Goal: Task Accomplishment & Management: Use online tool/utility

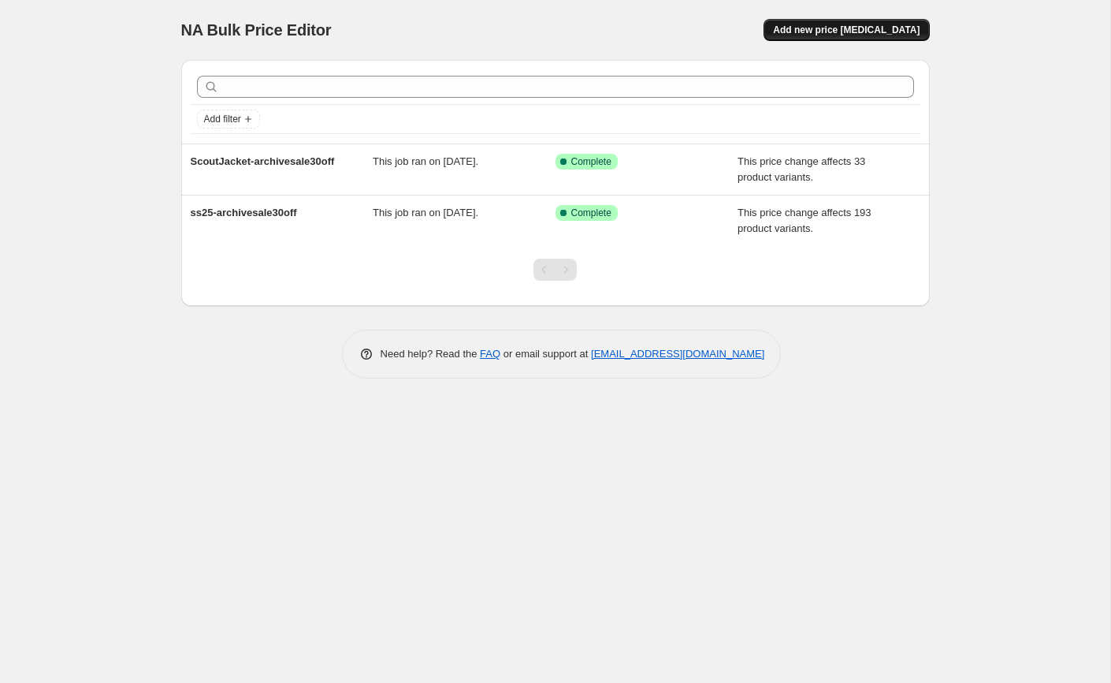
click at [831, 35] on span "Add new price [MEDICAL_DATA]" at bounding box center [846, 30] width 147 height 13
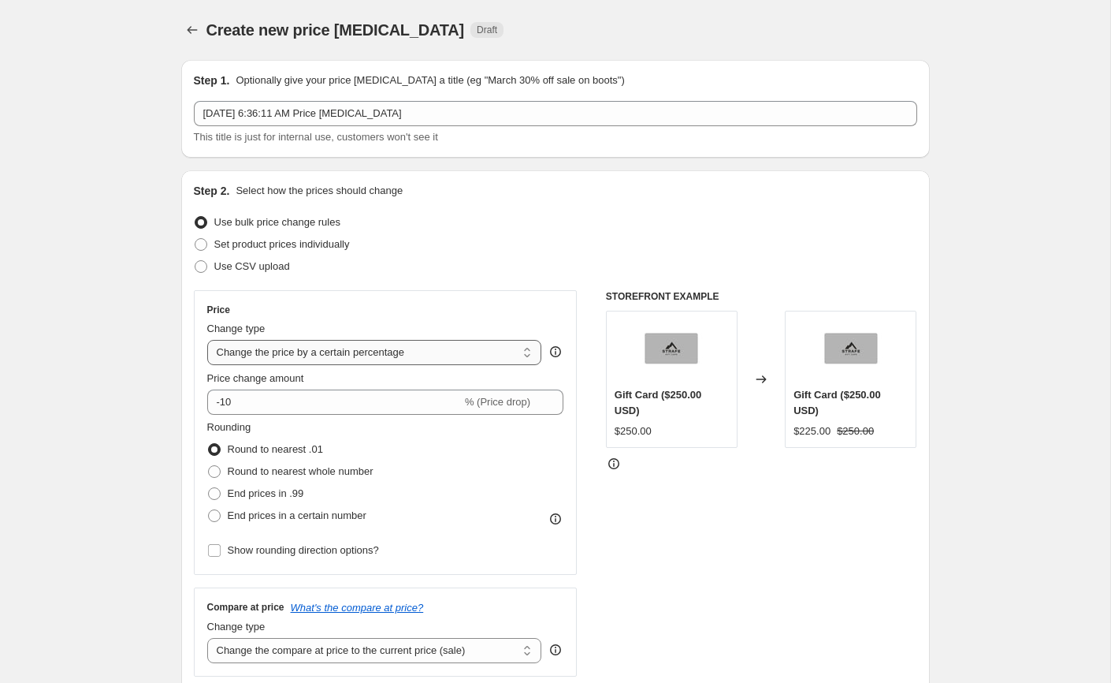
click at [317, 353] on select "Change the price to a certain amount Change the price by a certain amount Chang…" at bounding box center [374, 352] width 335 height 25
select select "bcap"
click at [207, 340] on select "Change the price to a certain amount Change the price by a certain amount Chang…" at bounding box center [374, 352] width 335 height 25
type input "-12.00"
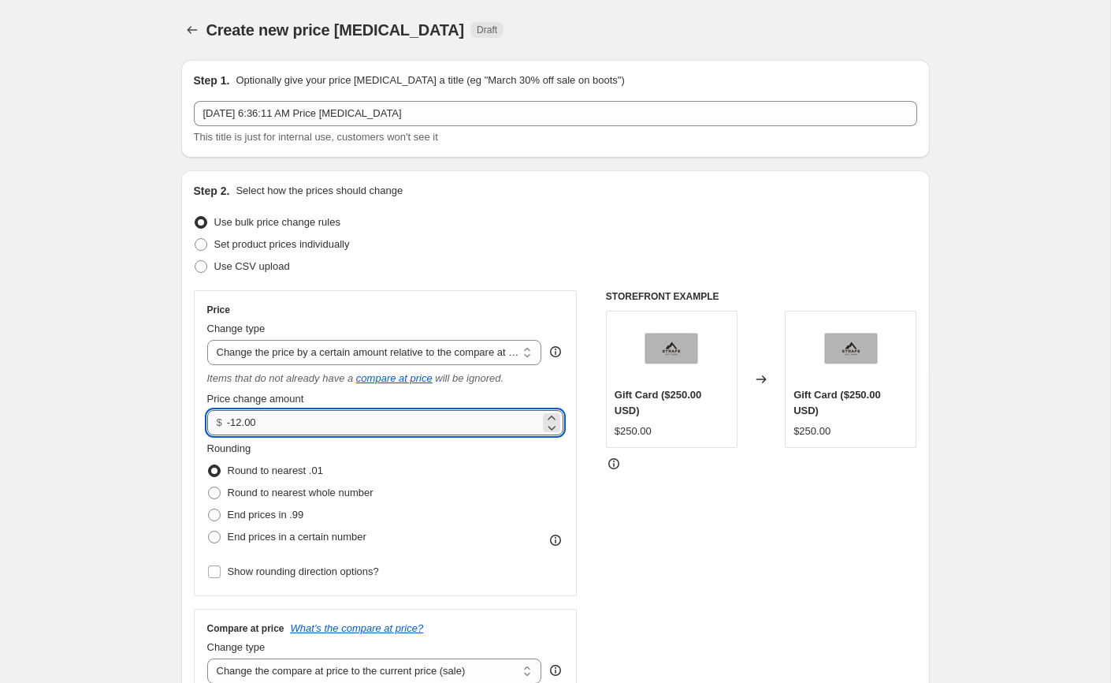
click at [307, 419] on input "-12.00" at bounding box center [383, 422] width 313 height 25
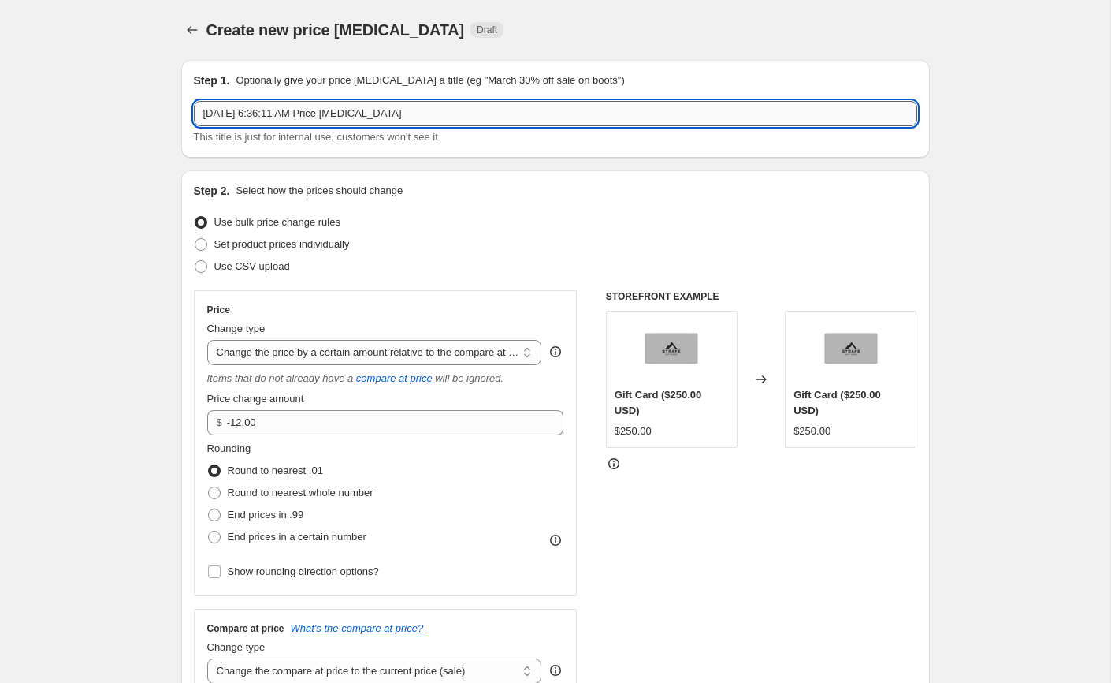
click at [360, 117] on input "[DATE] 6:36:11 AM Price [MEDICAL_DATA]" at bounding box center [556, 113] width 724 height 25
type input "fw23-archivesale500ff"
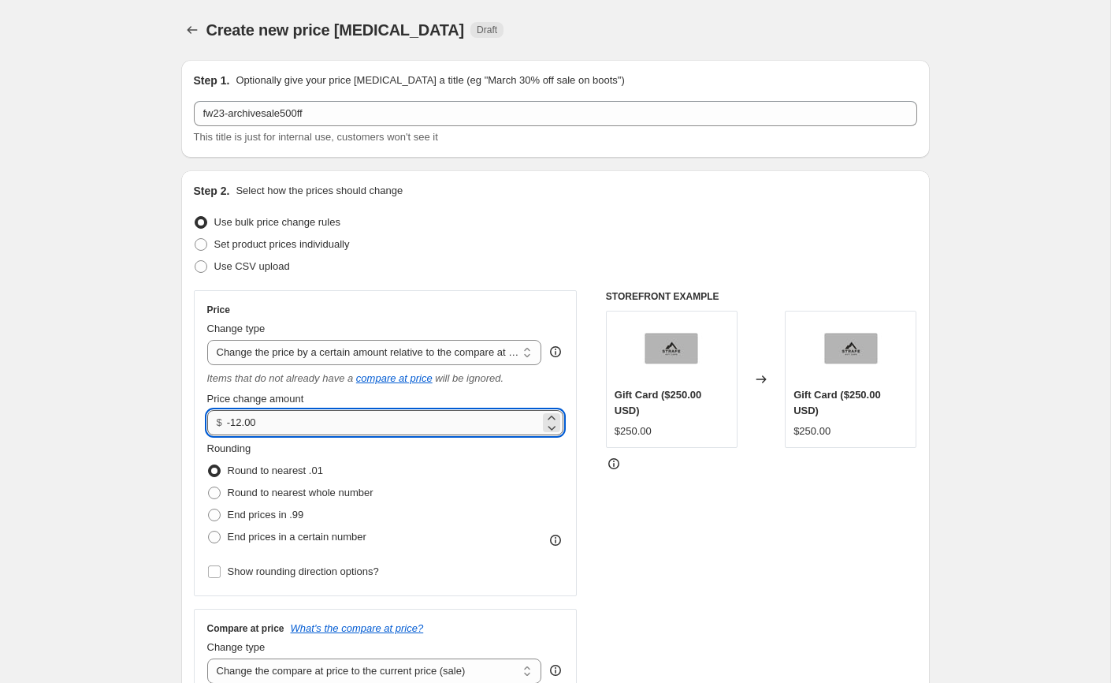
click at [274, 426] on input "-12.00" at bounding box center [383, 422] width 313 height 25
click at [305, 365] on div "Price Change type Change the price to a certain amount Change the price by a ce…" at bounding box center [385, 442] width 357 height 279
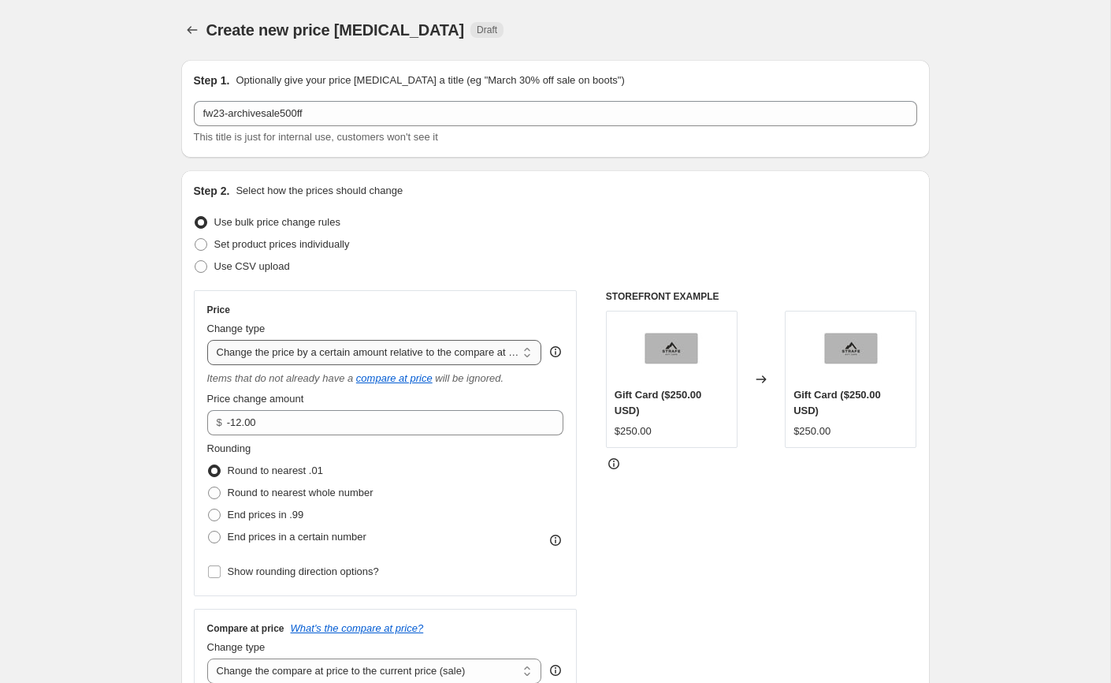
click at [311, 358] on select "Change the price to a certain amount Change the price by a certain amount Chang…" at bounding box center [374, 352] width 335 height 25
select select "pcap"
click at [207, 340] on select "Change the price to a certain amount Change the price by a certain amount Chang…" at bounding box center [374, 352] width 335 height 25
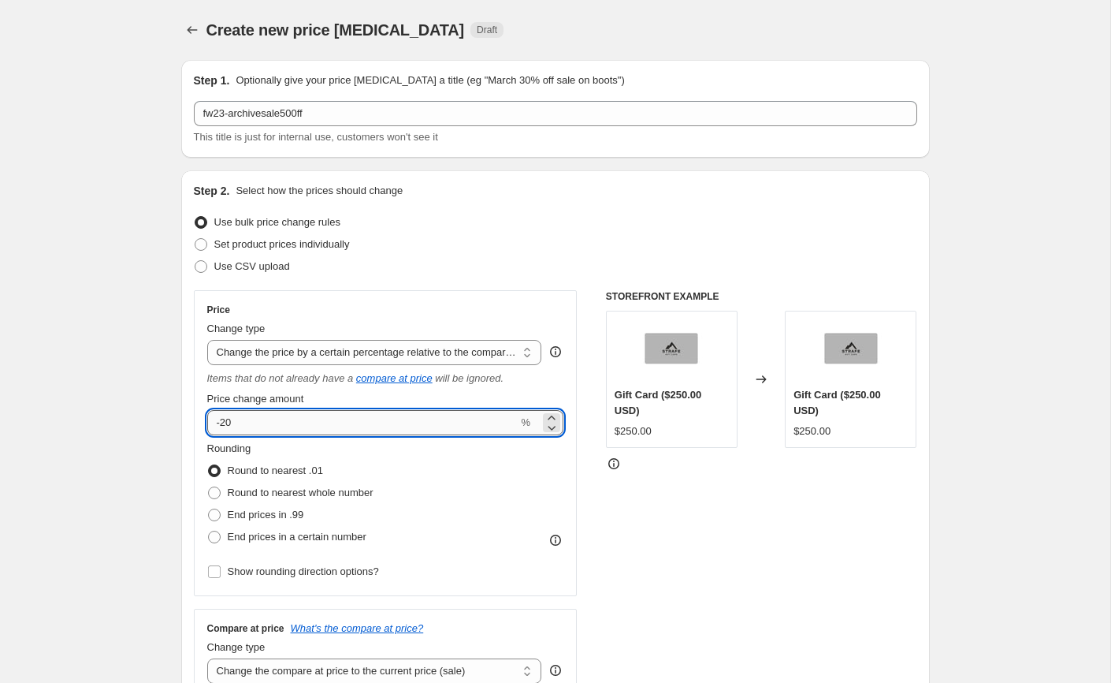
click at [278, 426] on input "-20" at bounding box center [362, 422] width 311 height 25
type input "5"
type input "-50"
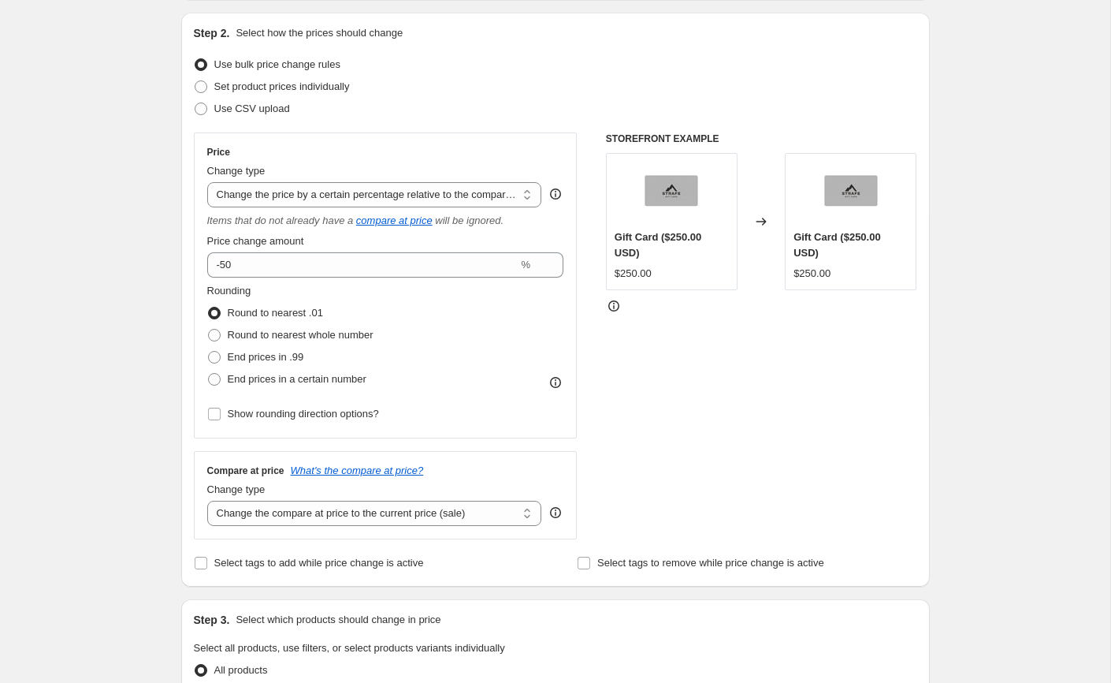
scroll to position [159, 0]
click at [274, 522] on select "Change the compare at price to the current price (sale) Change the compare at p…" at bounding box center [374, 511] width 335 height 25
select select "by"
click at [207, 499] on select "Change the compare at price to the current price (sale) Change the compare at p…" at bounding box center [374, 511] width 335 height 25
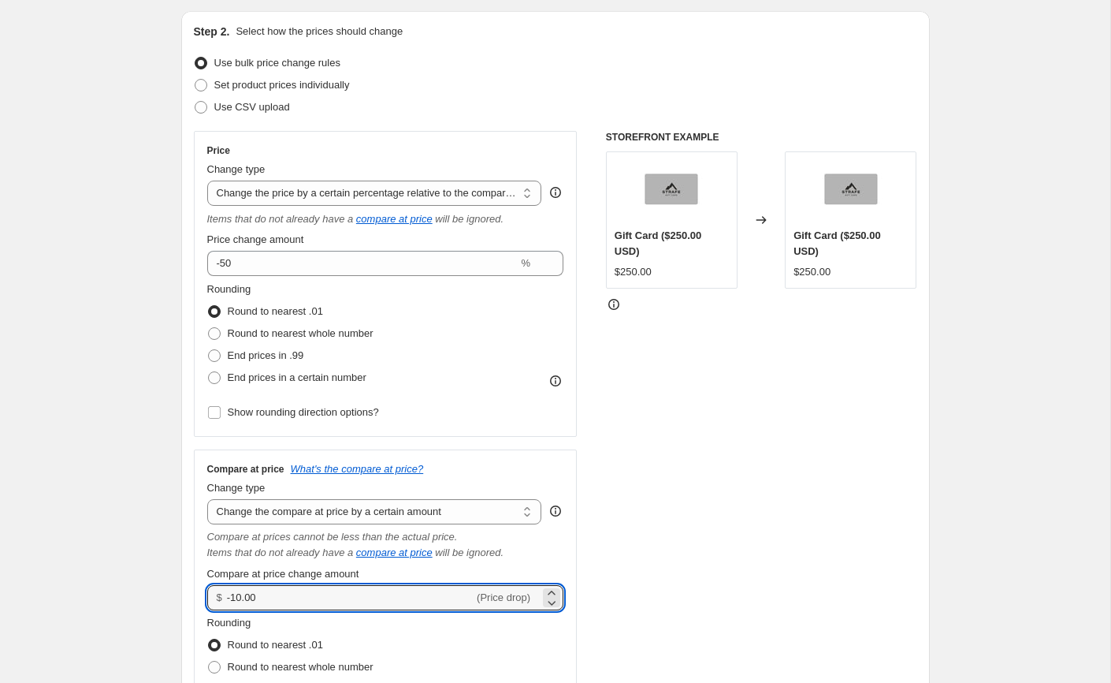
drag, startPoint x: 265, startPoint y: 593, endPoint x: 221, endPoint y: 595, distance: 44.2
click at [221, 595] on div "$ -10.00 (Price drop)" at bounding box center [385, 597] width 357 height 25
type input "0.00"
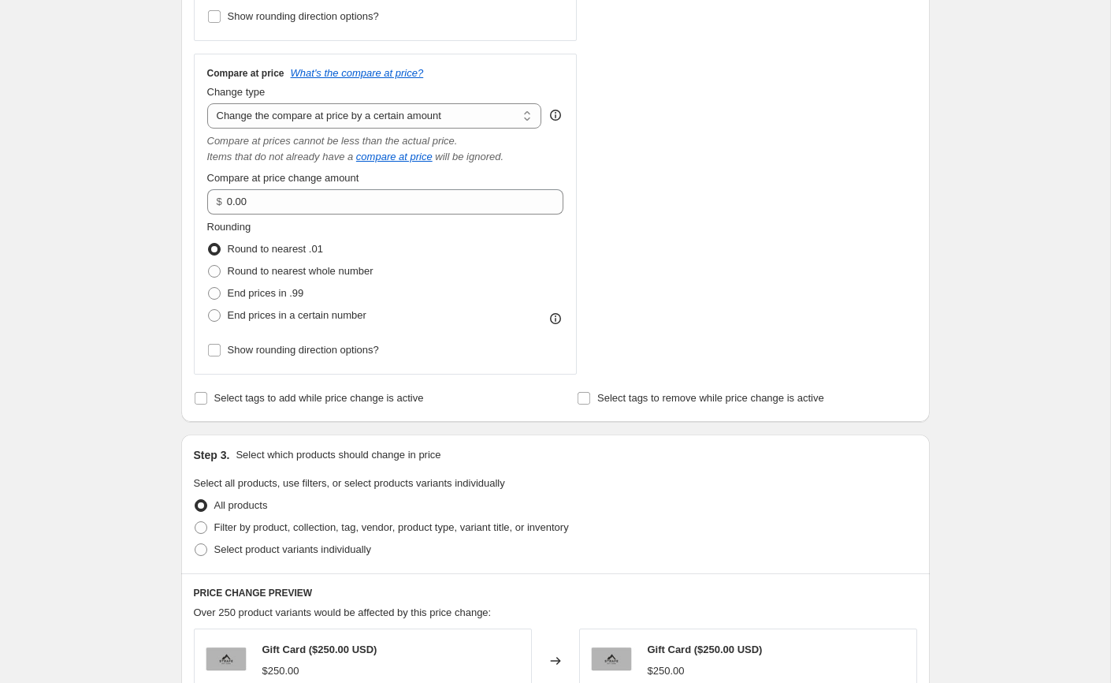
scroll to position [556, 0]
click at [218, 525] on span "Filter by product, collection, tag, vendor, product type, variant title, or inv…" at bounding box center [391, 526] width 355 height 12
click at [195, 521] on input "Filter by product, collection, tag, vendor, product type, variant title, or inv…" at bounding box center [195, 520] width 1 height 1
radio input "true"
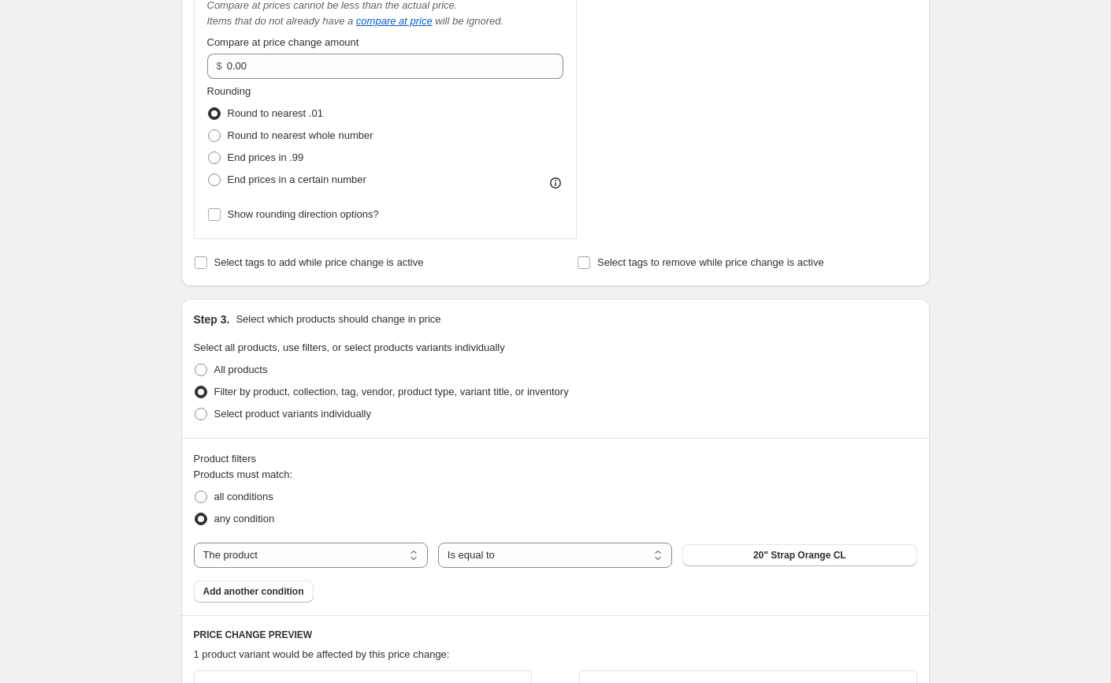
scroll to position [801, 0]
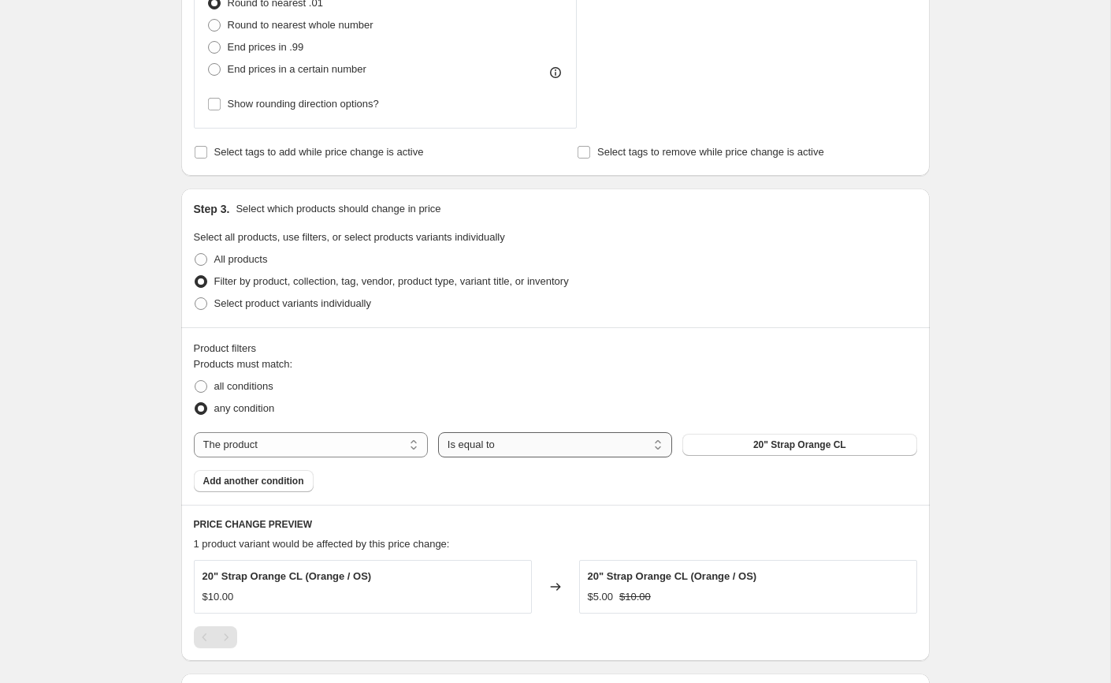
click at [474, 436] on select "Is equal to Is not equal to" at bounding box center [555, 444] width 234 height 25
click at [370, 442] on select "The product The product's collection The product's tag The product's vendor The…" at bounding box center [311, 444] width 234 height 25
select select "tag"
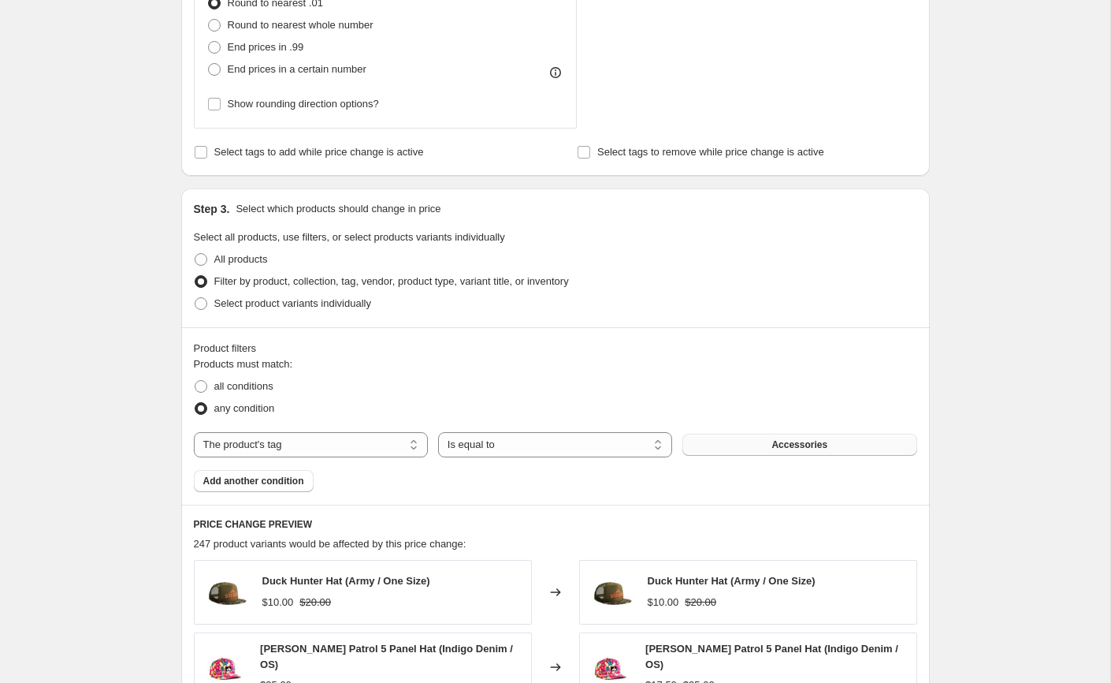
click at [784, 445] on span "Accessories" at bounding box center [800, 444] width 56 height 13
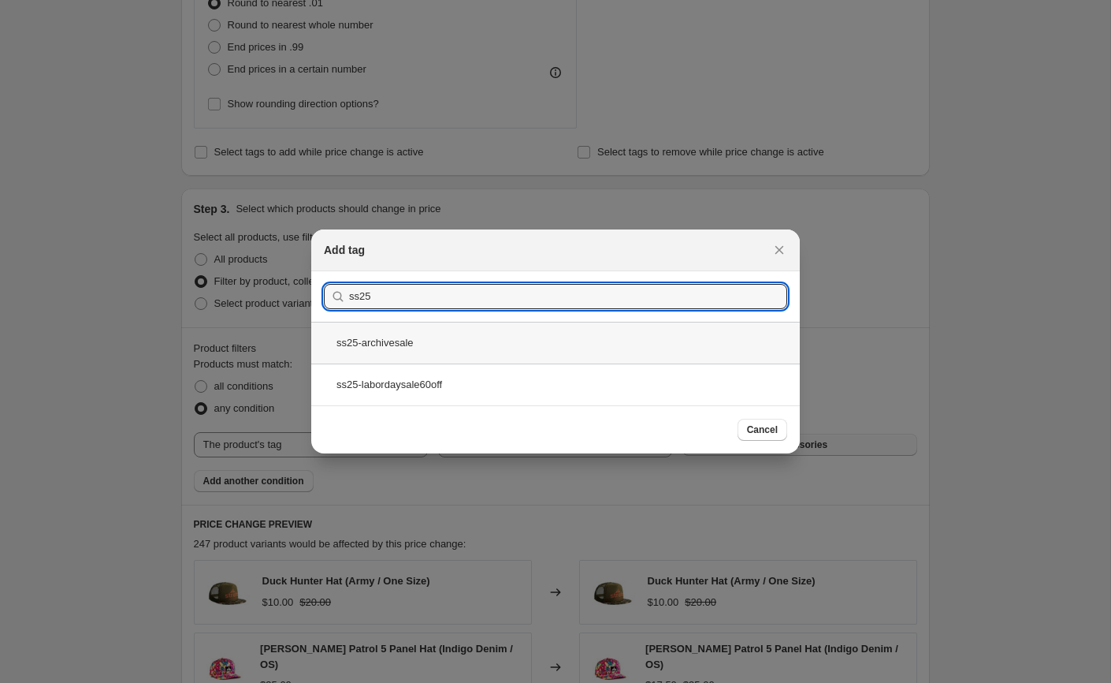
type input "ss25"
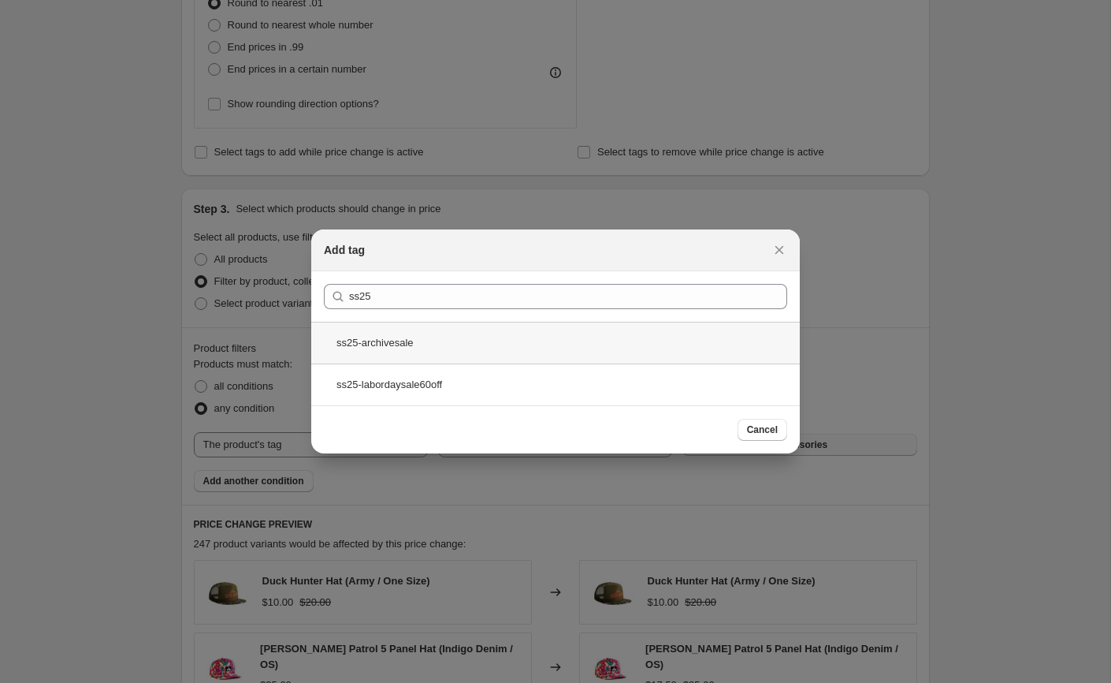
click at [385, 339] on div "ss25-archivesale" at bounding box center [555, 343] width 489 height 42
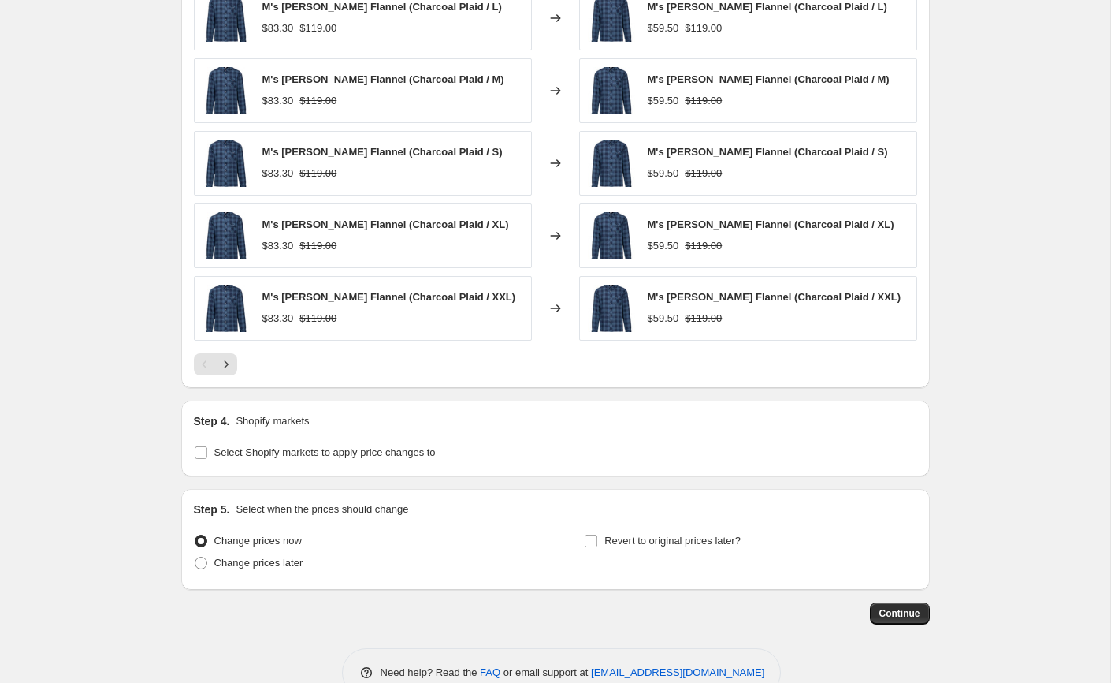
scroll to position [1405, 0]
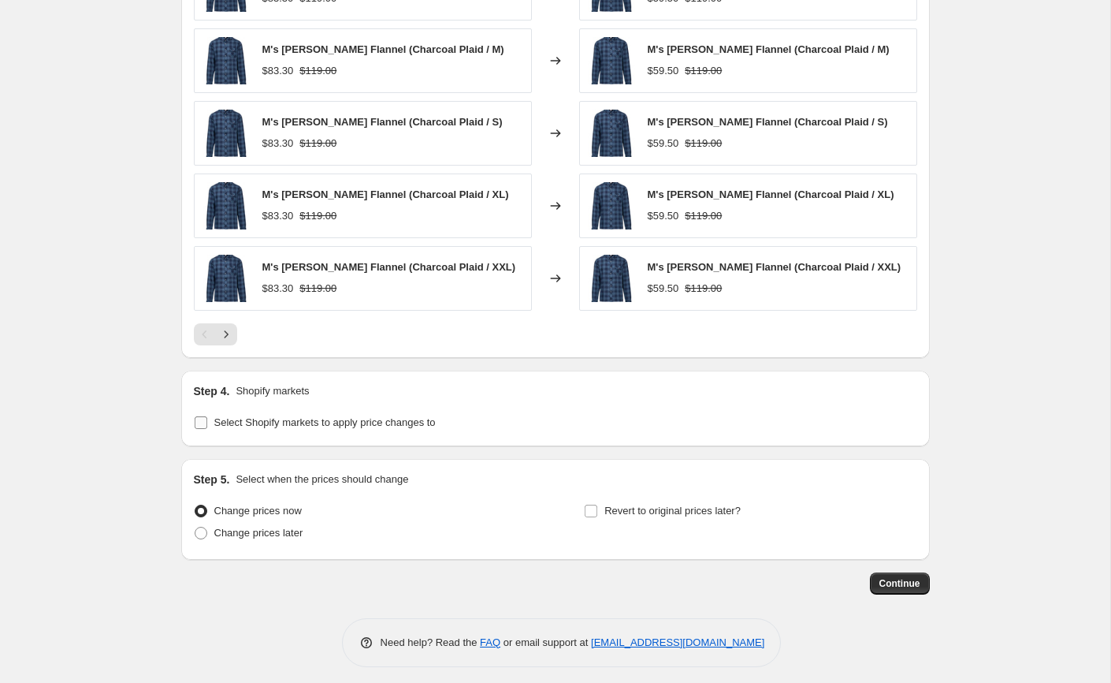
click at [199, 416] on input "Select Shopify markets to apply price changes to" at bounding box center [201, 422] width 13 height 13
checkbox input "true"
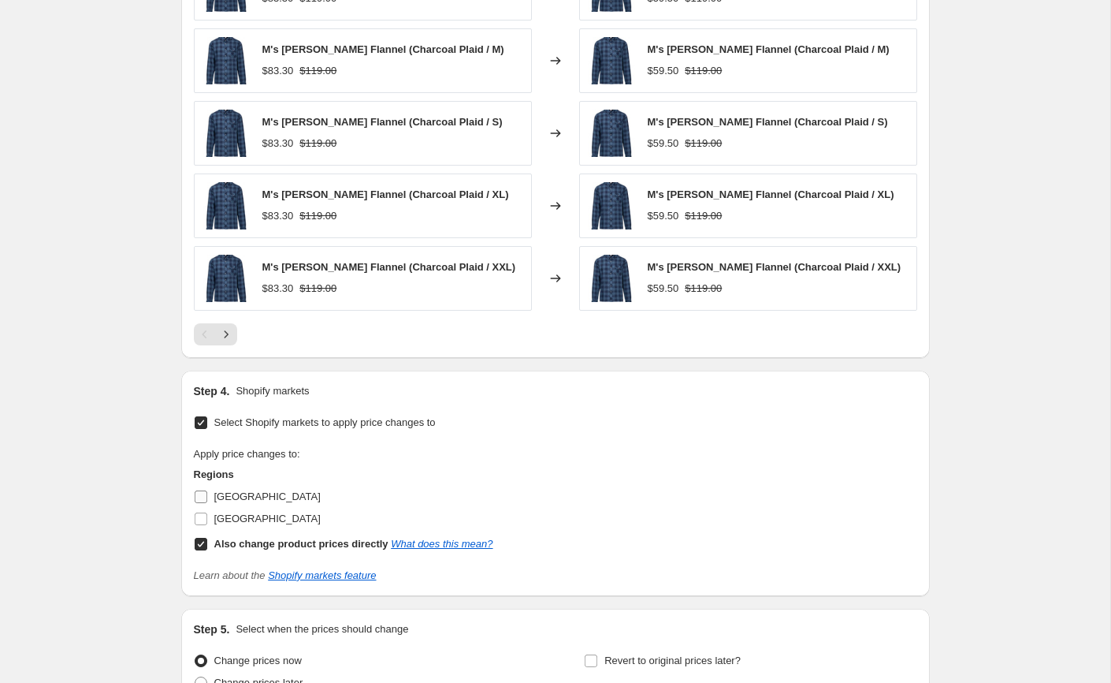
click at [199, 496] on input "[GEOGRAPHIC_DATA]" at bounding box center [201, 496] width 13 height 13
checkbox input "true"
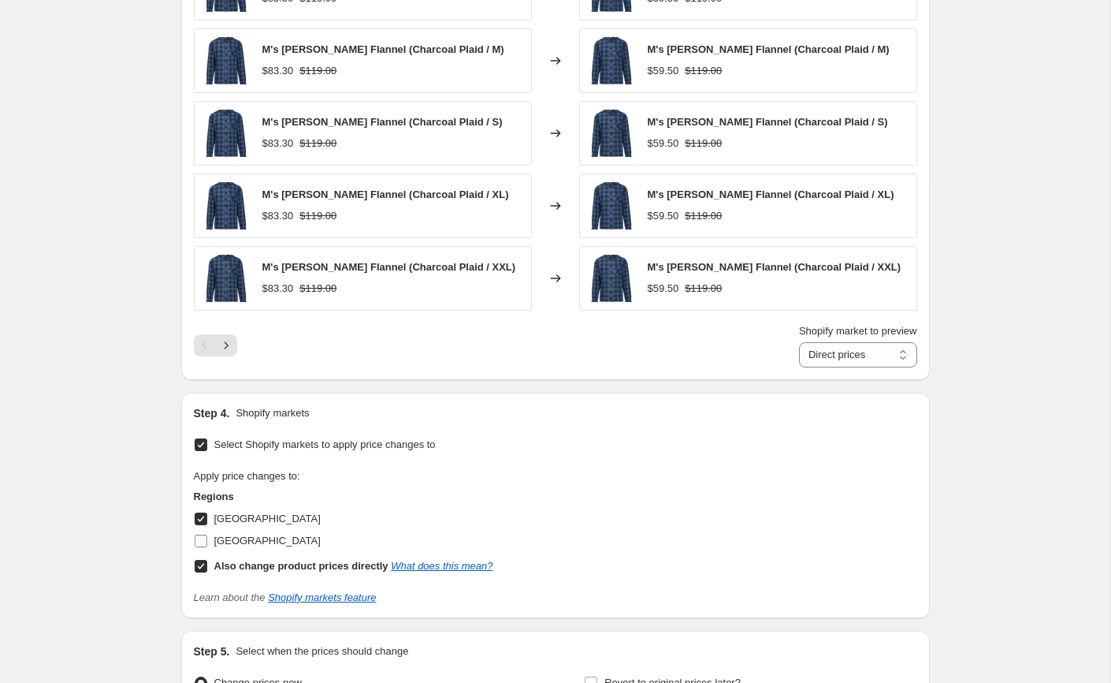
click at [197, 534] on input "[GEOGRAPHIC_DATA]" at bounding box center [201, 540] width 13 height 13
checkbox input "true"
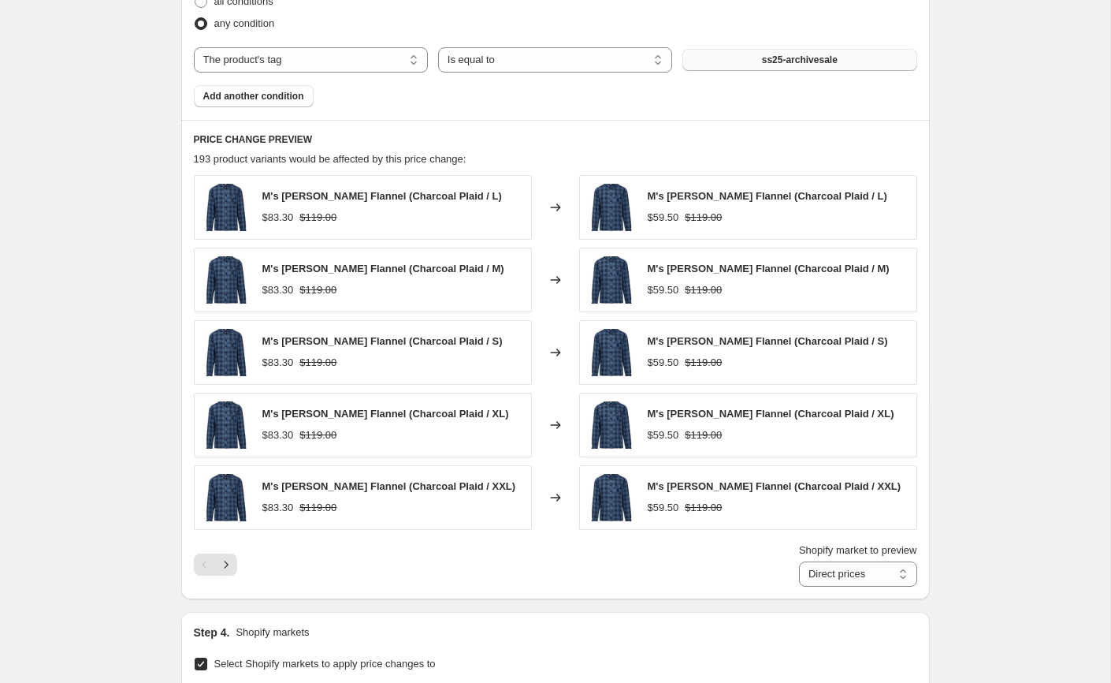
scroll to position [1577, 0]
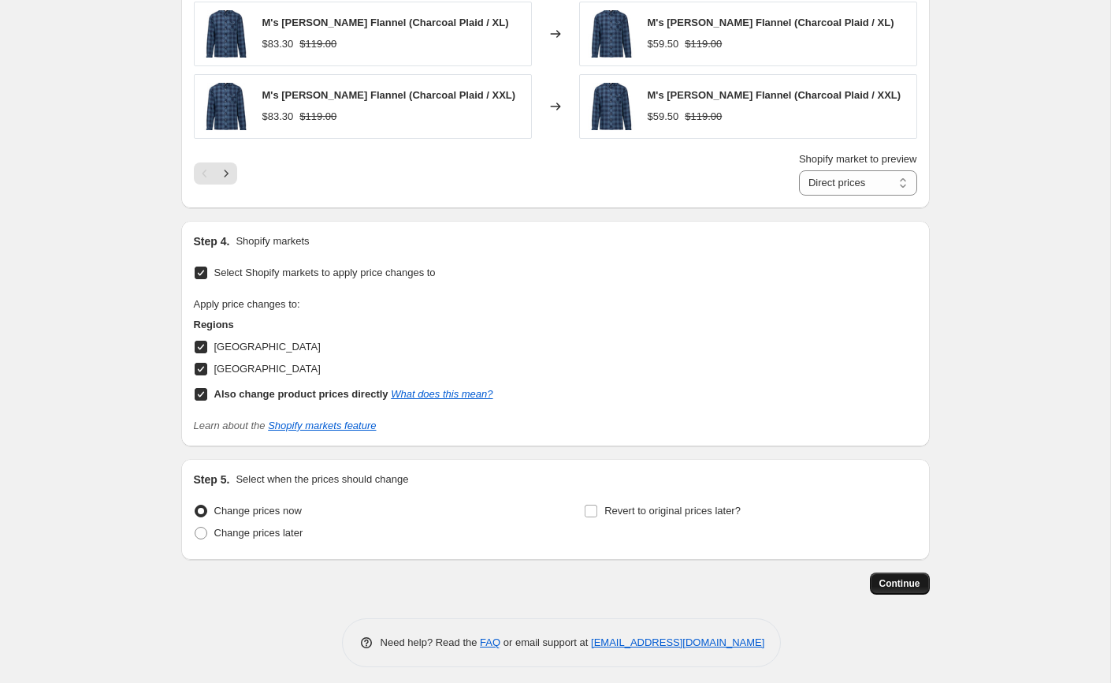
click at [895, 580] on span "Continue" at bounding box center [900, 583] width 41 height 13
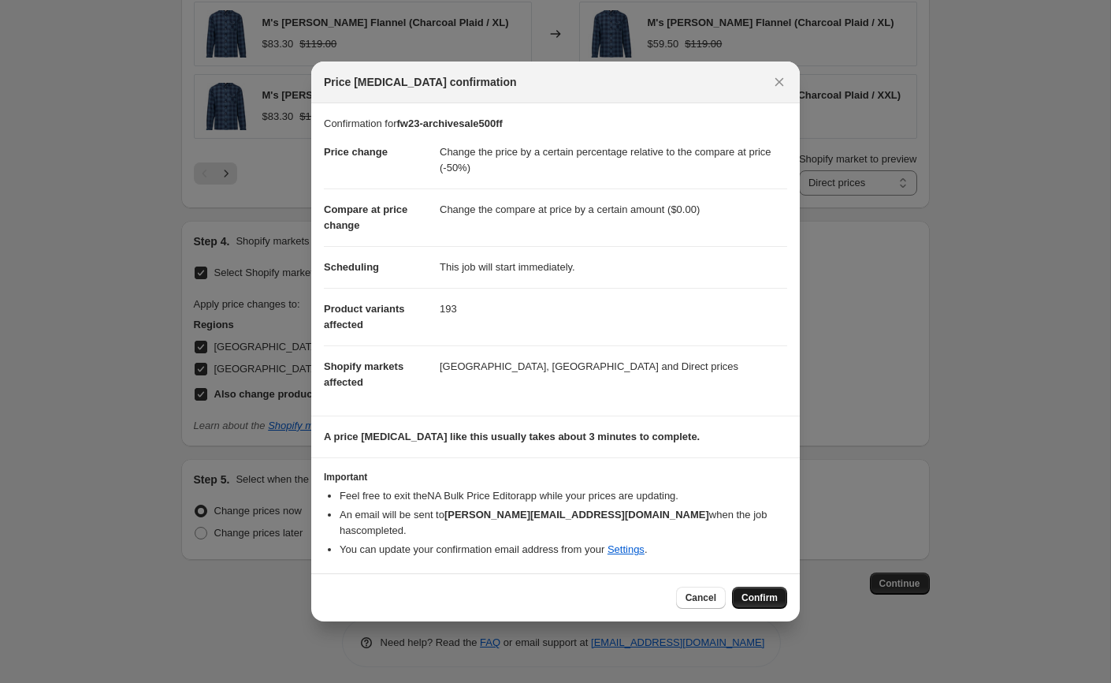
click at [774, 591] on span "Confirm" at bounding box center [760, 597] width 36 height 13
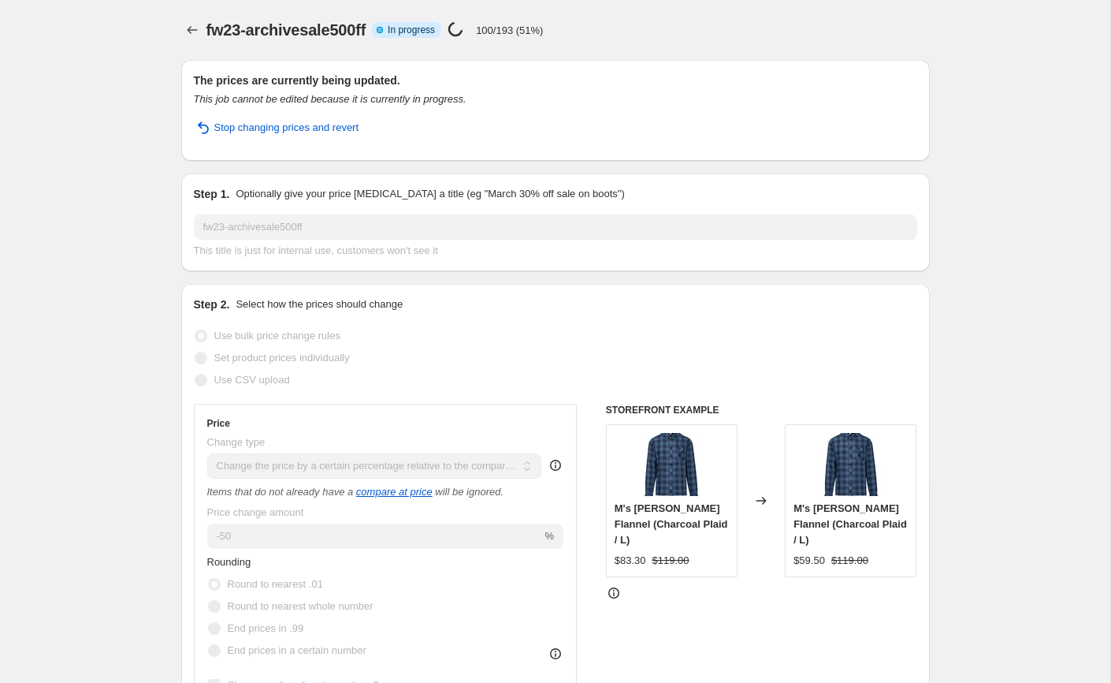
select select "pcap"
select select "by"
select select "tag"
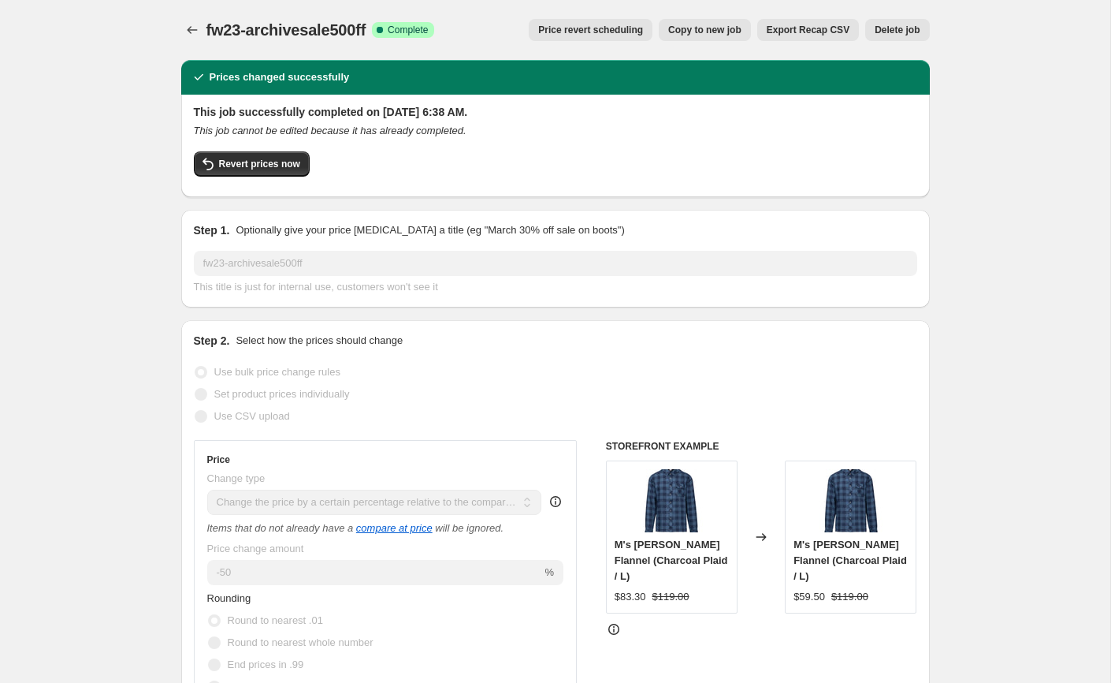
click at [188, 33] on icon "Price change jobs" at bounding box center [192, 30] width 16 height 16
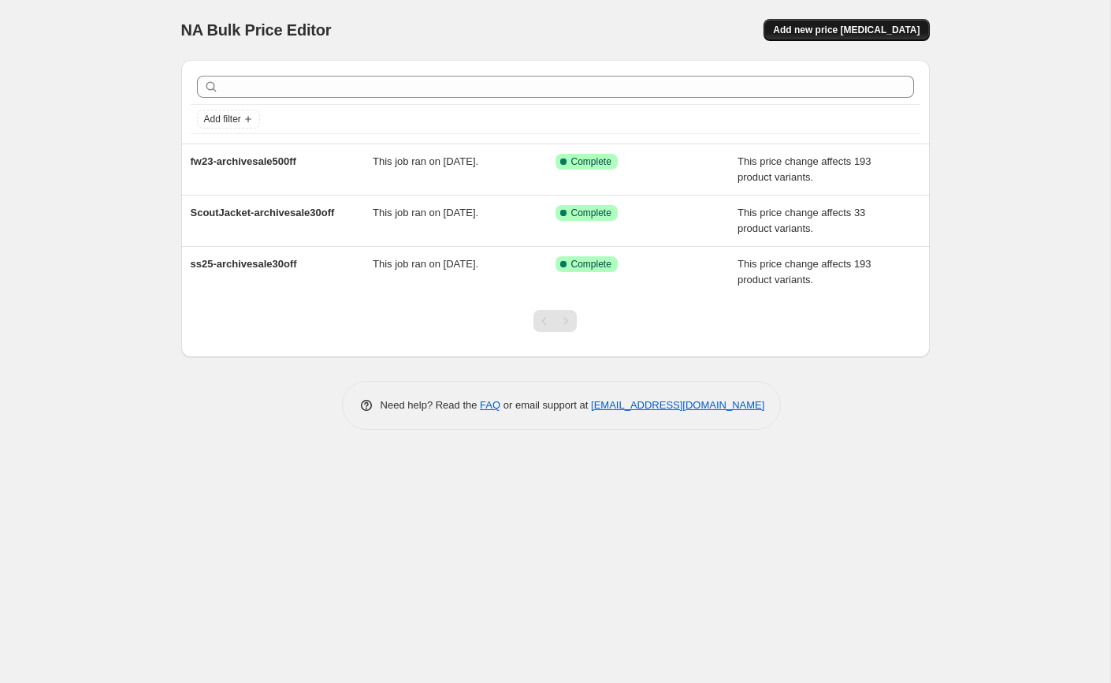
click at [835, 35] on span "Add new price [MEDICAL_DATA]" at bounding box center [846, 30] width 147 height 13
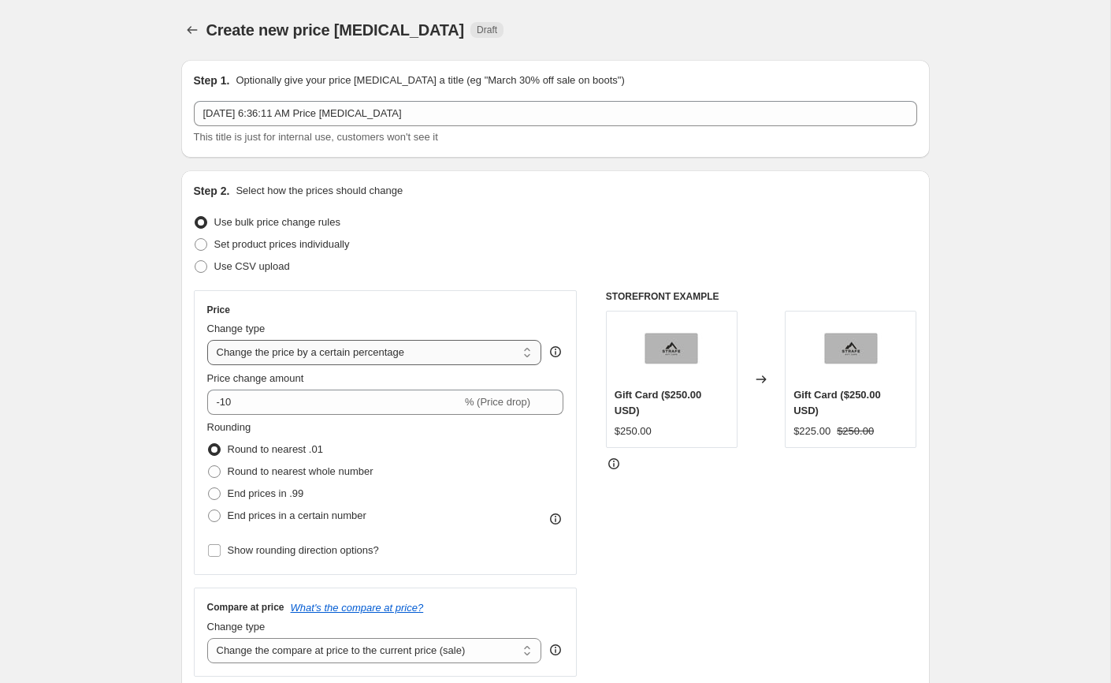
click at [331, 346] on select "Change the price to a certain amount Change the price by a certain amount Chang…" at bounding box center [374, 352] width 335 height 25
select select "pcap"
click at [207, 340] on select "Change the price to a certain amount Change the price by a certain amount Chang…" at bounding box center [374, 352] width 335 height 25
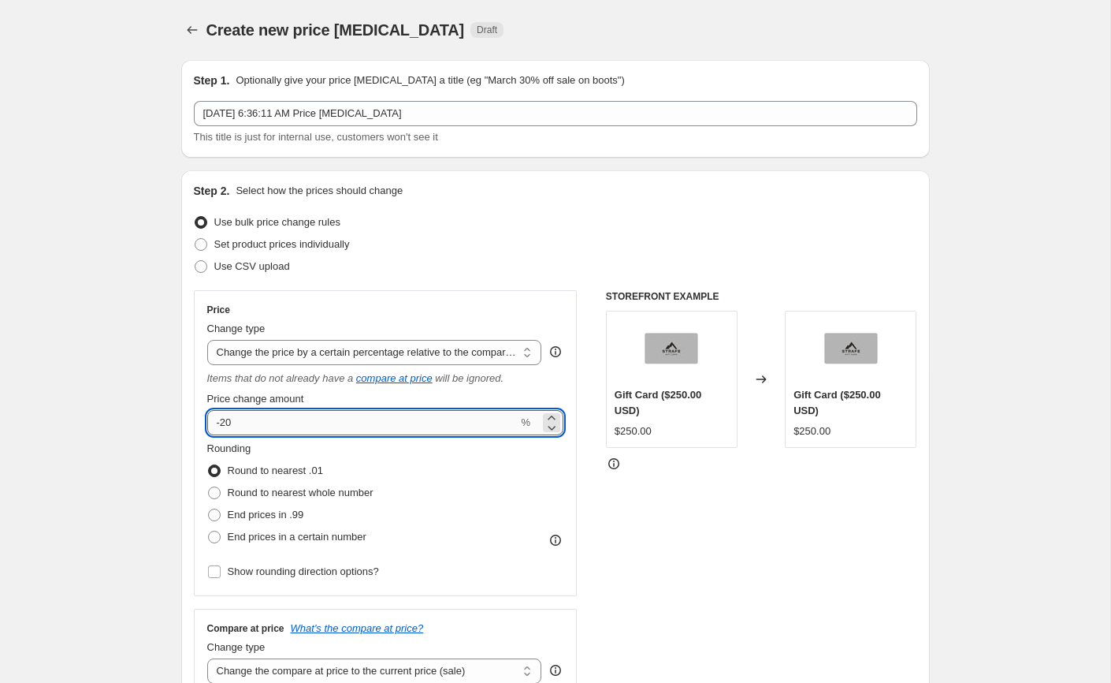
click at [361, 415] on input "-20" at bounding box center [362, 422] width 311 height 25
type input "-2"
type input "-50"
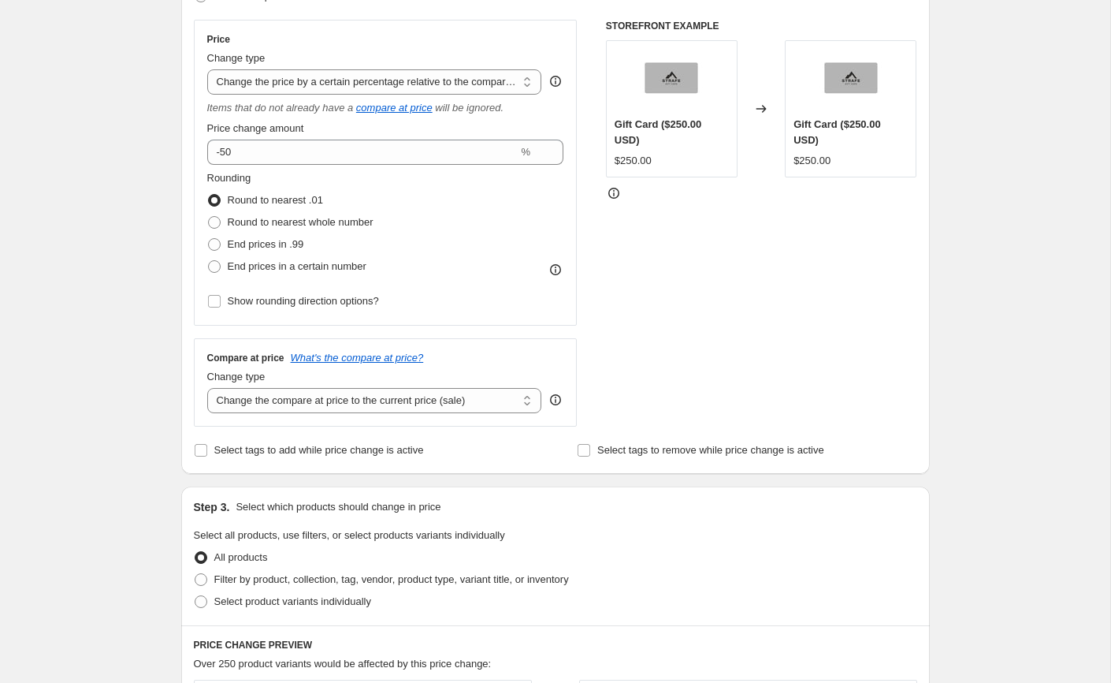
scroll to position [274, 0]
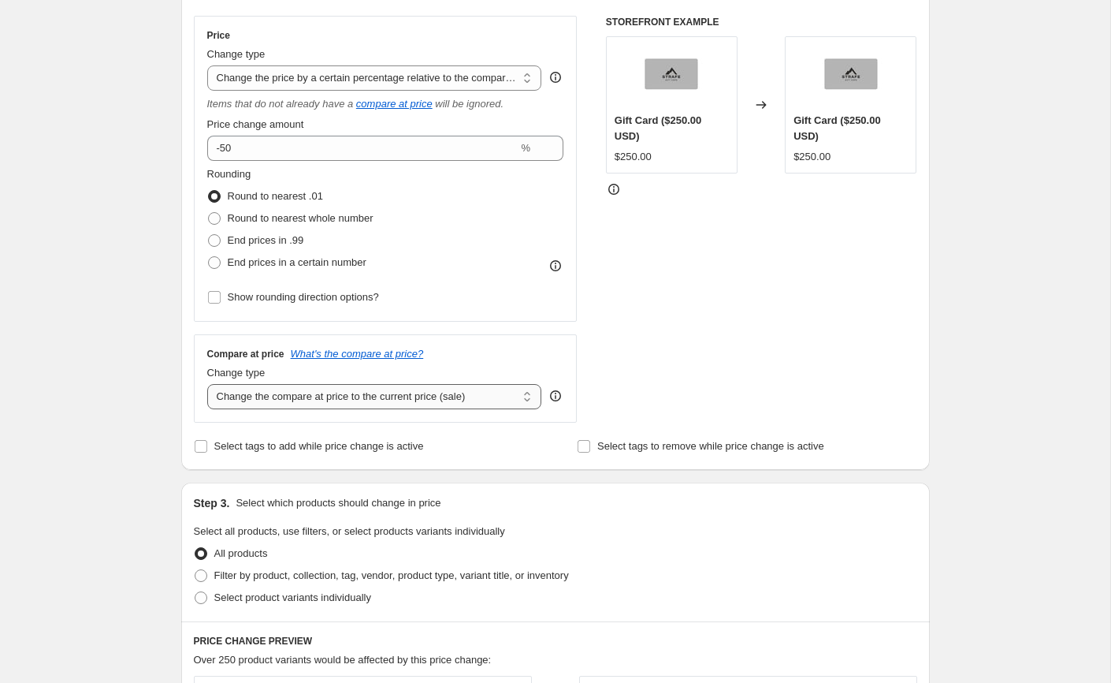
click at [299, 405] on select "Change the compare at price to the current price (sale) Change the compare at p…" at bounding box center [374, 396] width 335 height 25
select select "by"
click at [207, 384] on select "Change the compare at price to the current price (sale) Change the compare at p…" at bounding box center [374, 396] width 335 height 25
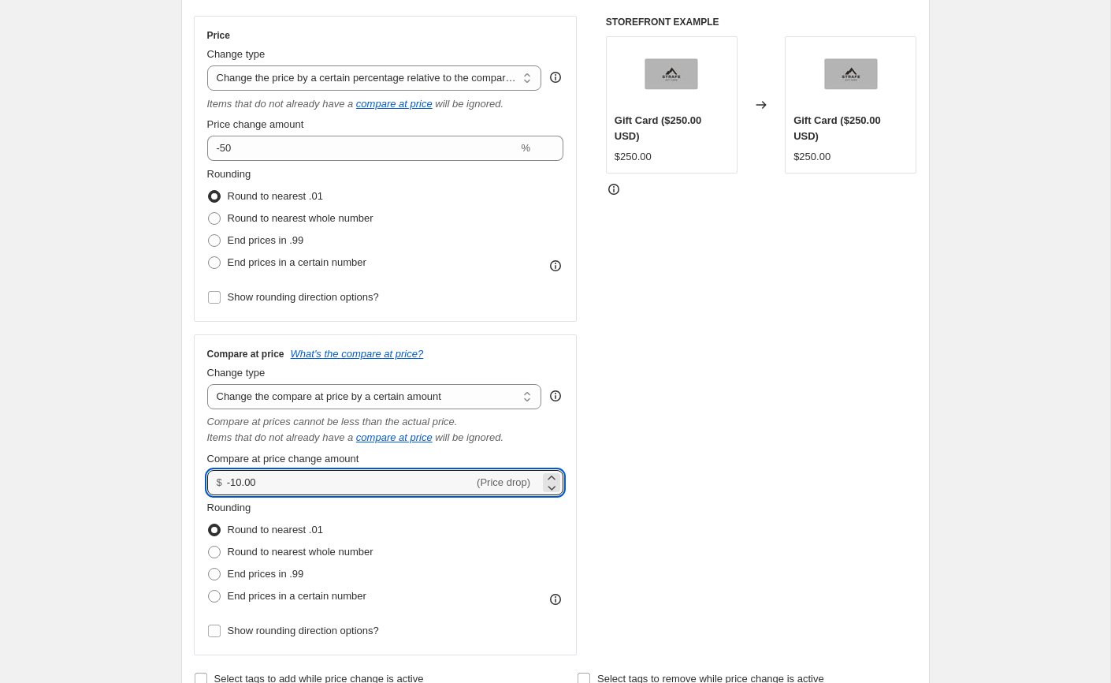
drag, startPoint x: 265, startPoint y: 480, endPoint x: 196, endPoint y: 481, distance: 68.6
click at [196, 481] on div "Compare at price What's the compare at price? Change type Change the compare at…" at bounding box center [386, 495] width 384 height 322
type input "0.00"
click at [99, 498] on div "Create new price change job. This page is ready Create new price change job Dra…" at bounding box center [555, 685] width 1111 height 1918
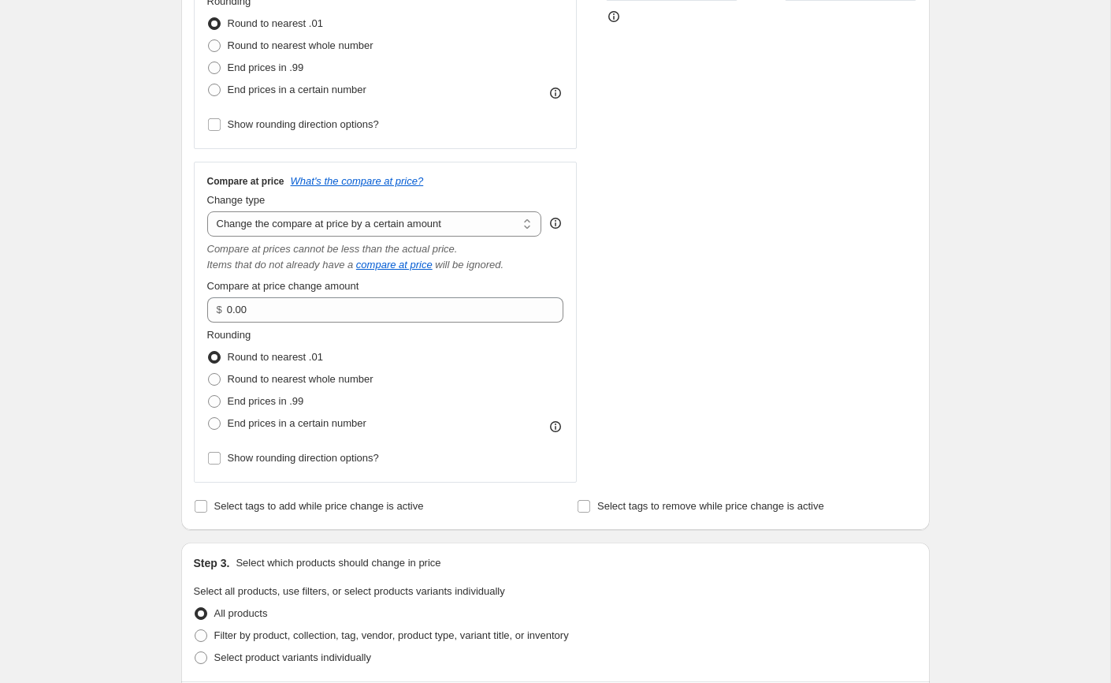
scroll to position [716, 0]
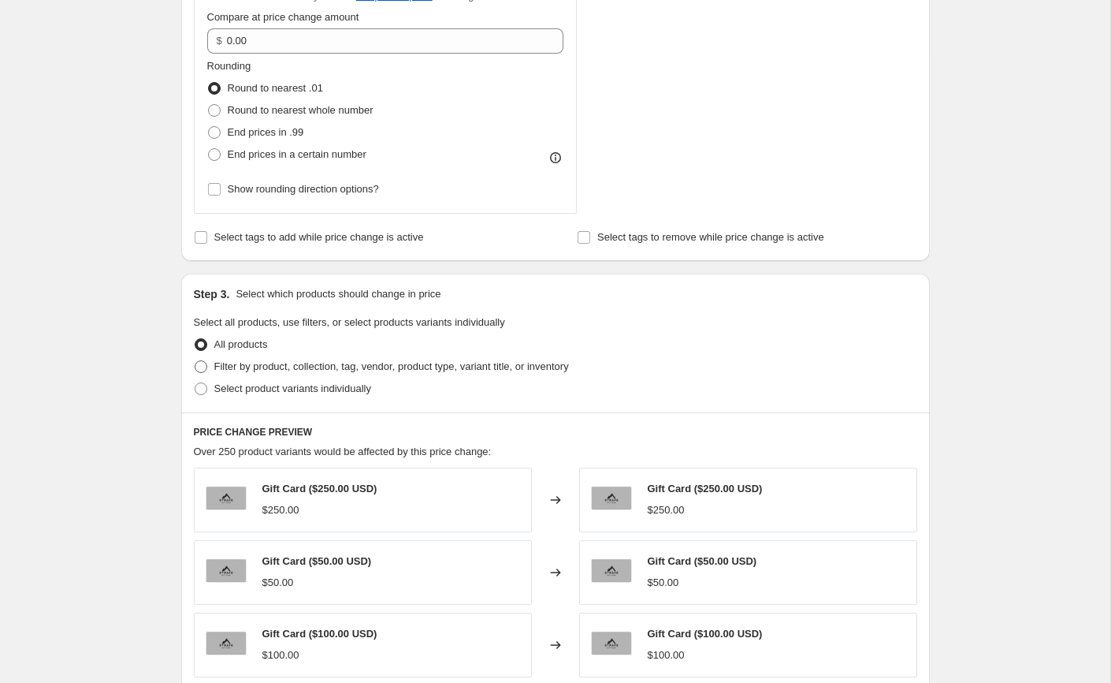
click at [203, 364] on span at bounding box center [201, 366] width 13 height 13
click at [195, 361] on input "Filter by product, collection, tag, vendor, product type, variant title, or inv…" at bounding box center [195, 360] width 1 height 1
radio input "true"
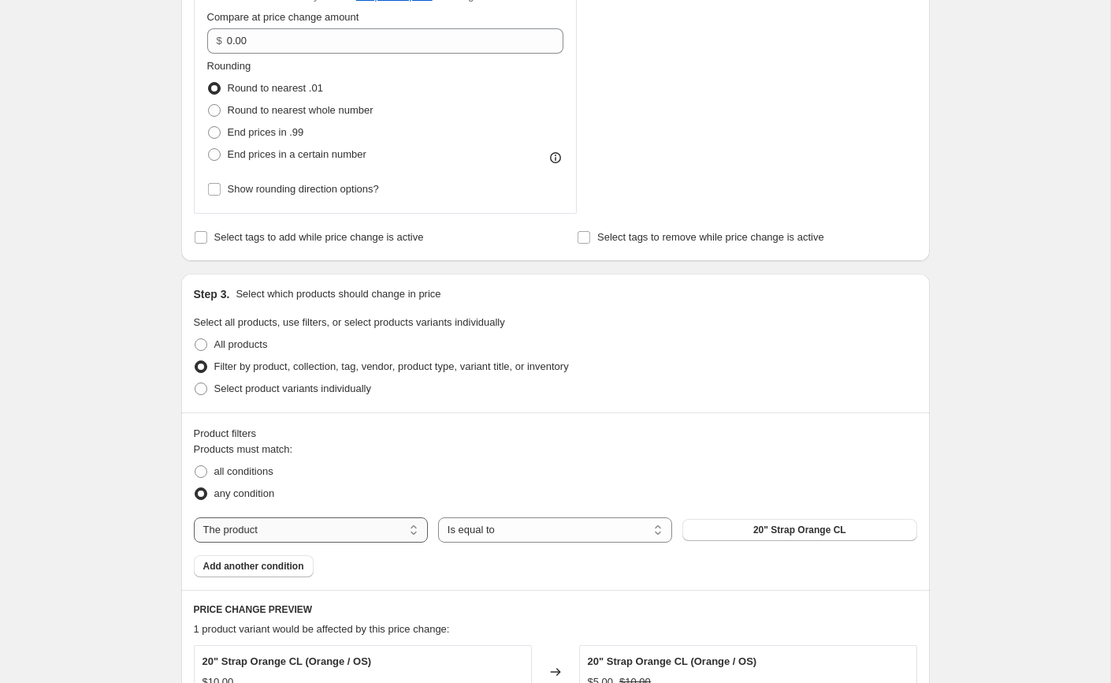
click at [380, 522] on select "The product The product's collection The product's tag The product's vendor The…" at bounding box center [311, 529] width 234 height 25
select select "tag"
click at [717, 529] on button "Accessories" at bounding box center [800, 530] width 234 height 22
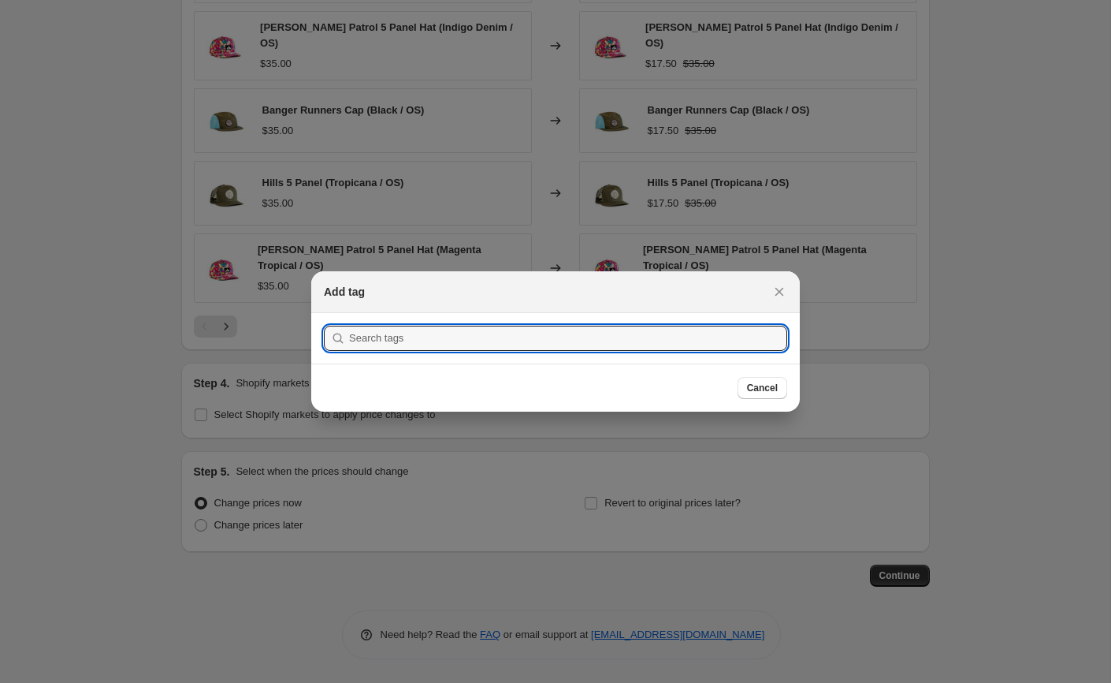
scroll to position [0, 0]
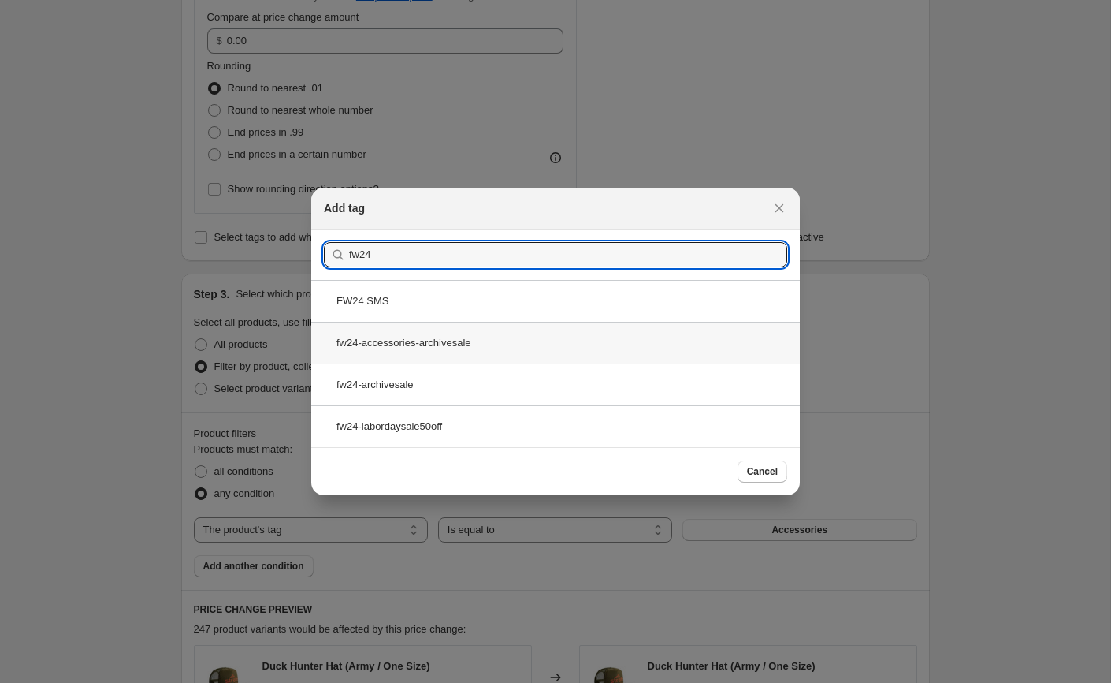
type input "fw24"
click at [441, 356] on div "fw24-accessories-archivesale" at bounding box center [555, 343] width 489 height 42
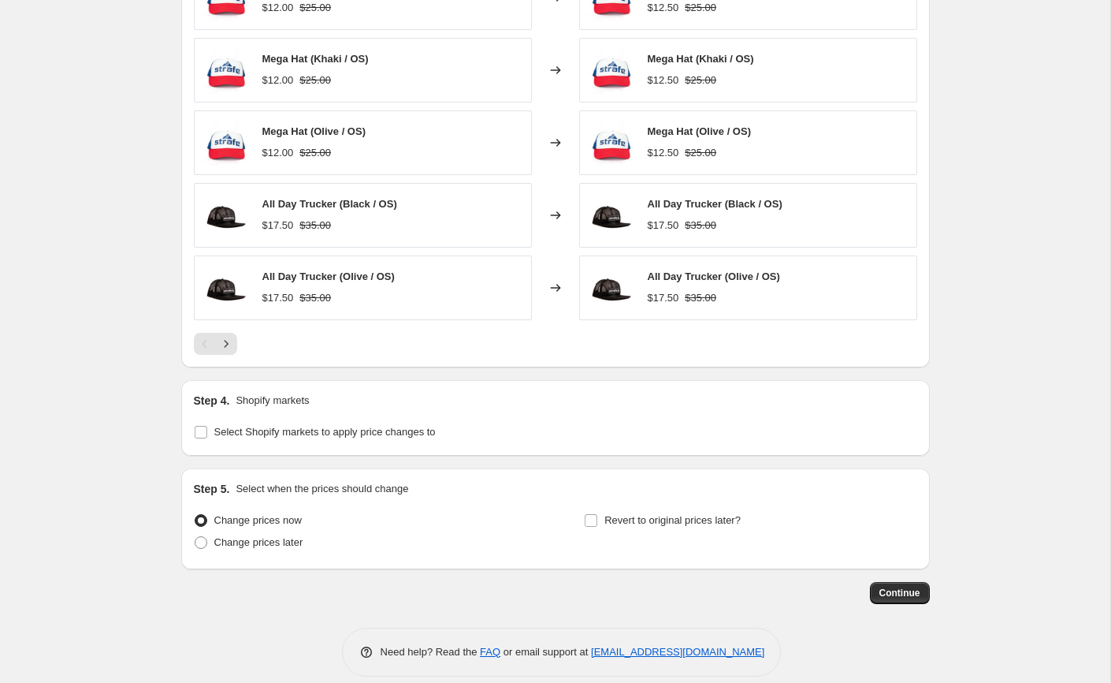
scroll to position [1396, 0]
click at [200, 425] on input "Select Shopify markets to apply price changes to" at bounding box center [201, 431] width 13 height 13
checkbox input "true"
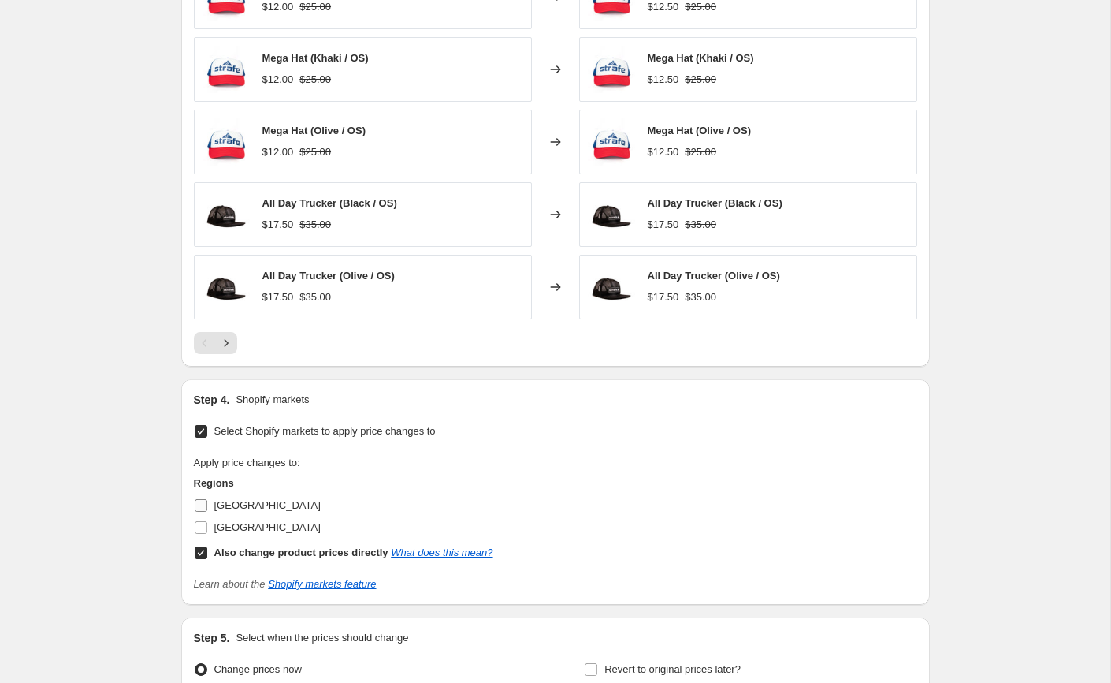
click at [203, 504] on input "[GEOGRAPHIC_DATA]" at bounding box center [201, 505] width 13 height 13
checkbox input "true"
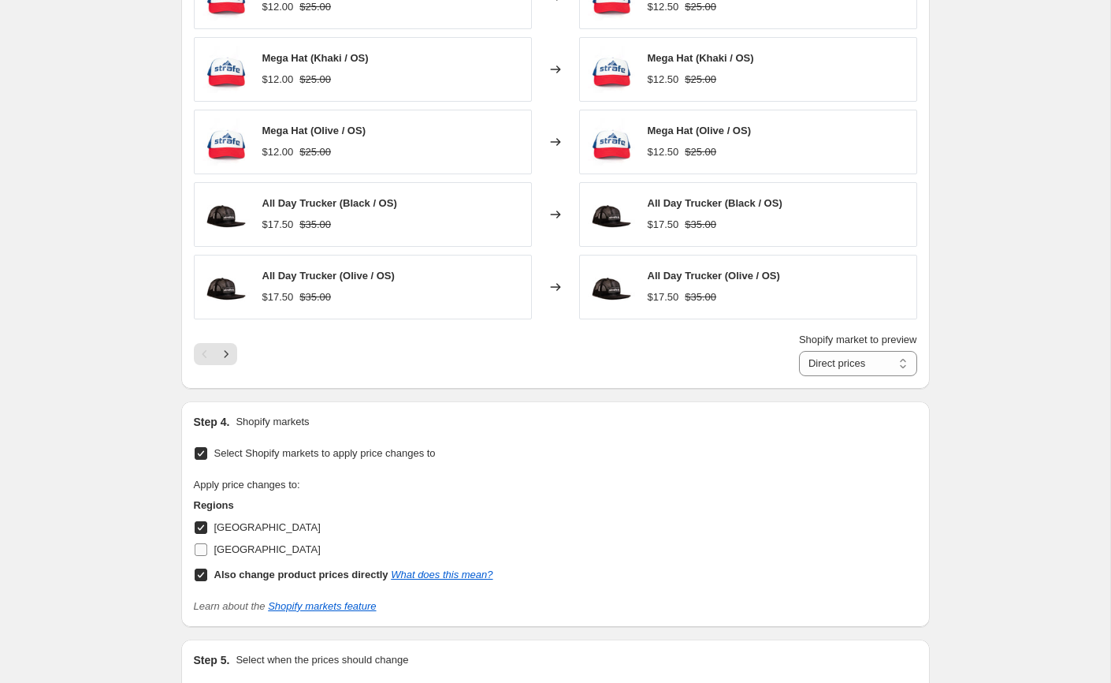
click at [196, 543] on input "[GEOGRAPHIC_DATA]" at bounding box center [201, 549] width 13 height 13
checkbox input "true"
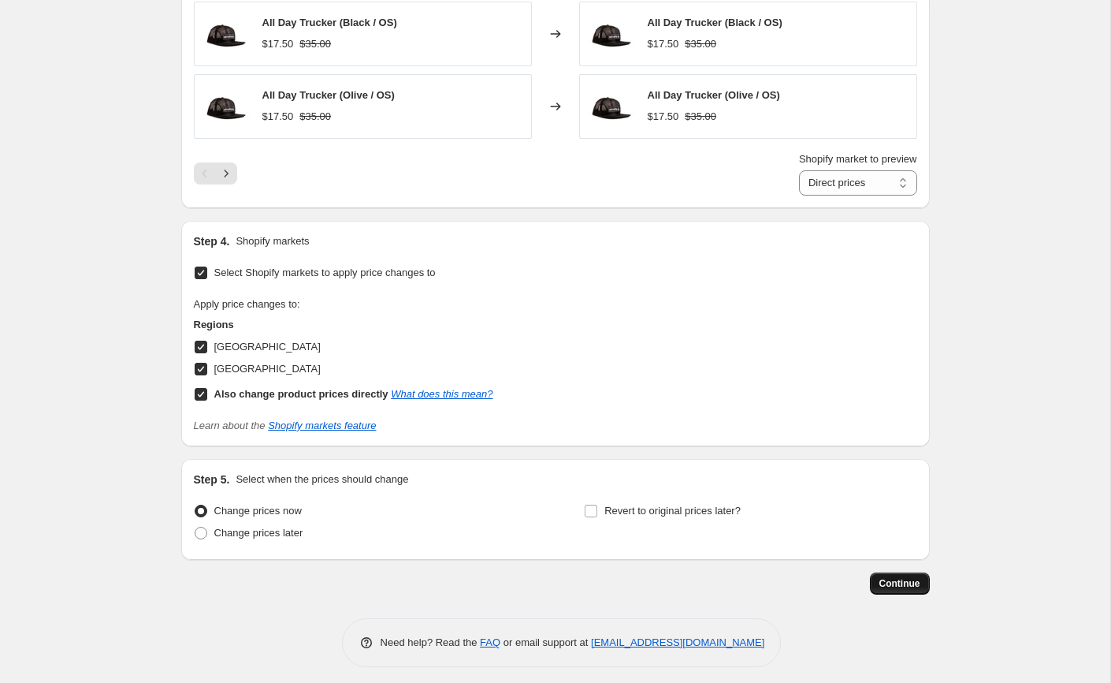
click at [899, 579] on span "Continue" at bounding box center [900, 583] width 41 height 13
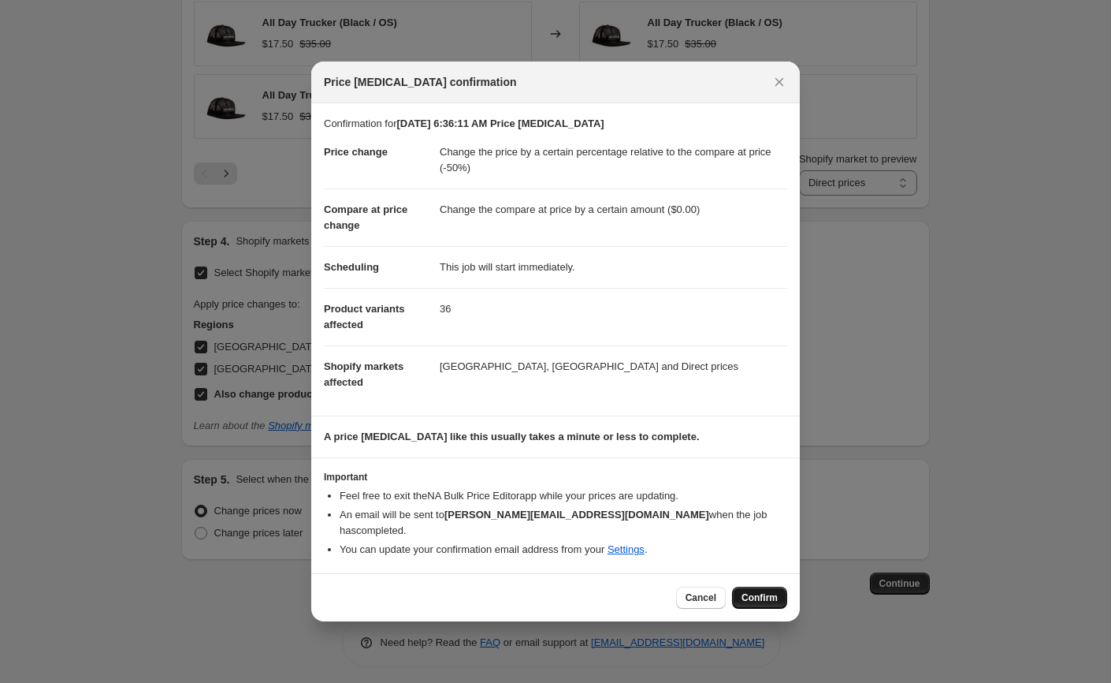
click at [751, 591] on span "Confirm" at bounding box center [760, 597] width 36 height 13
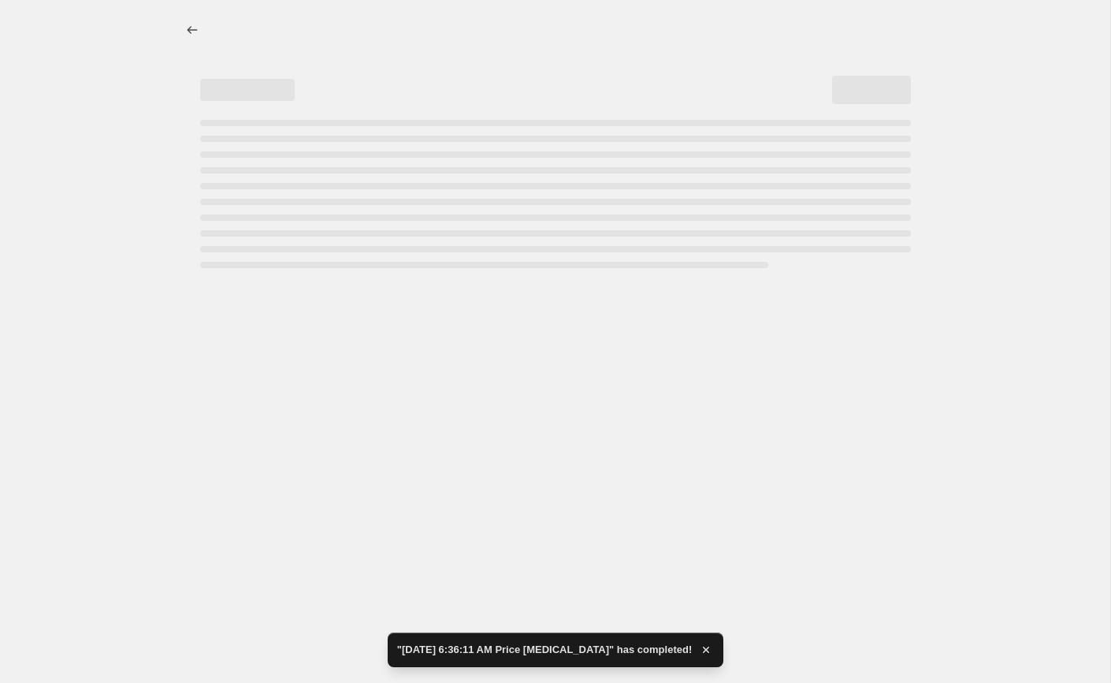
select select "pcap"
select select "by"
select select "tag"
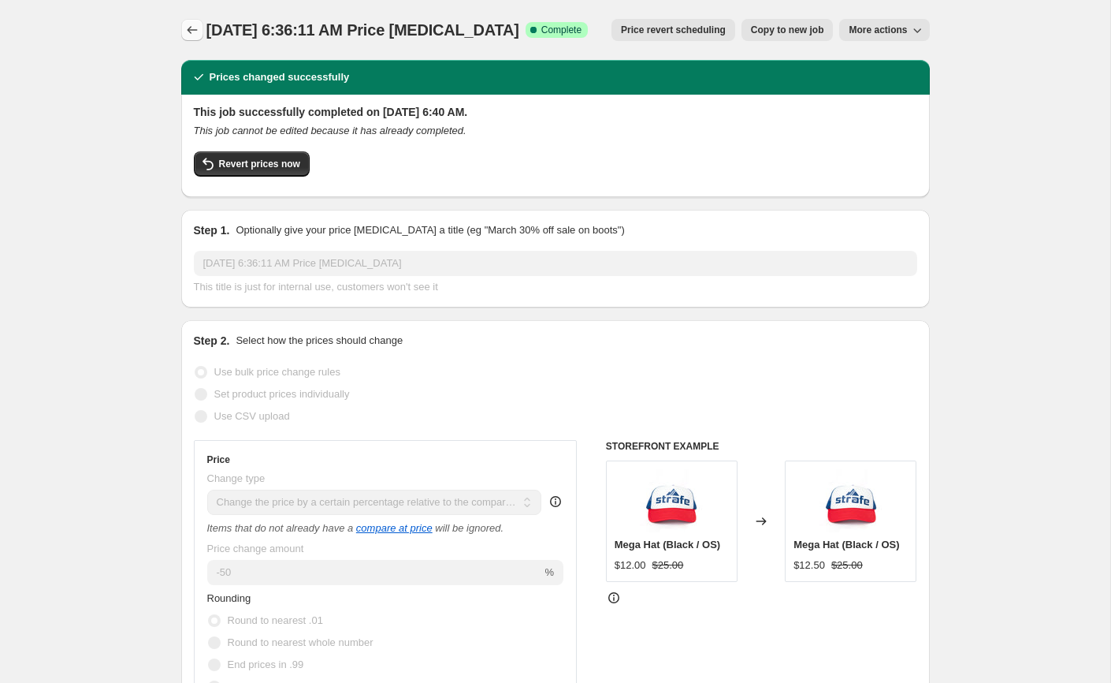
click at [194, 32] on icon "Price change jobs" at bounding box center [192, 30] width 16 height 16
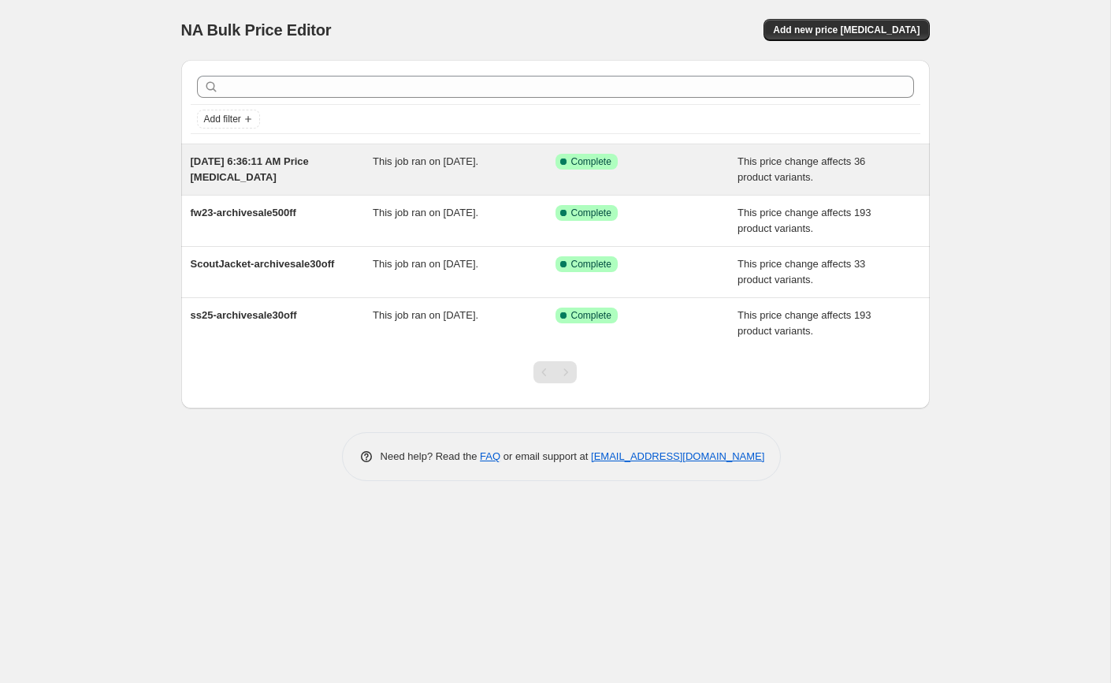
click at [712, 167] on div "Success Complete Complete" at bounding box center [635, 162] width 159 height 16
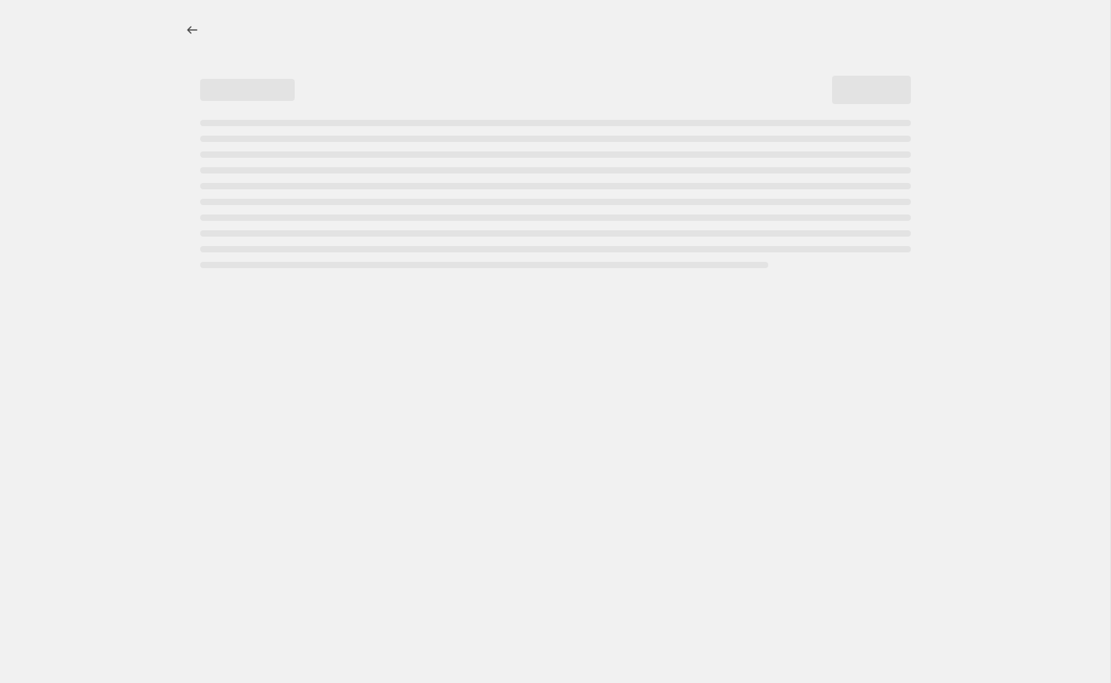
select select "pcap"
select select "by"
select select "tag"
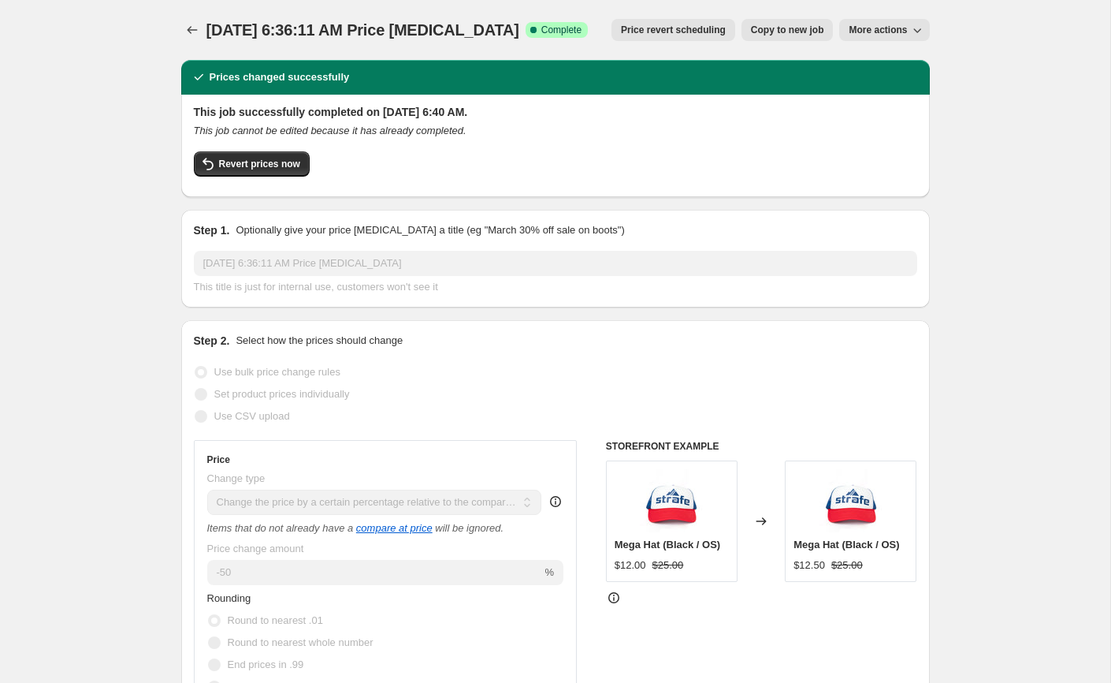
click at [870, 21] on button "More actions" at bounding box center [884, 30] width 90 height 22
click at [194, 32] on icon "Price change jobs" at bounding box center [192, 30] width 16 height 16
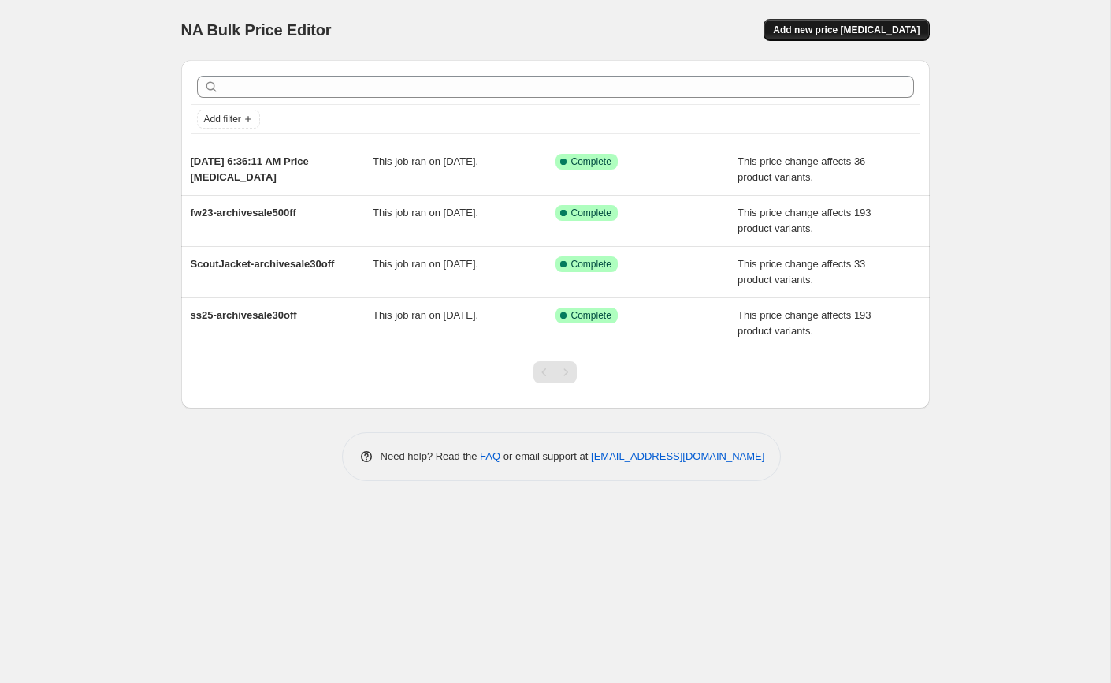
click at [847, 24] on span "Add new price [MEDICAL_DATA]" at bounding box center [846, 30] width 147 height 13
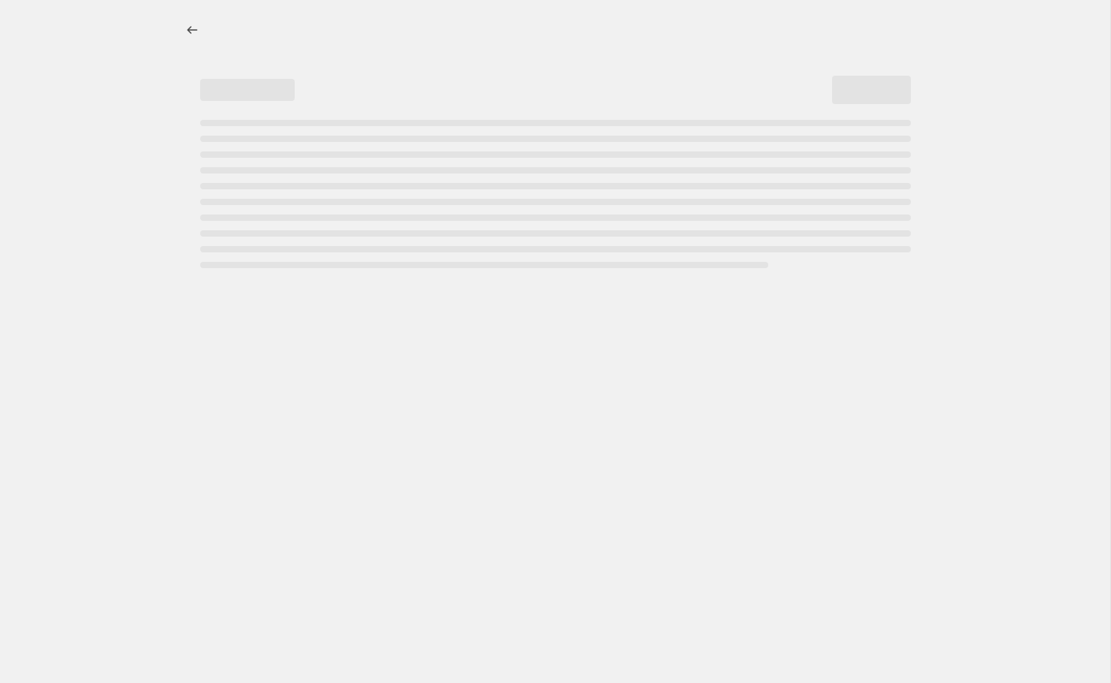
select select "percentage"
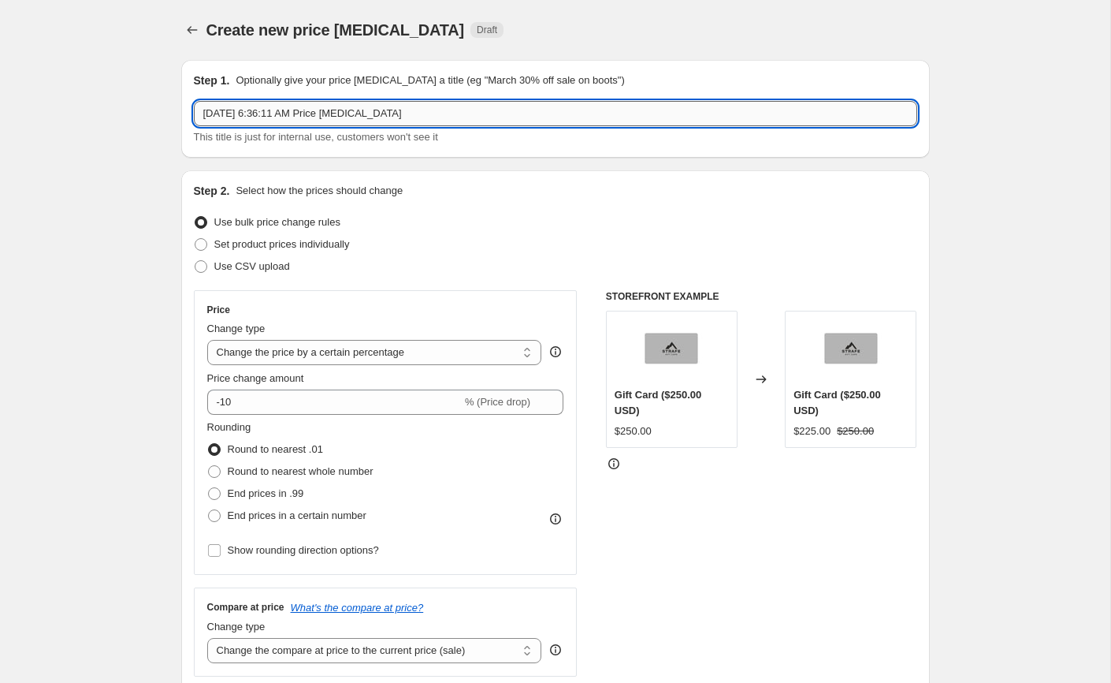
click at [330, 120] on input "[DATE] 6:36:11 AM Price [MEDICAL_DATA]" at bounding box center [556, 113] width 724 height 25
type input "fw24-archivesale300ff"
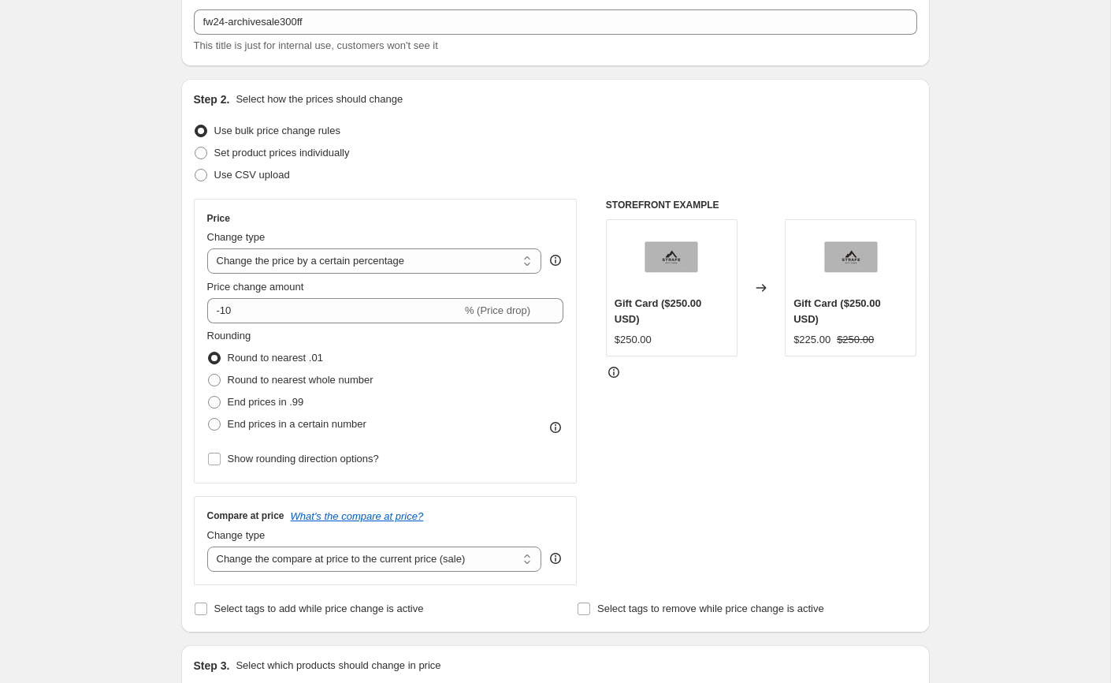
scroll to position [100, 0]
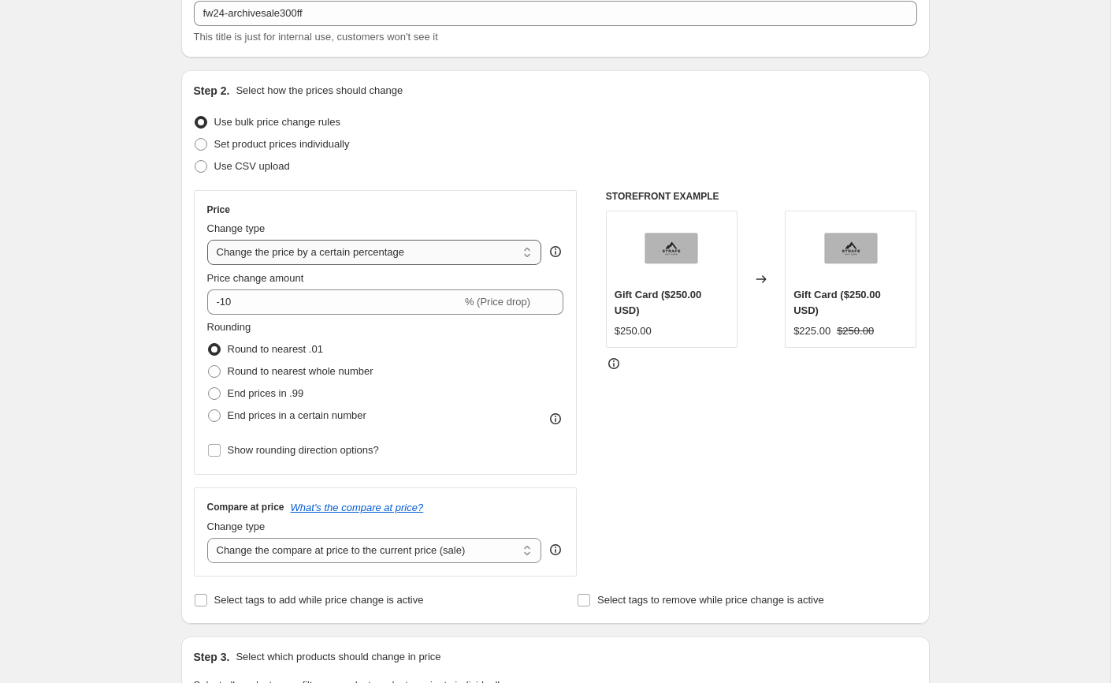
click at [249, 252] on select "Change the price to a certain amount Change the price by a certain amount Chang…" at bounding box center [374, 252] width 335 height 25
select select "pcap"
click at [207, 240] on select "Change the price to a certain amount Change the price by a certain amount Chang…" at bounding box center [374, 252] width 335 height 25
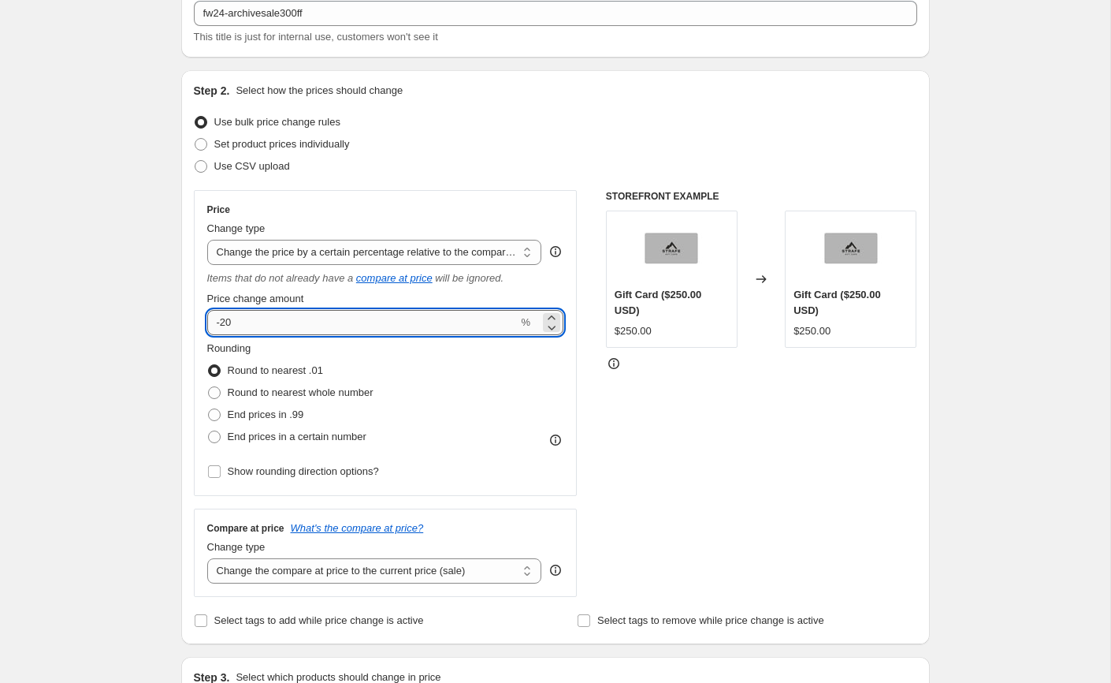
click at [266, 318] on input "-20" at bounding box center [362, 322] width 311 height 25
type input "-2"
type input "-30"
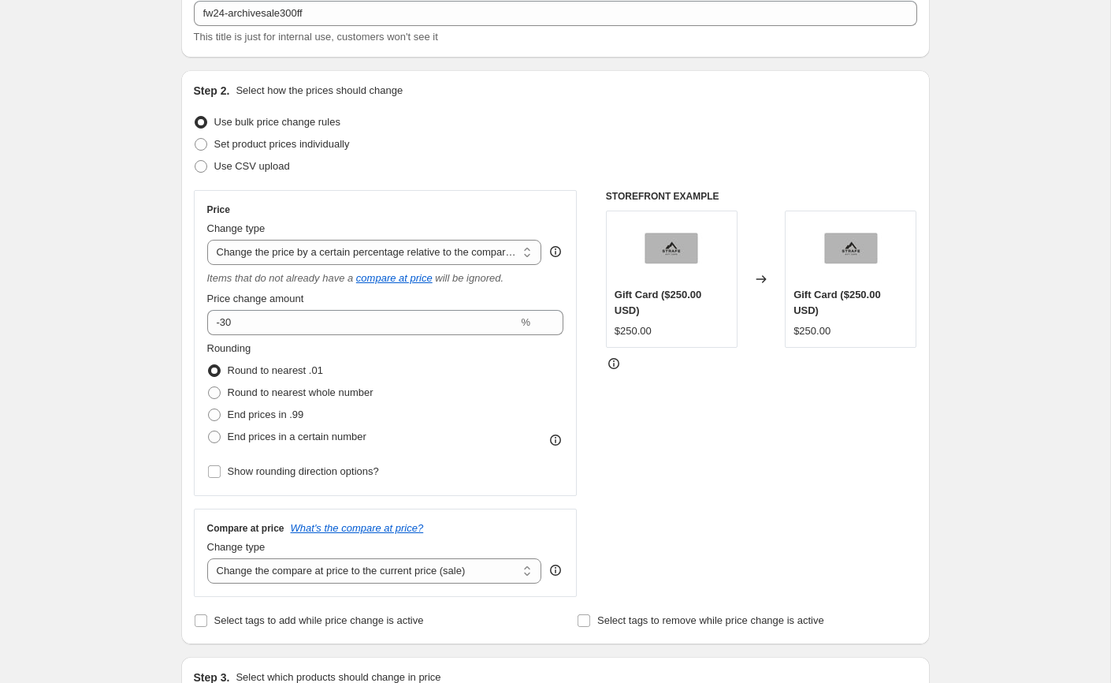
scroll to position [316, 0]
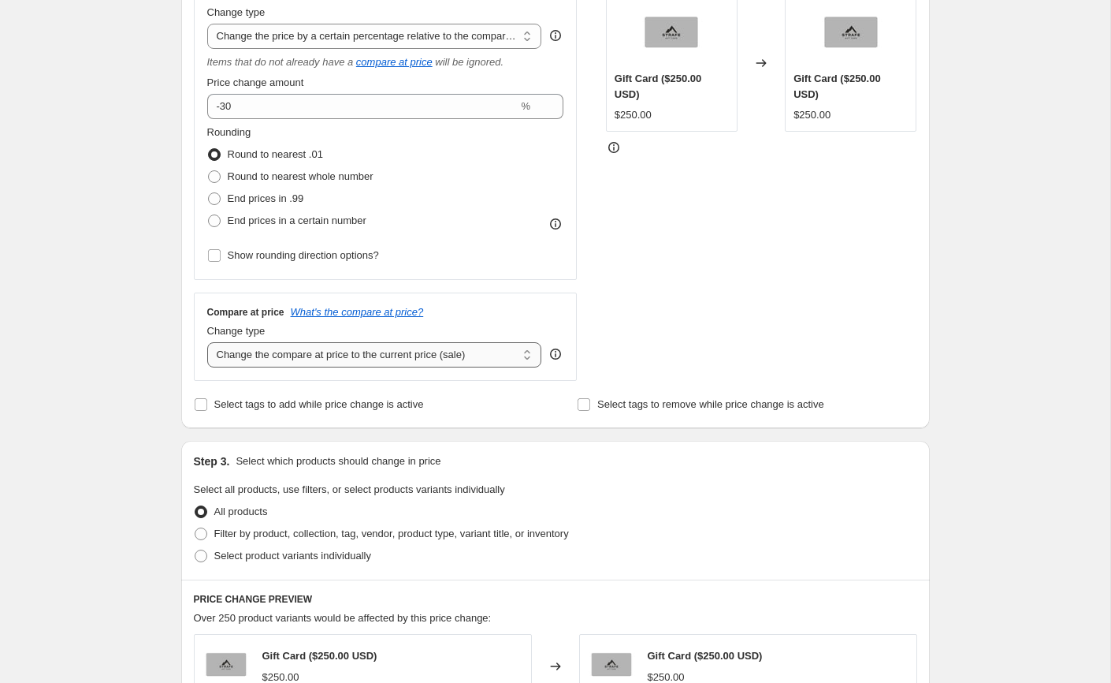
click at [285, 355] on select "Change the compare at price to the current price (sale) Change the compare at p…" at bounding box center [374, 354] width 335 height 25
select select "percentage"
click at [207, 342] on select "Change the compare at price to the current price (sale) Change the compare at p…" at bounding box center [374, 354] width 335 height 25
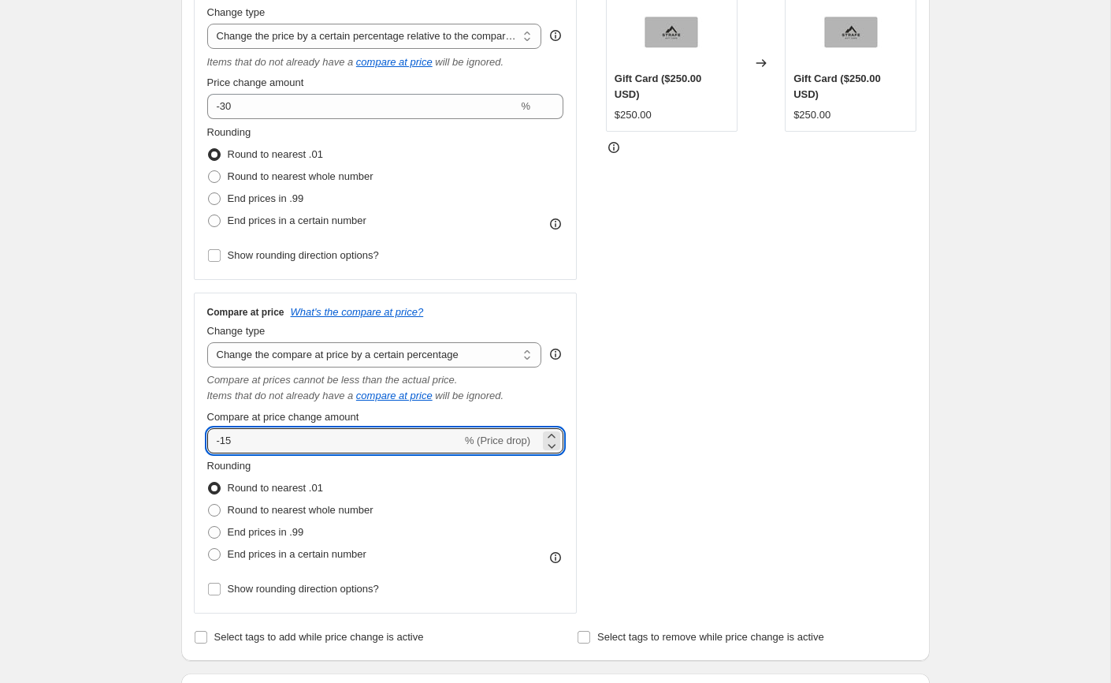
drag, startPoint x: 251, startPoint y: 445, endPoint x: 184, endPoint y: 445, distance: 67.0
click at [184, 445] on div "Step 2. Select how the prices should change Use bulk price change rules Set pro…" at bounding box center [555, 257] width 749 height 806
type input "0"
click at [140, 452] on div "Create new price change job. This page is ready Create new price change job Dra…" at bounding box center [555, 643] width 1111 height 1918
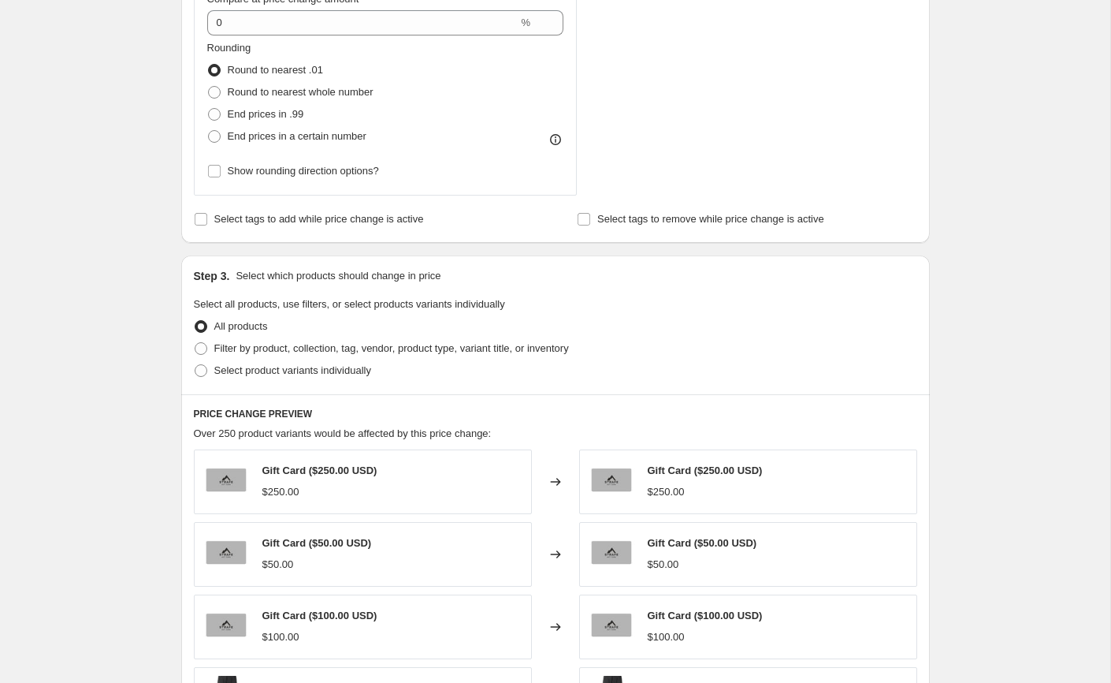
scroll to position [960, 0]
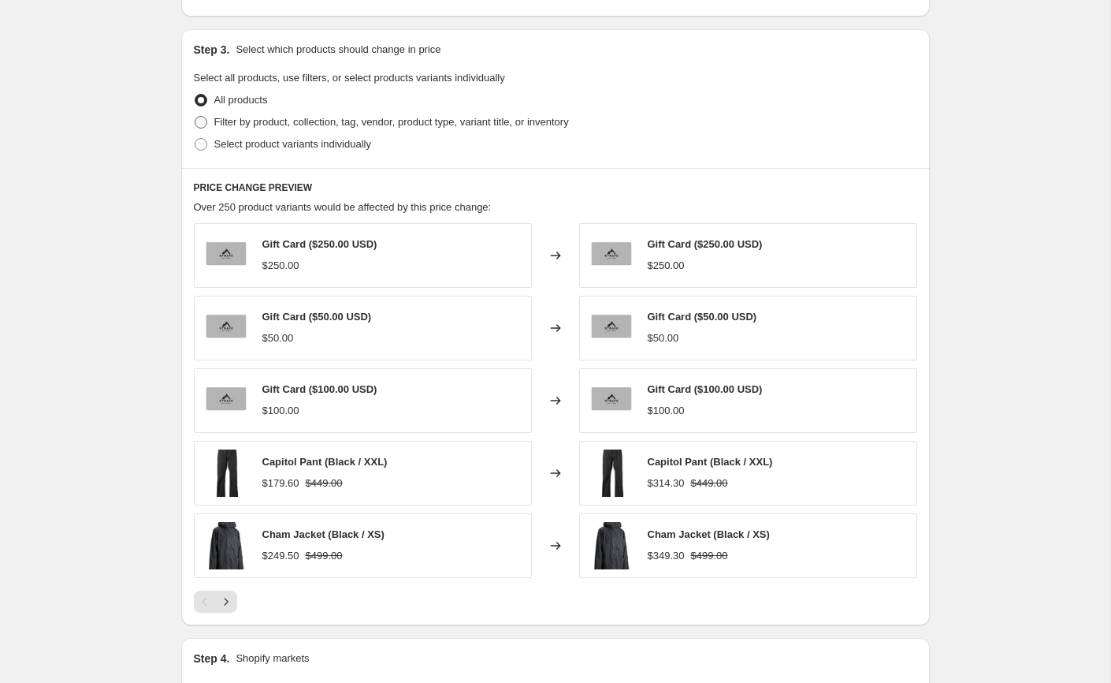
click at [268, 125] on span "Filter by product, collection, tag, vendor, product type, variant title, or inv…" at bounding box center [391, 122] width 355 height 12
click at [195, 117] on input "Filter by product, collection, tag, vendor, product type, variant title, or inv…" at bounding box center [195, 116] width 1 height 1
radio input "true"
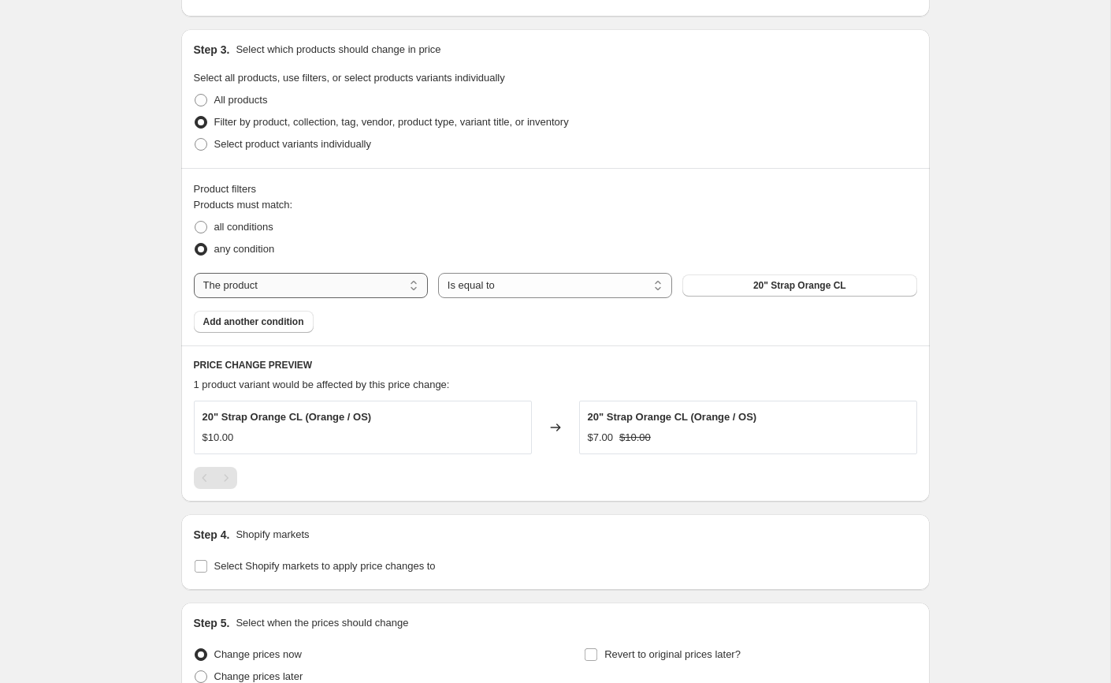
click at [324, 284] on select "The product The product's collection The product's tag The product's vendor The…" at bounding box center [311, 285] width 234 height 25
select select "tag"
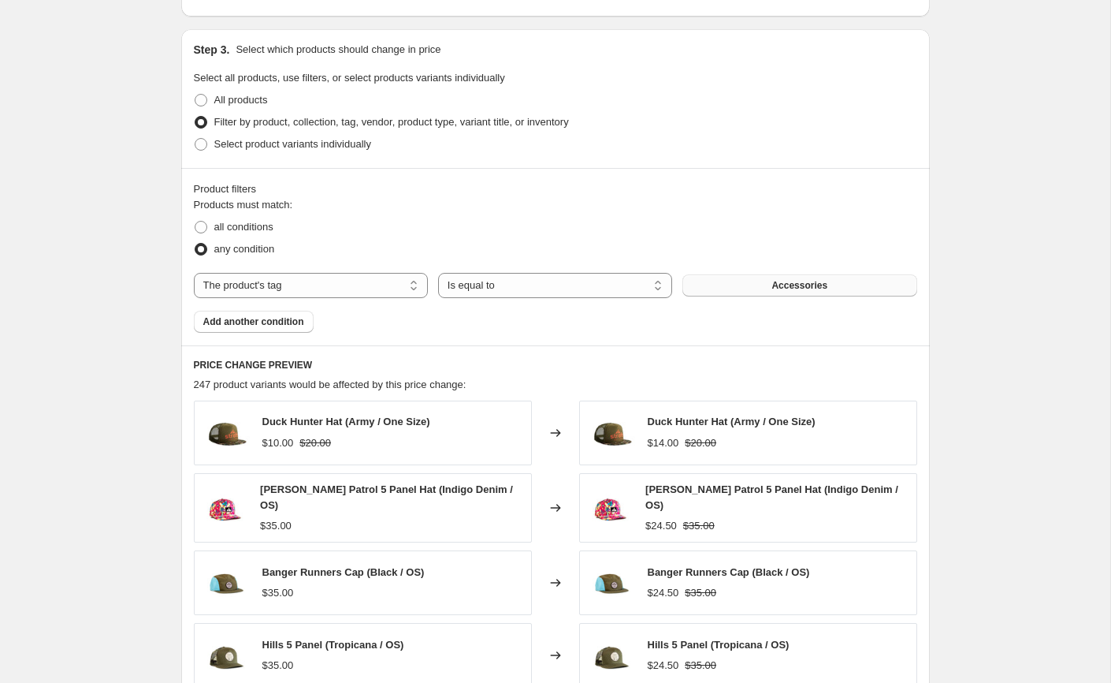
click at [735, 290] on button "Accessories" at bounding box center [800, 285] width 234 height 22
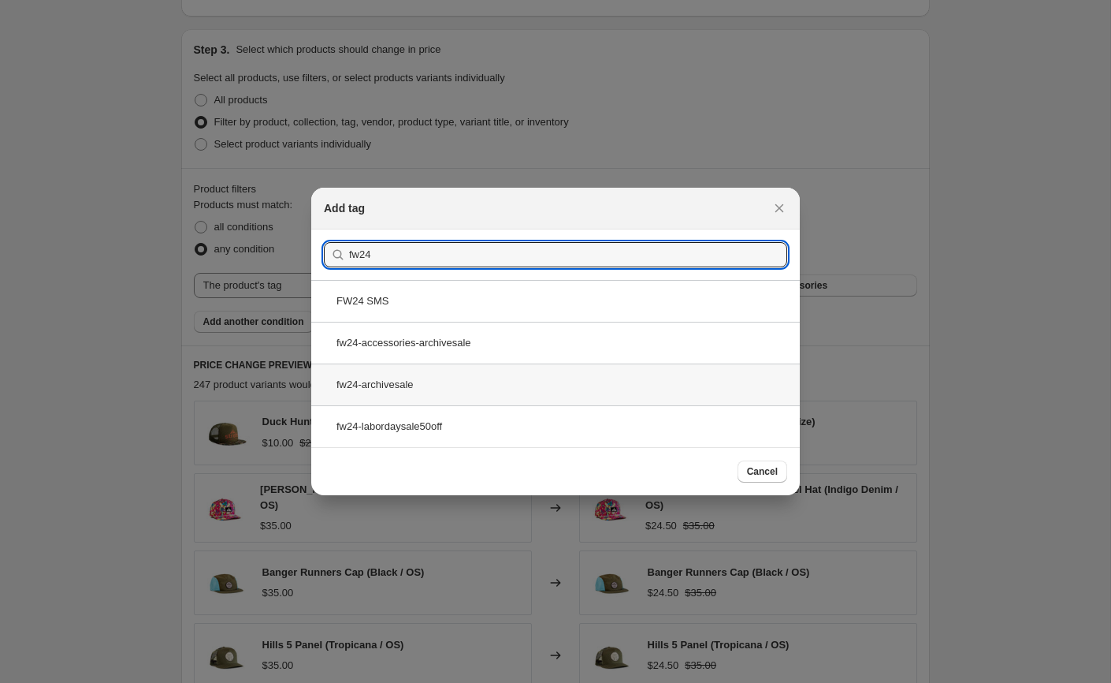
type input "fw24"
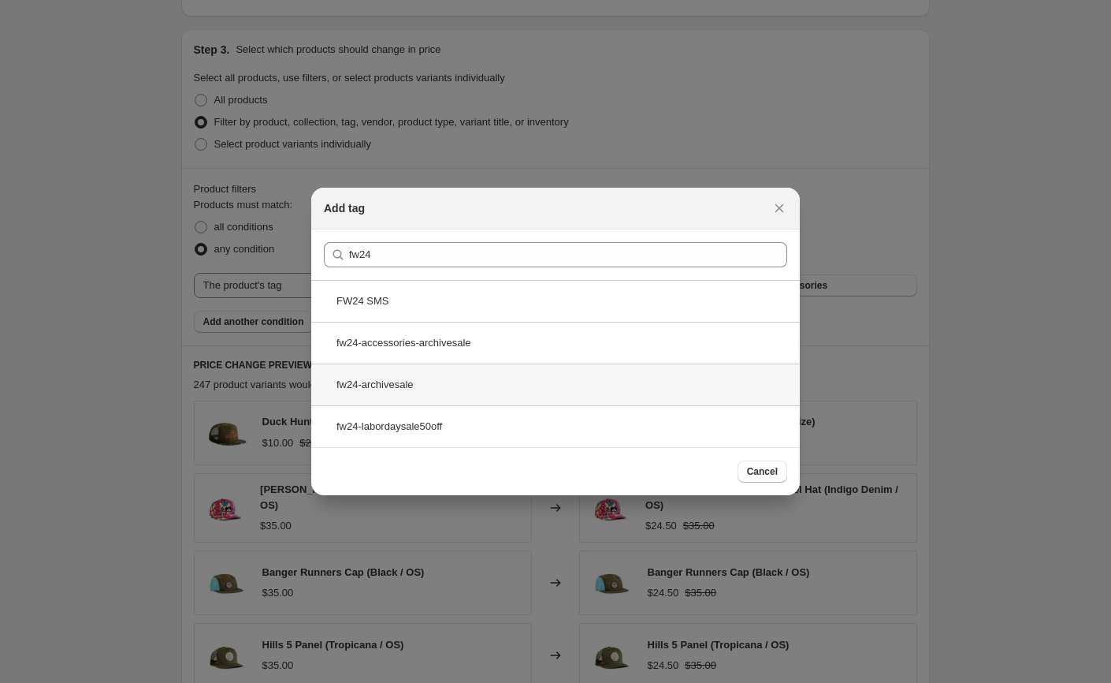
click at [419, 384] on div "fw24-archivesale" at bounding box center [555, 384] width 489 height 42
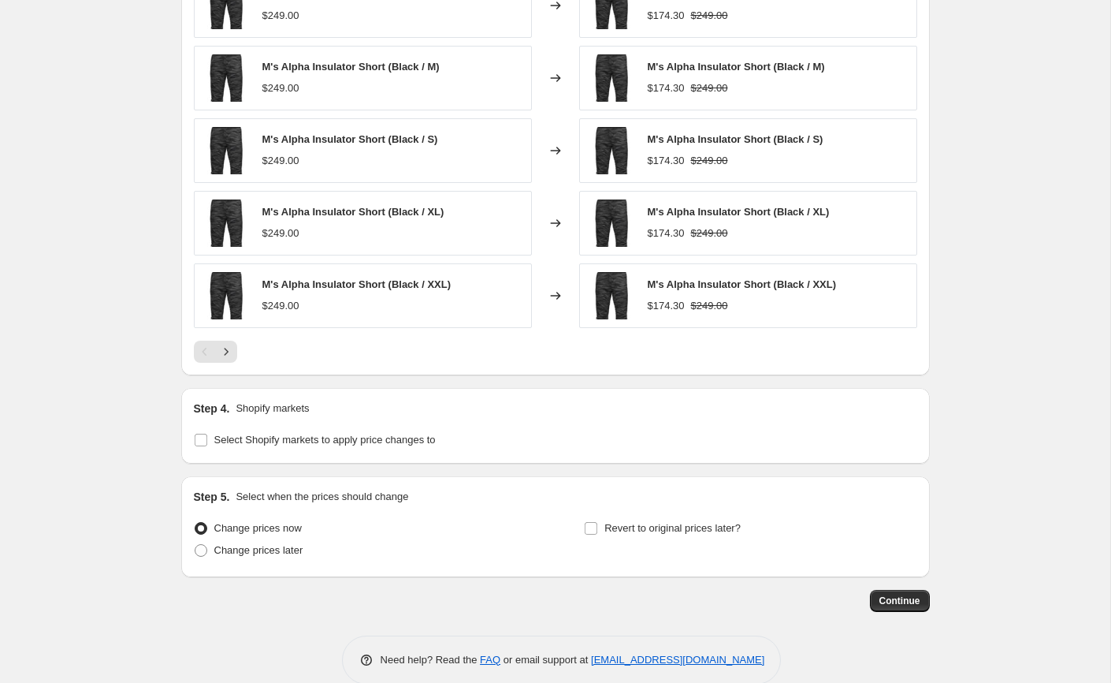
scroll to position [1405, 0]
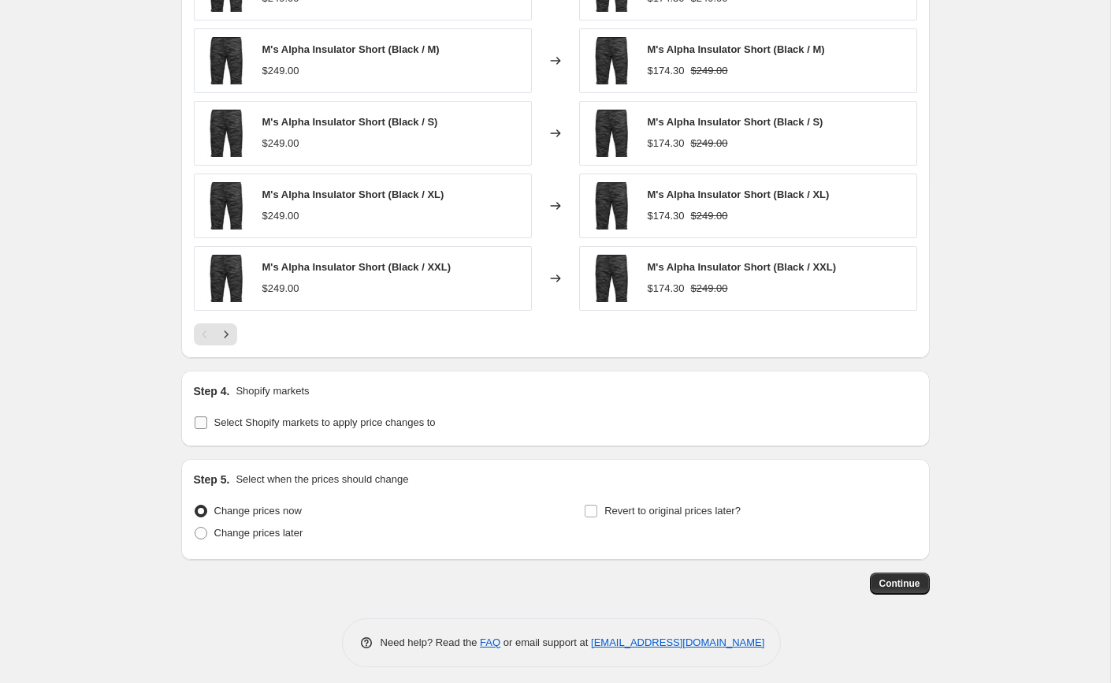
click at [200, 417] on input "Select Shopify markets to apply price changes to" at bounding box center [201, 422] width 13 height 13
checkbox input "true"
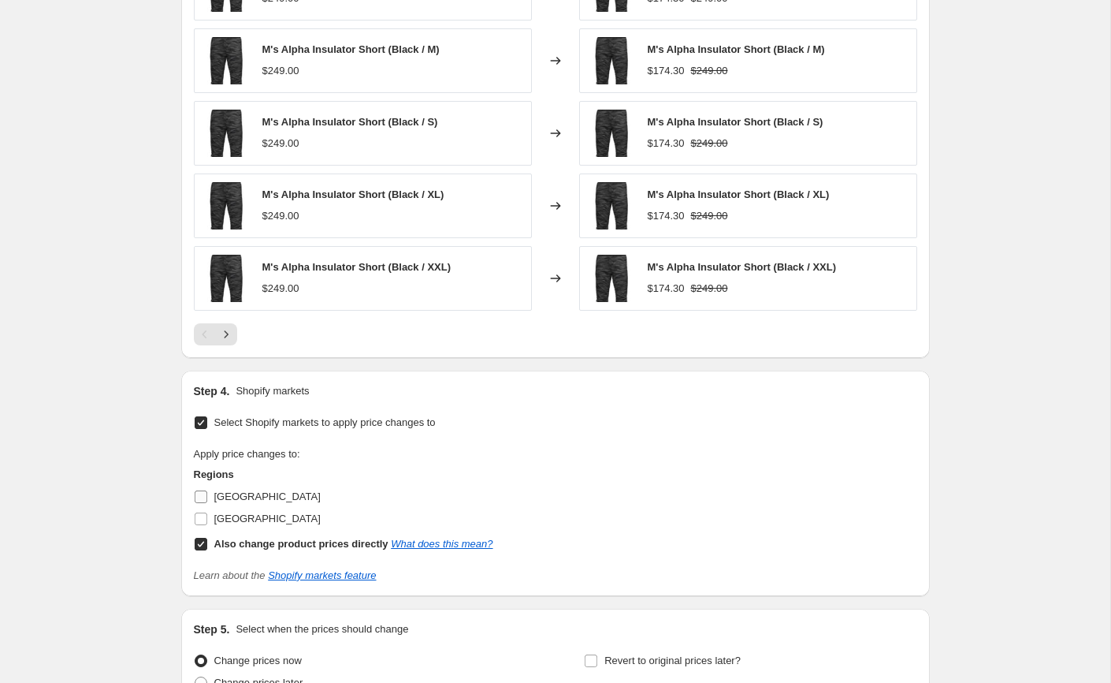
click at [203, 490] on input "[GEOGRAPHIC_DATA]" at bounding box center [201, 496] width 13 height 13
checkbox input "true"
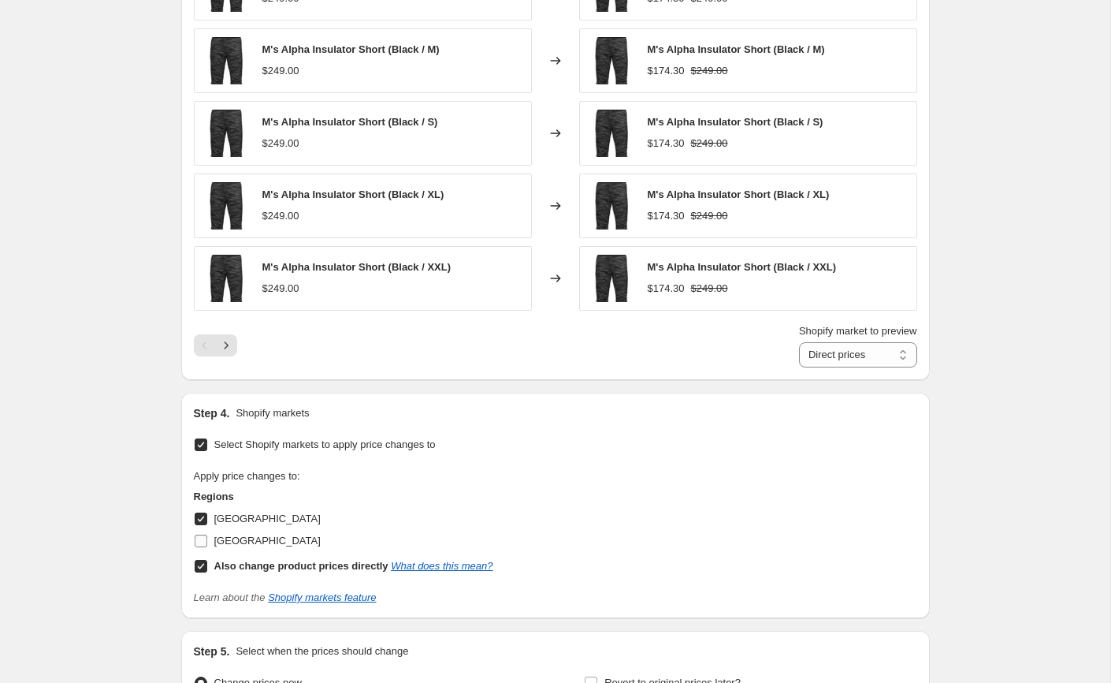
click at [203, 534] on input "[GEOGRAPHIC_DATA]" at bounding box center [201, 540] width 13 height 13
checkbox input "true"
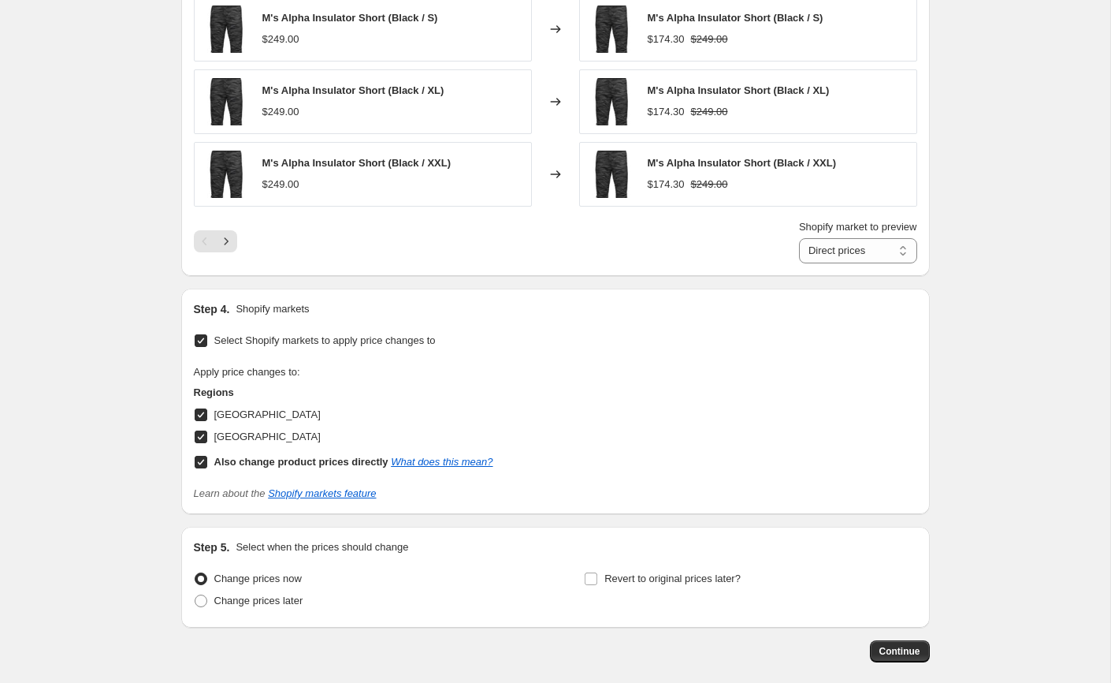
scroll to position [1577, 0]
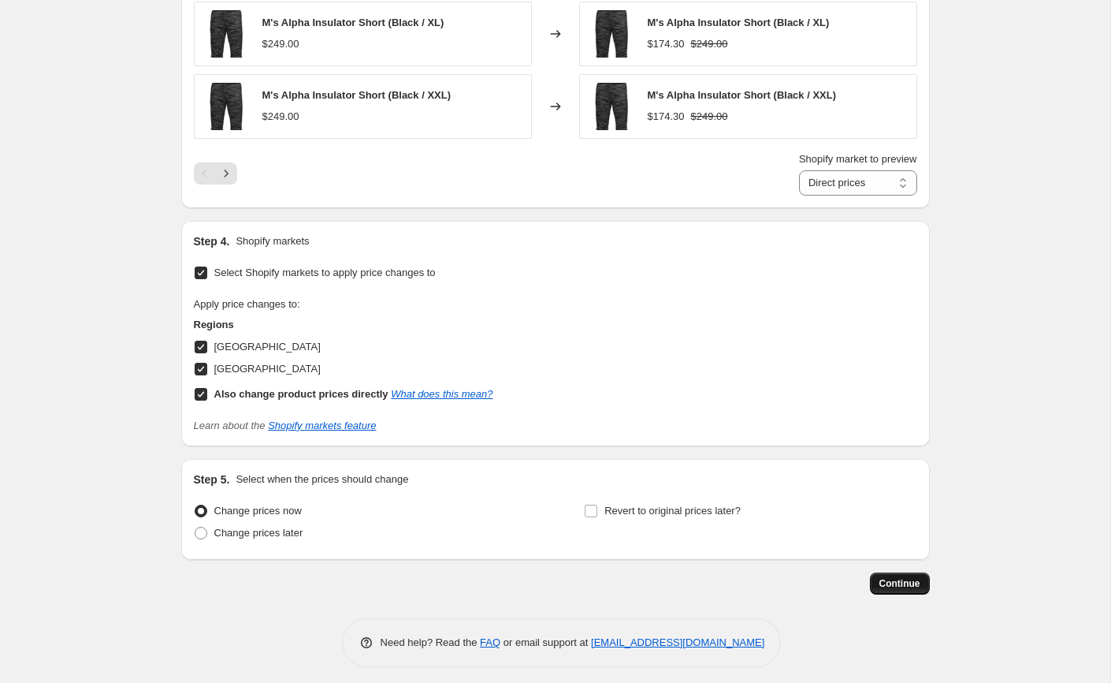
click at [897, 577] on span "Continue" at bounding box center [900, 583] width 41 height 13
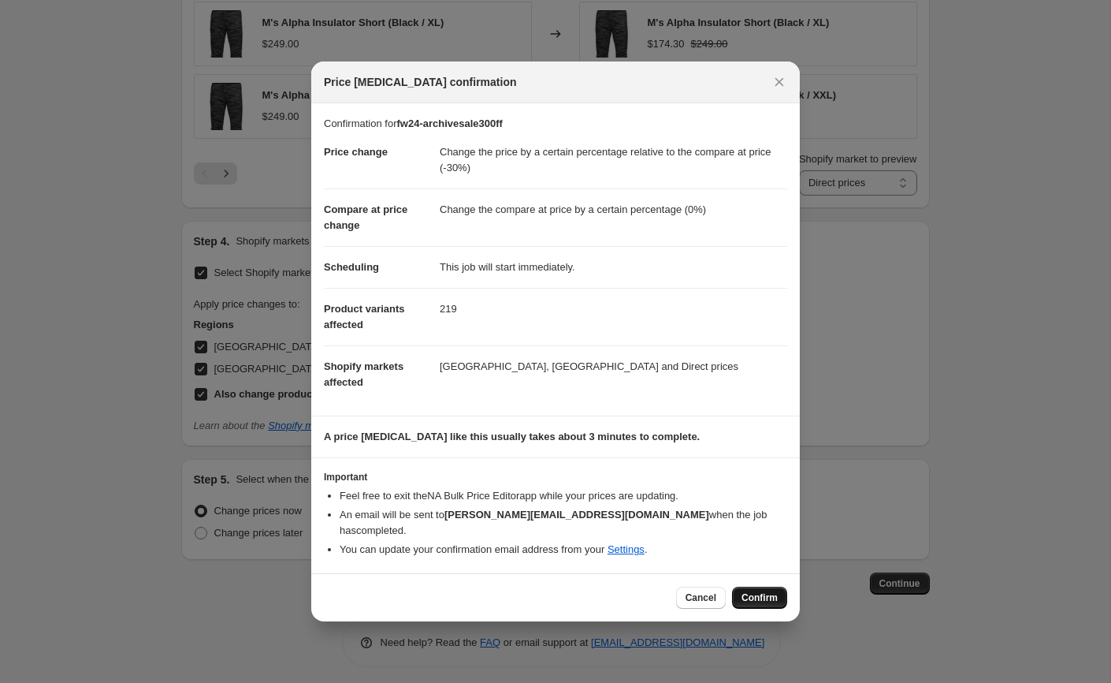
click at [743, 591] on span "Confirm" at bounding box center [760, 597] width 36 height 13
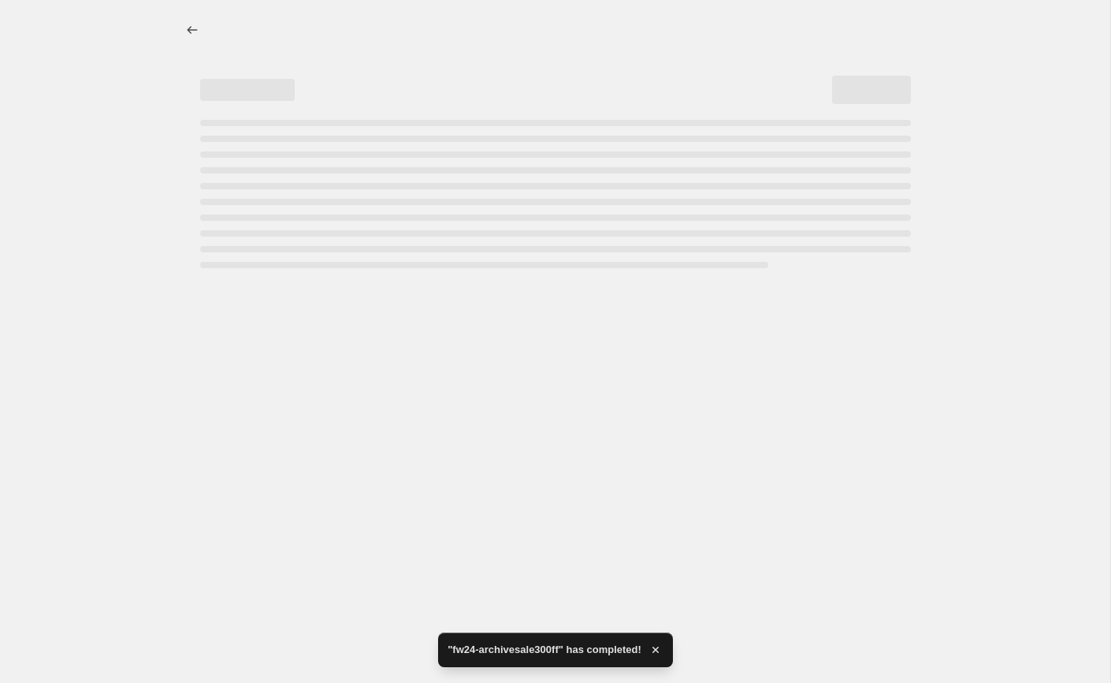
select select "pcap"
select select "percentage"
select select "tag"
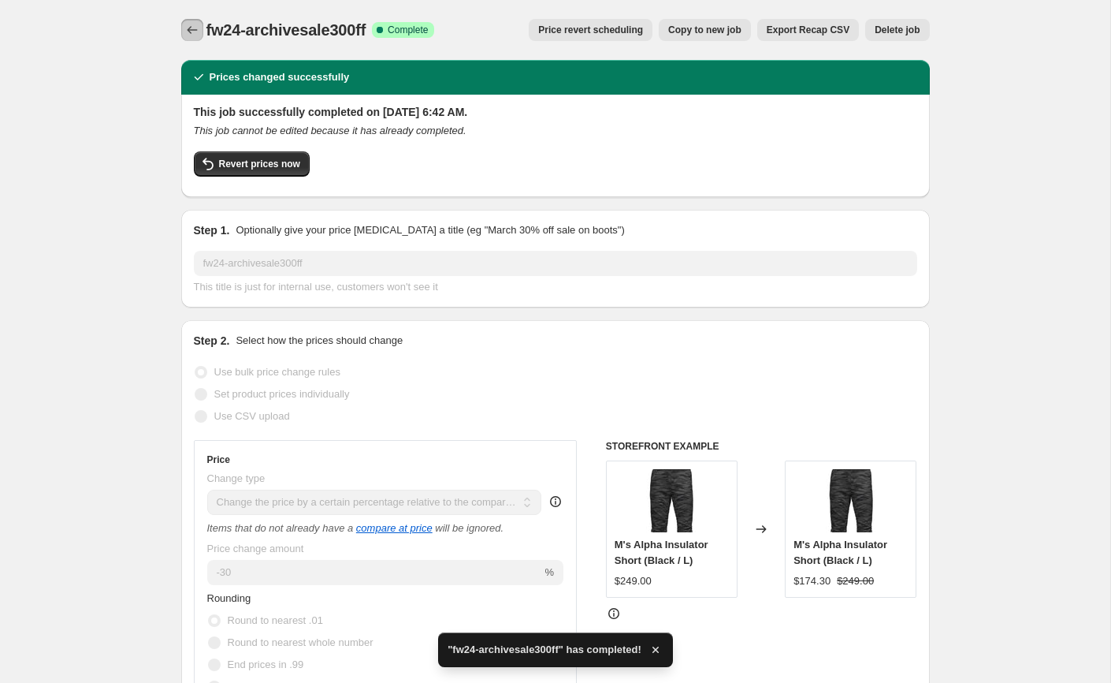
click at [186, 33] on icon "Price change jobs" at bounding box center [192, 30] width 16 height 16
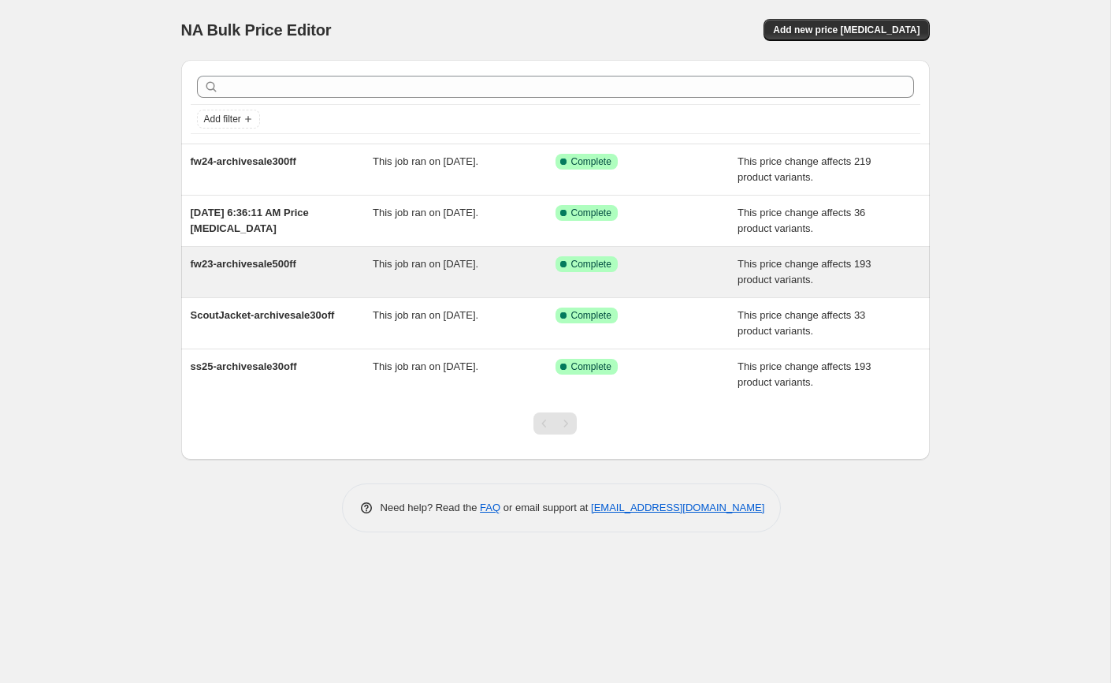
click at [272, 275] on div "fw23-archivesale500ff" at bounding box center [282, 272] width 183 height 32
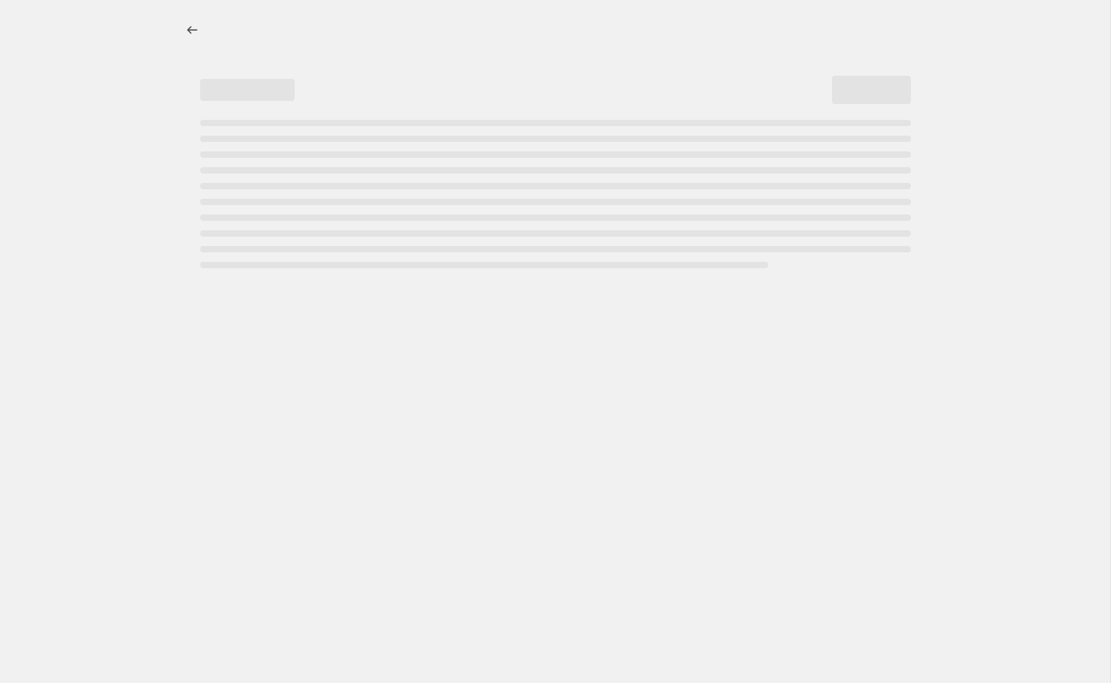
select select "pcap"
select select "by"
select select "tag"
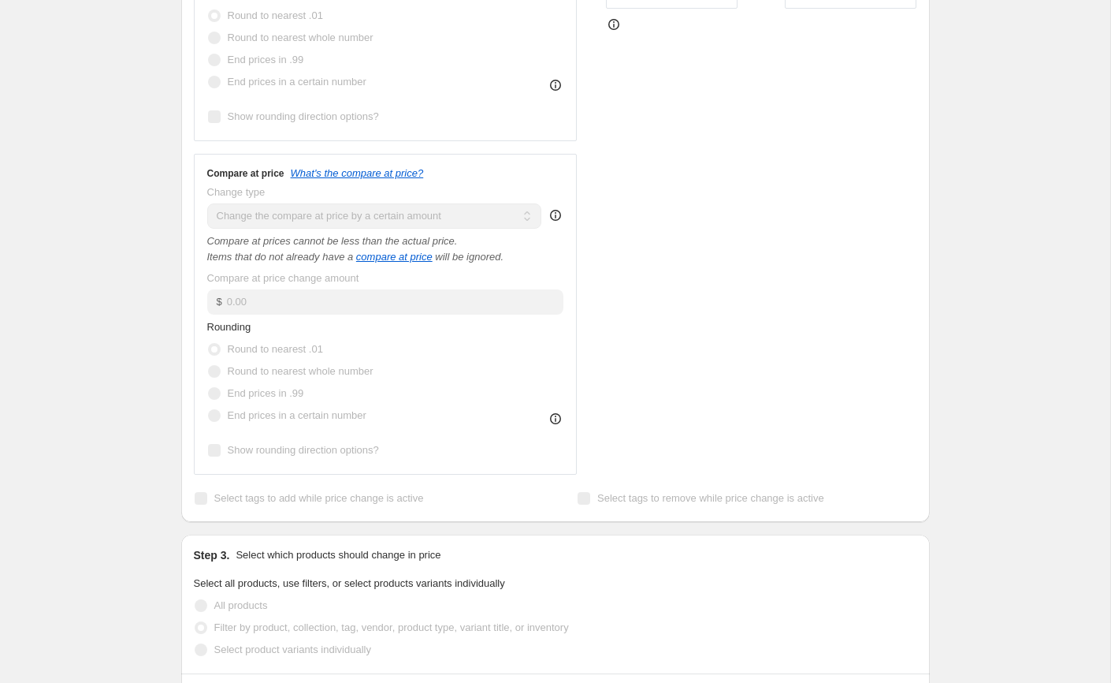
scroll to position [10, 0]
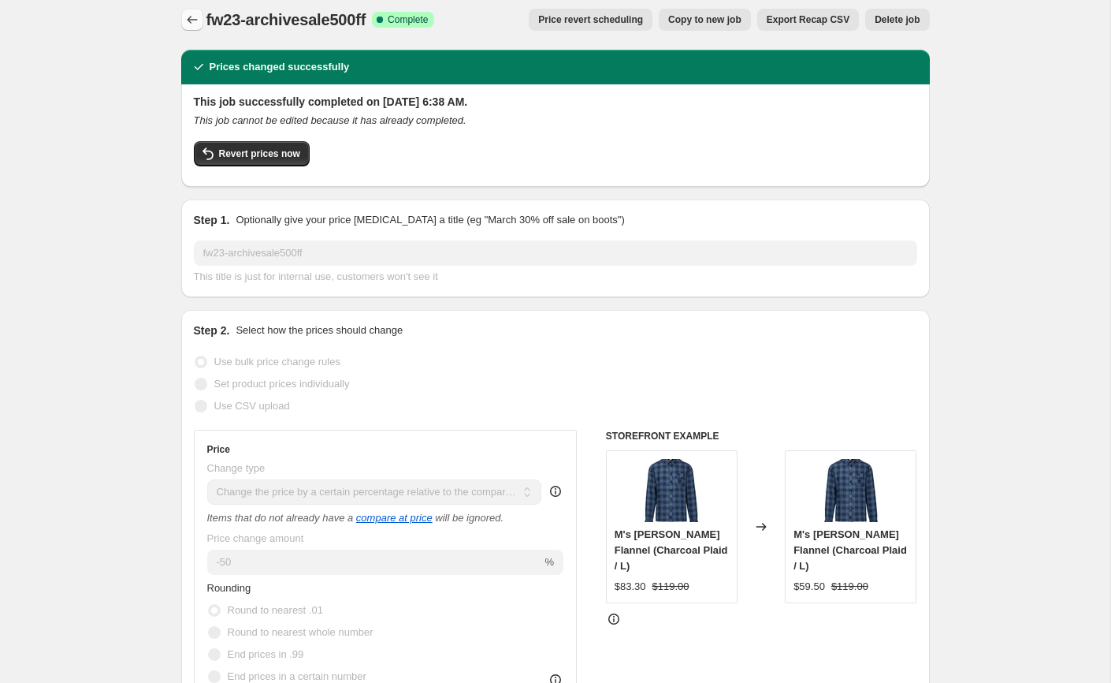
click at [184, 17] on icon "Price change jobs" at bounding box center [192, 20] width 16 height 16
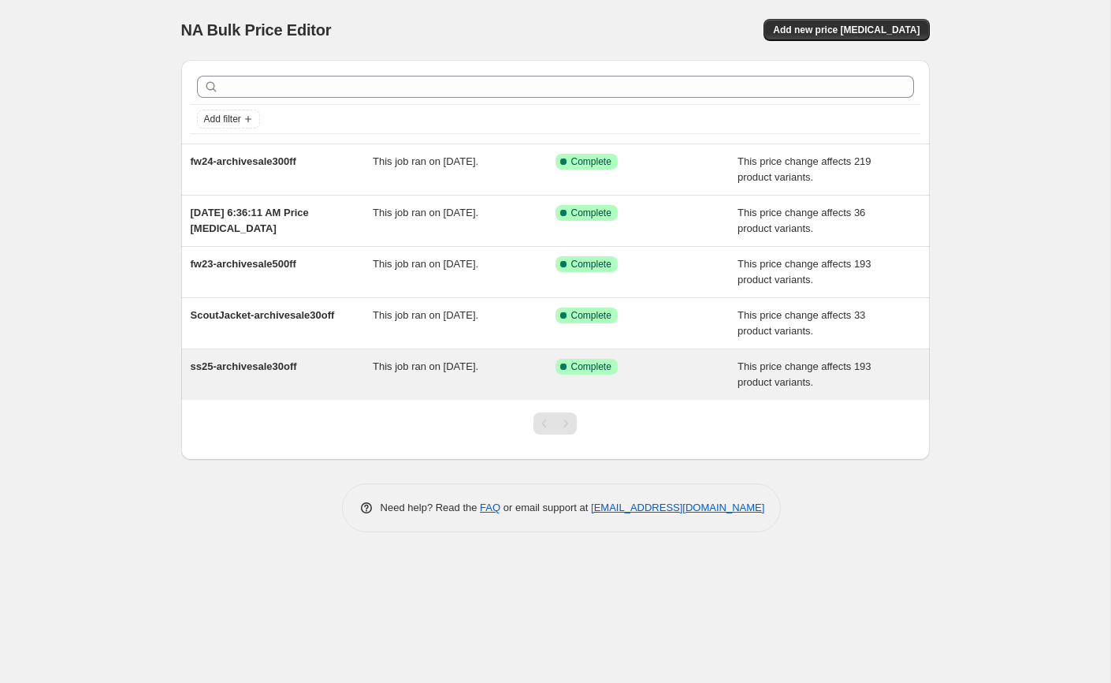
click at [299, 377] on div "ss25-archivesale30off" at bounding box center [282, 375] width 183 height 32
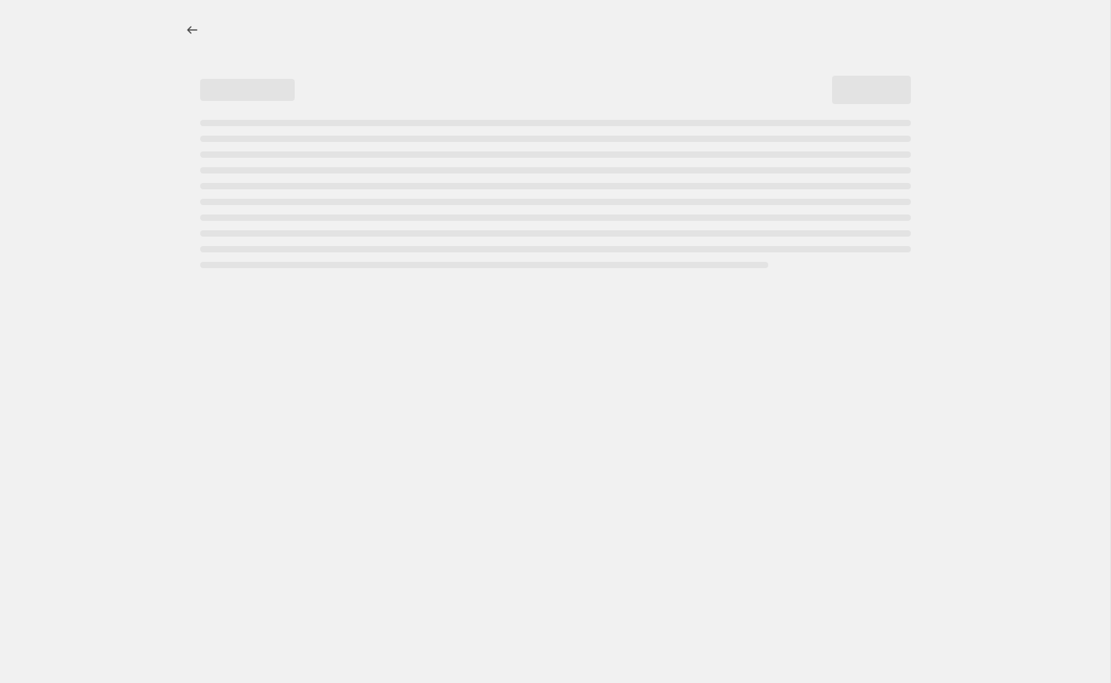
select select "pcap"
select select "by"
select select "tag"
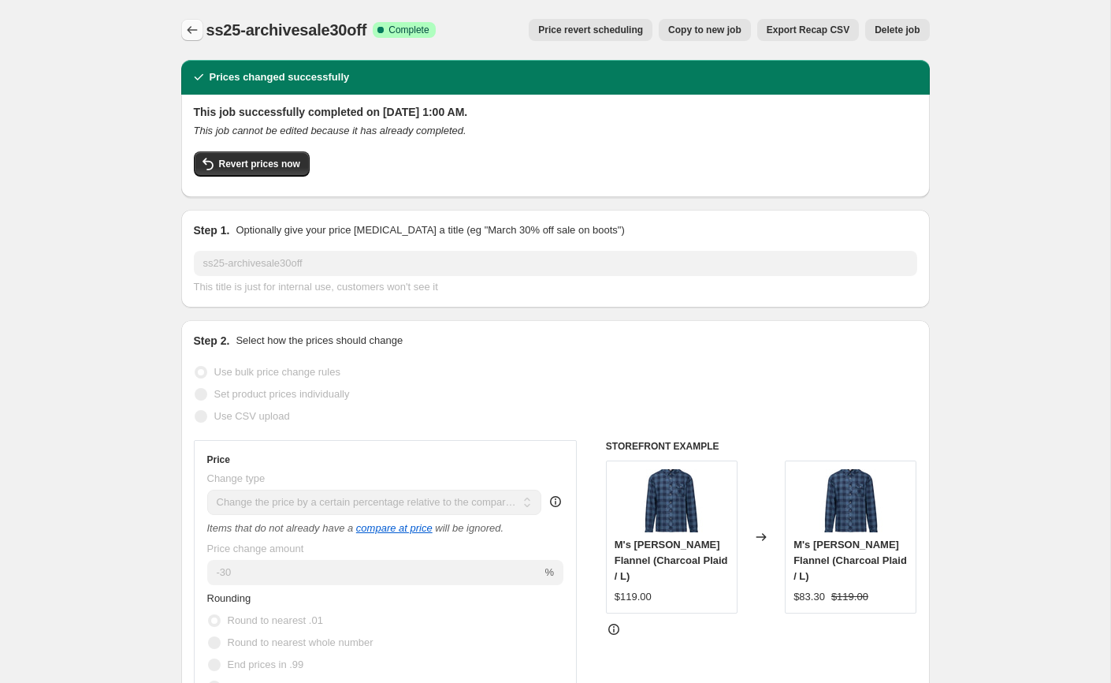
click at [188, 23] on icon "Price change jobs" at bounding box center [192, 30] width 16 height 16
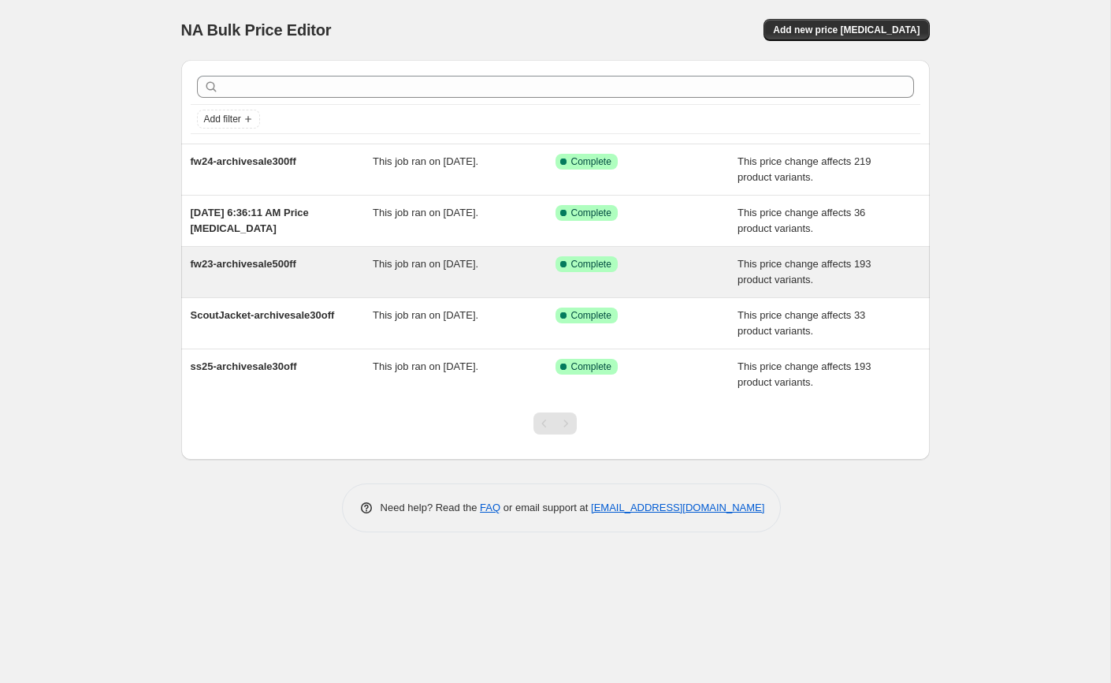
click at [277, 275] on div "fw23-archivesale500ff" at bounding box center [282, 272] width 183 height 32
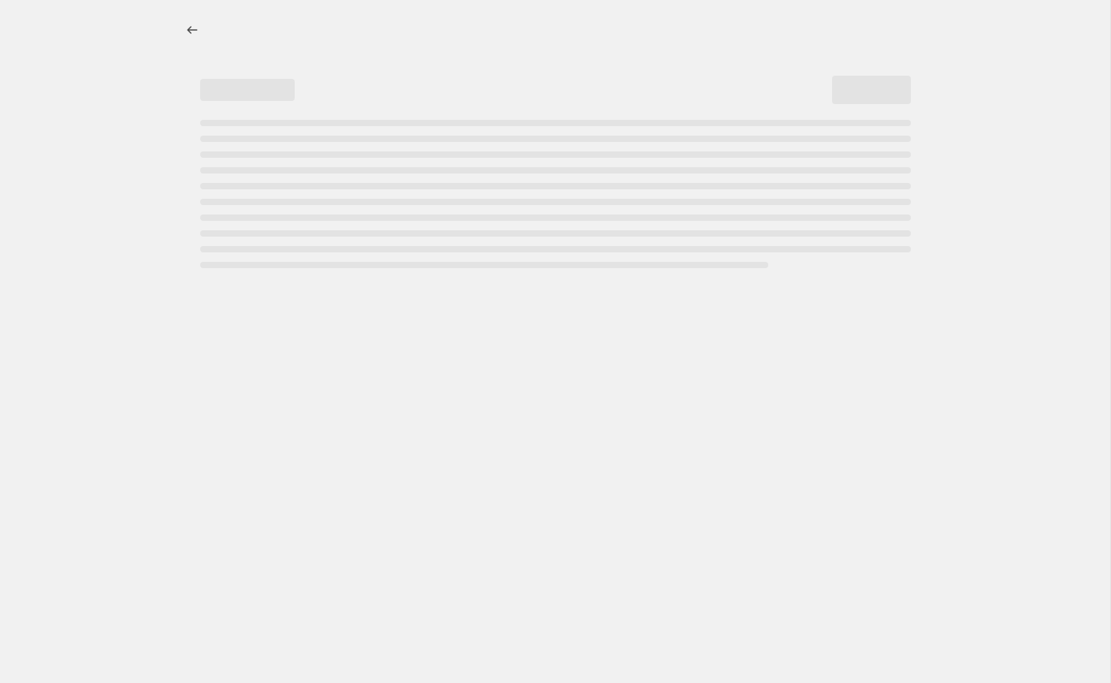
select select "pcap"
select select "by"
select select "tag"
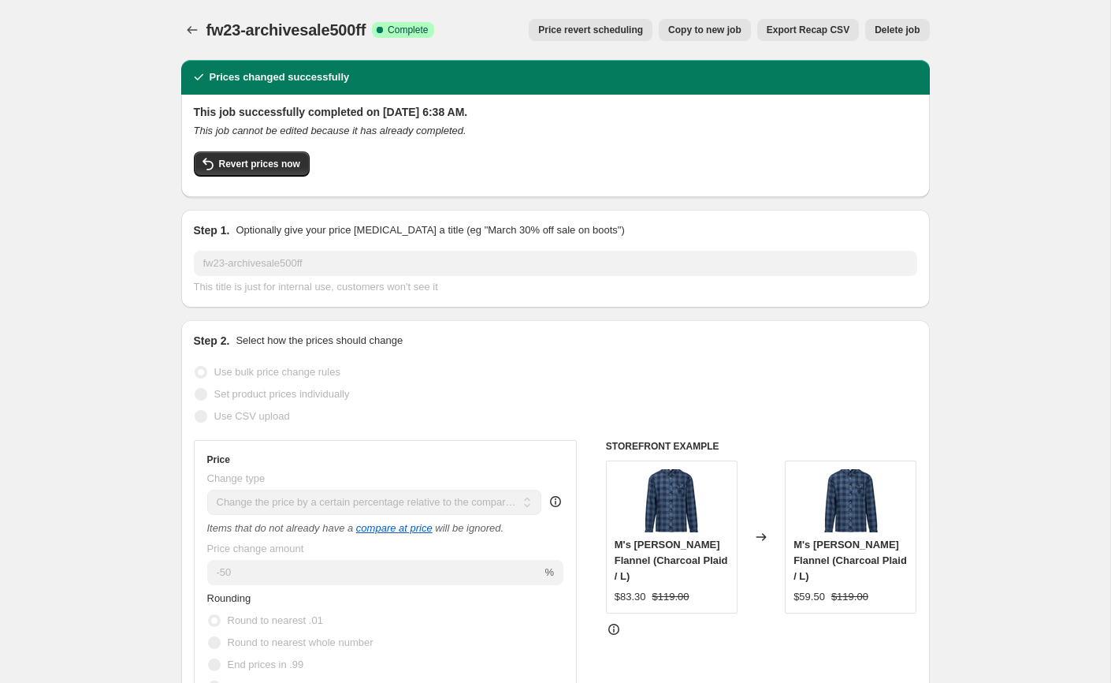
click at [885, 35] on span "Delete job" at bounding box center [897, 30] width 45 height 13
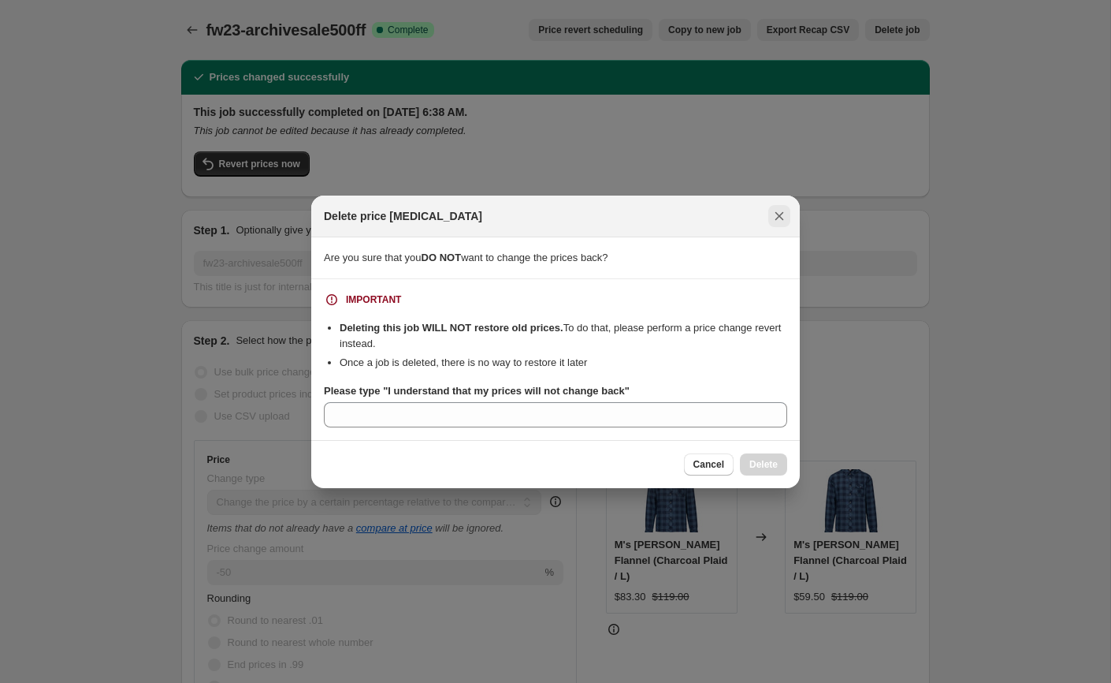
click at [776, 221] on icon "Close" at bounding box center [780, 216] width 16 height 16
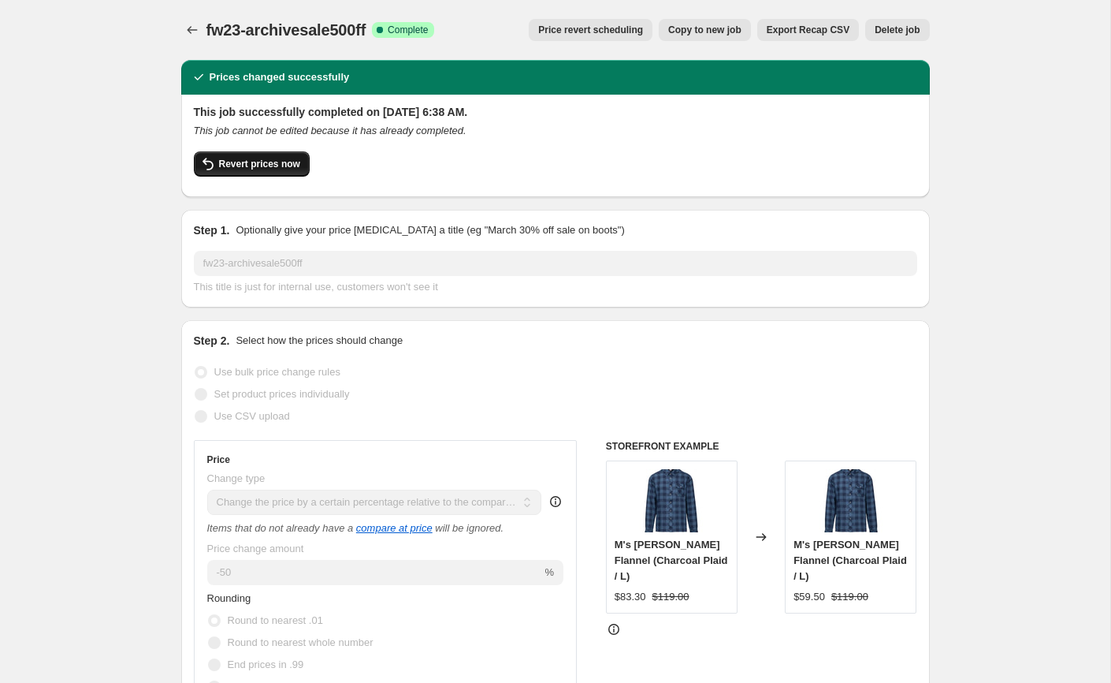
click at [280, 171] on button "Revert prices now" at bounding box center [252, 163] width 116 height 25
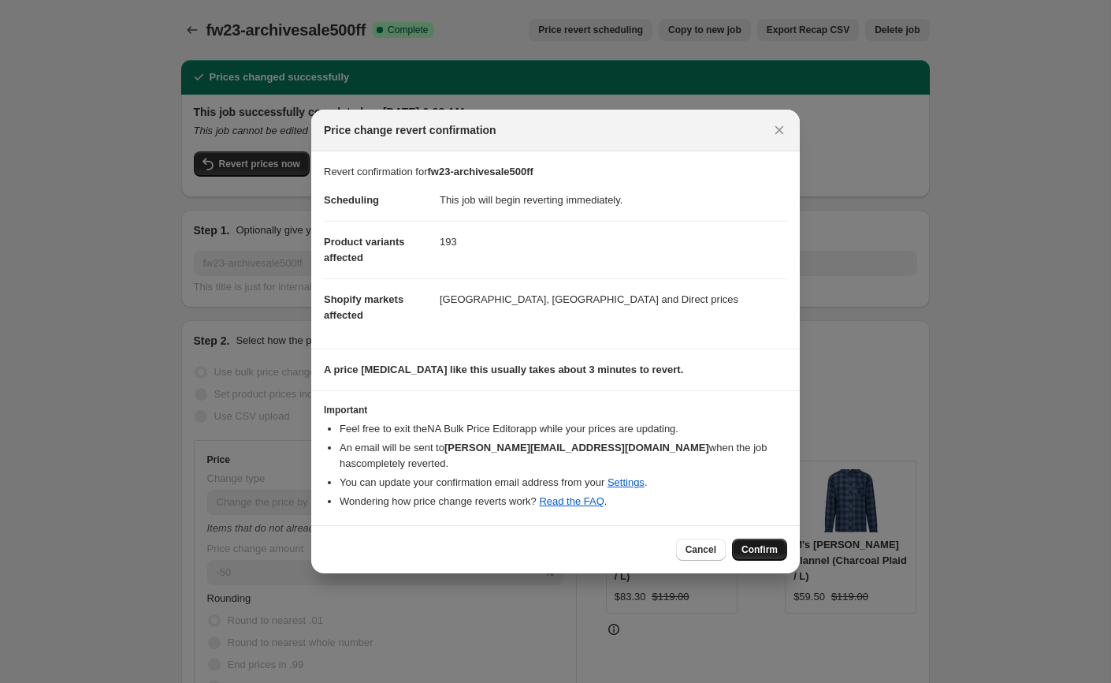
click at [769, 543] on span "Confirm" at bounding box center [760, 549] width 36 height 13
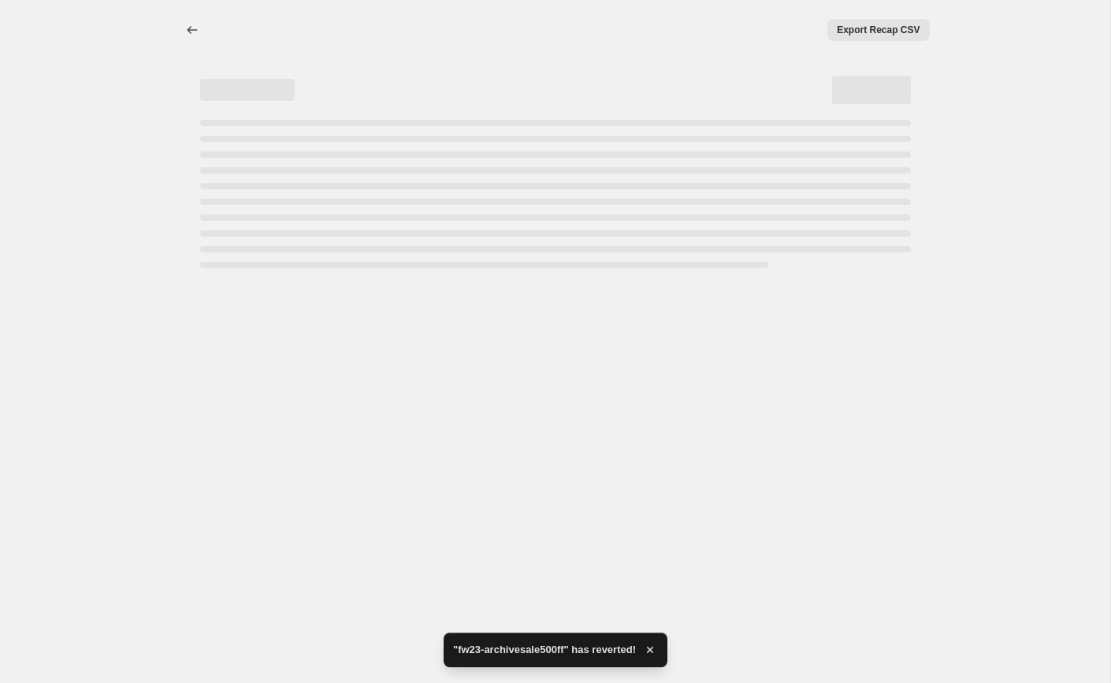
select select "pcap"
select select "by"
select select "tag"
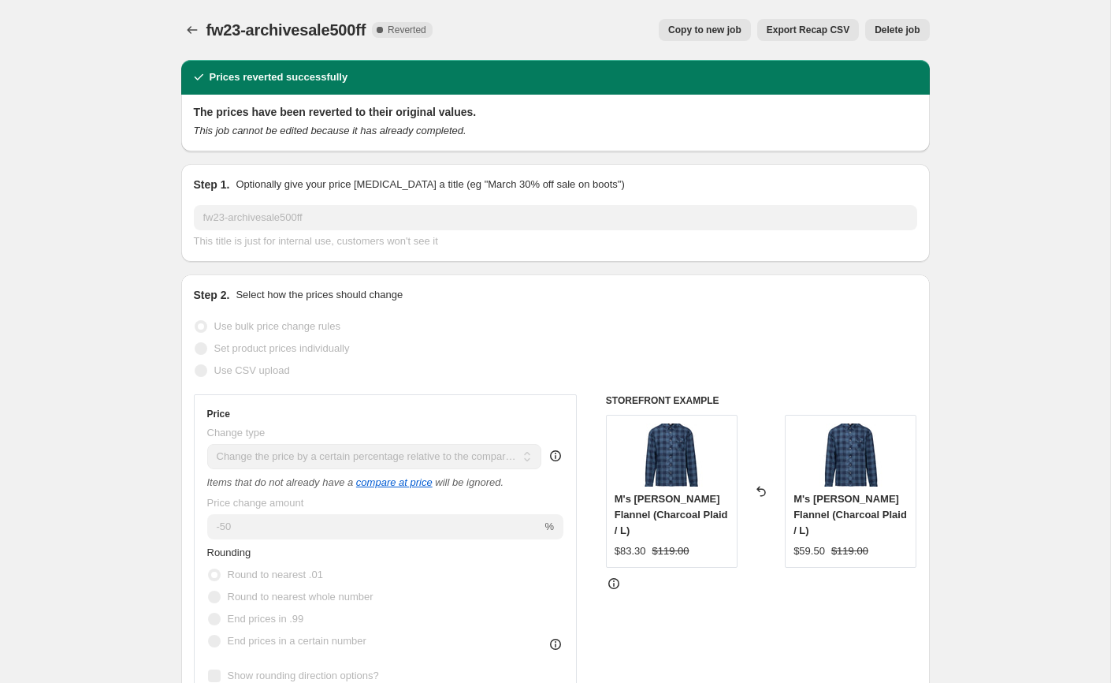
click at [694, 33] on span "Copy to new job" at bounding box center [704, 30] width 73 height 13
select select "pcap"
select select "by"
select select "tag"
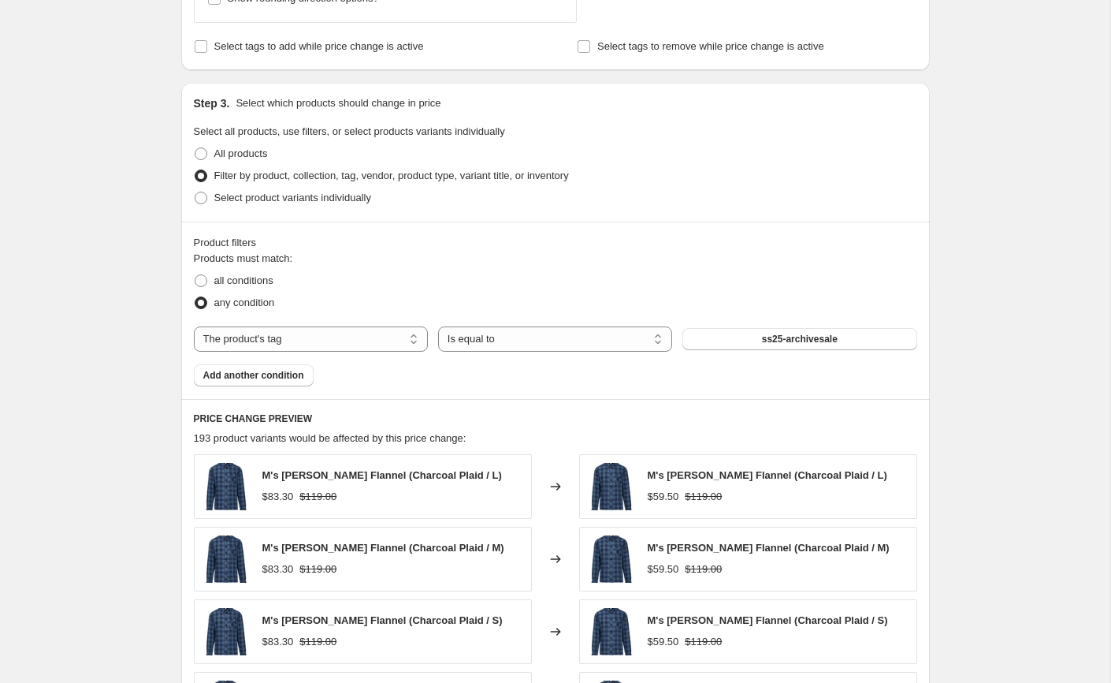
scroll to position [907, 0]
click at [725, 333] on button "ss25-archivesale" at bounding box center [800, 338] width 234 height 22
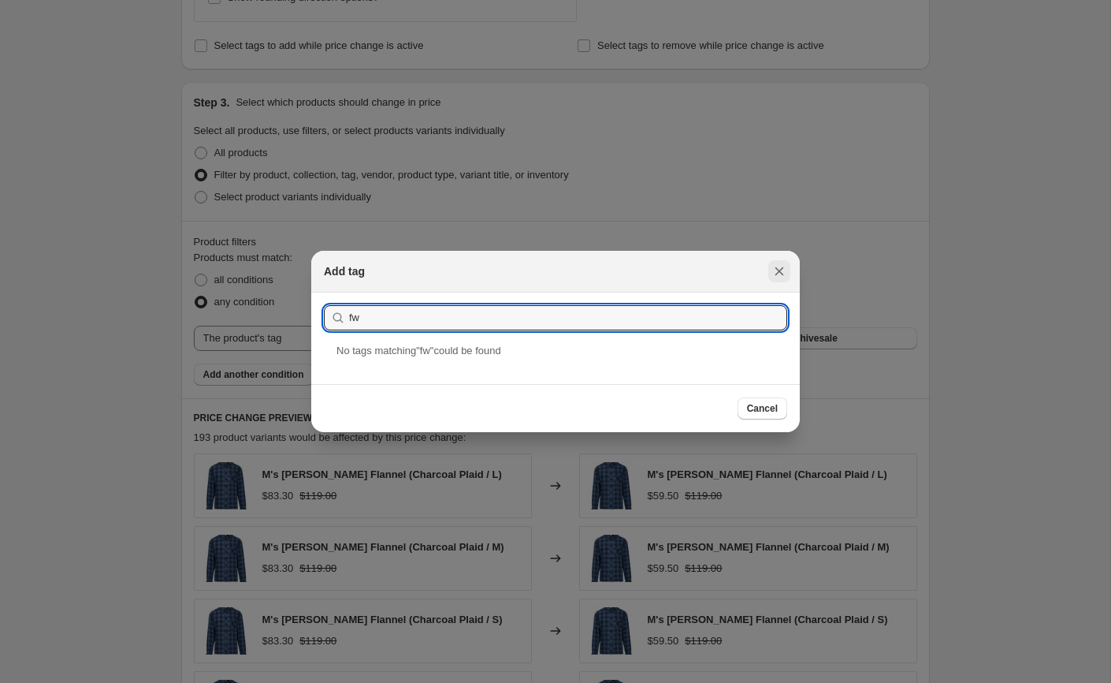
type input "fw"
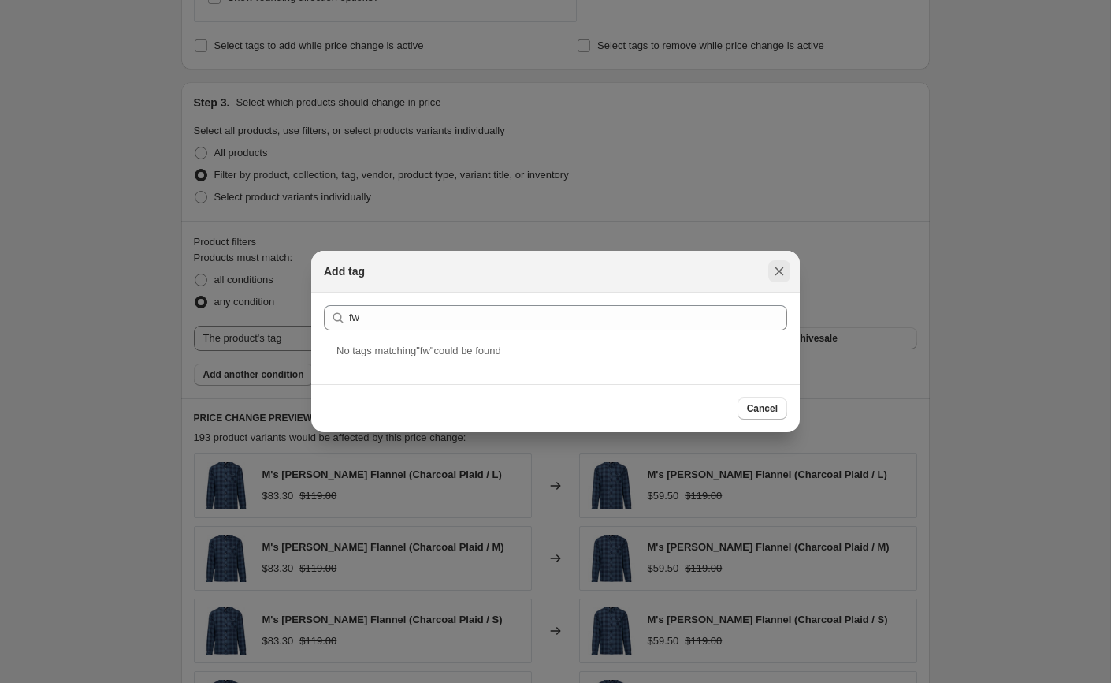
click at [784, 266] on icon "Close" at bounding box center [780, 271] width 16 height 16
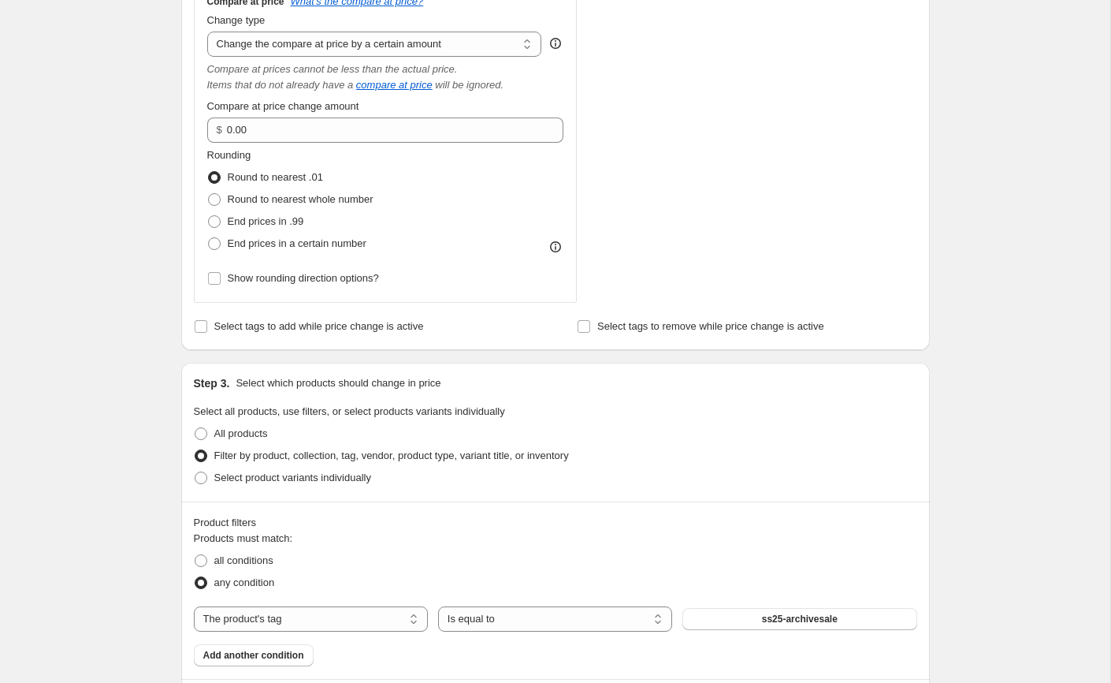
scroll to position [804, 0]
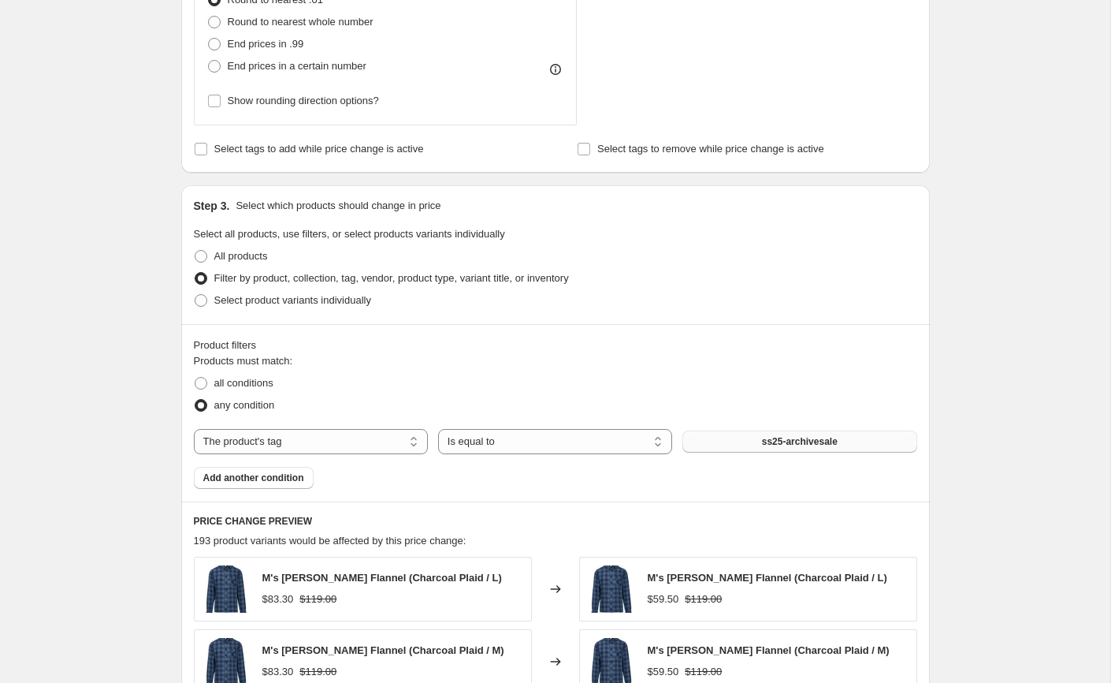
click at [749, 443] on button "ss25-archivesale" at bounding box center [800, 441] width 234 height 22
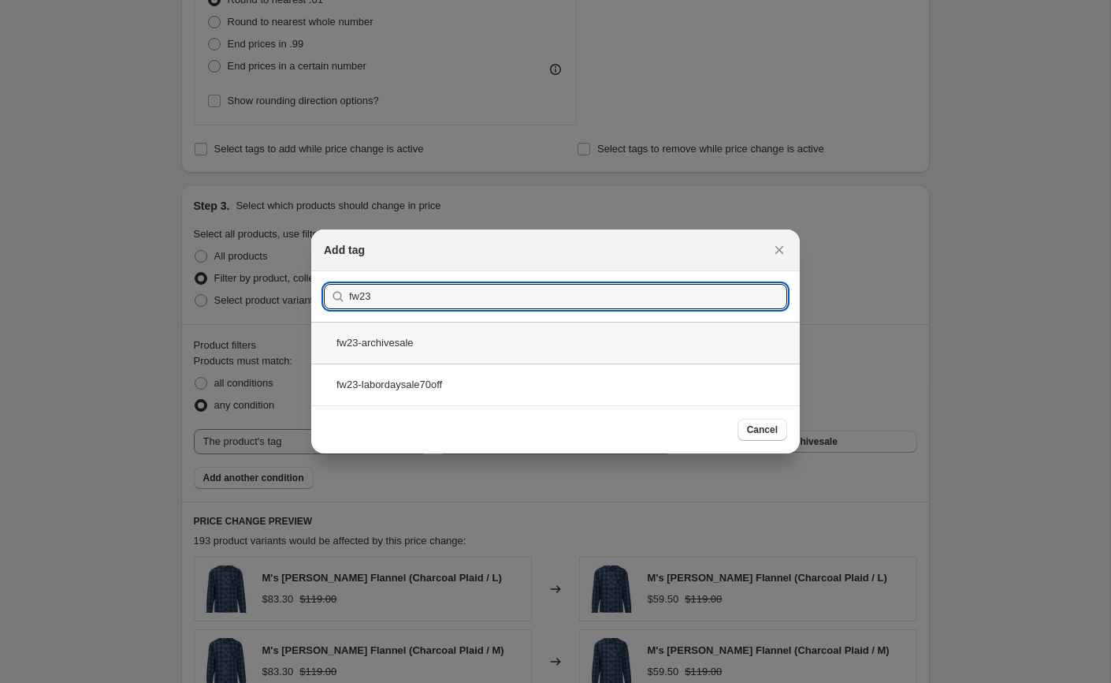
type input "fw23"
click at [457, 354] on div "fw23-archivesale" at bounding box center [555, 343] width 489 height 42
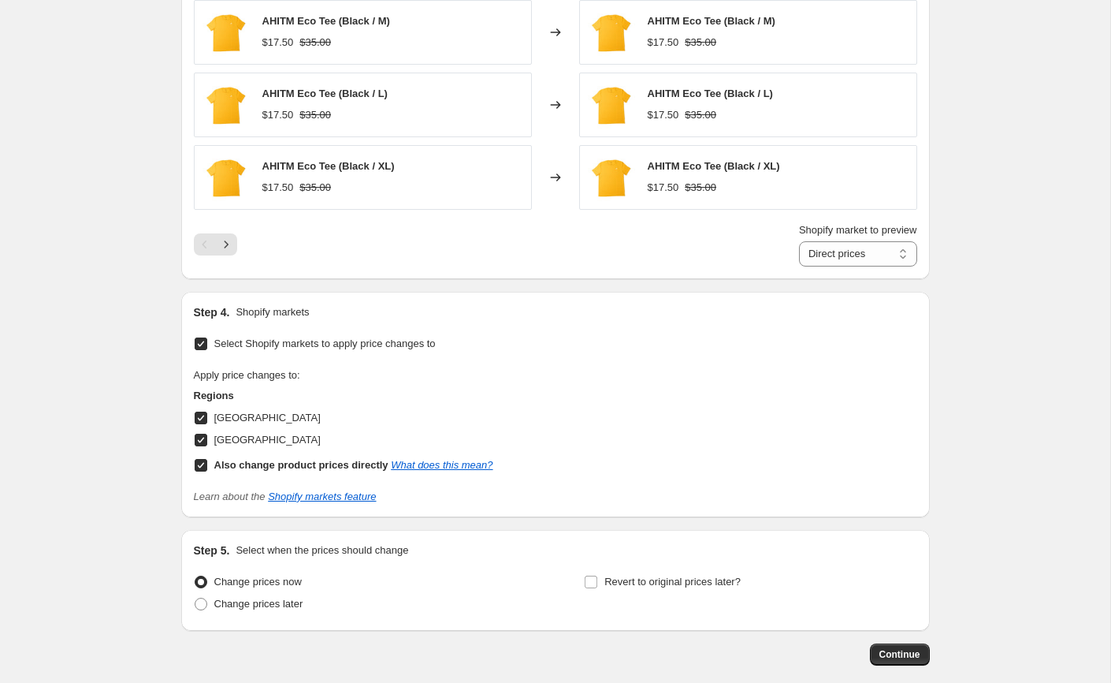
scroll to position [1507, 0]
click at [225, 236] on icon "Next" at bounding box center [226, 243] width 16 height 16
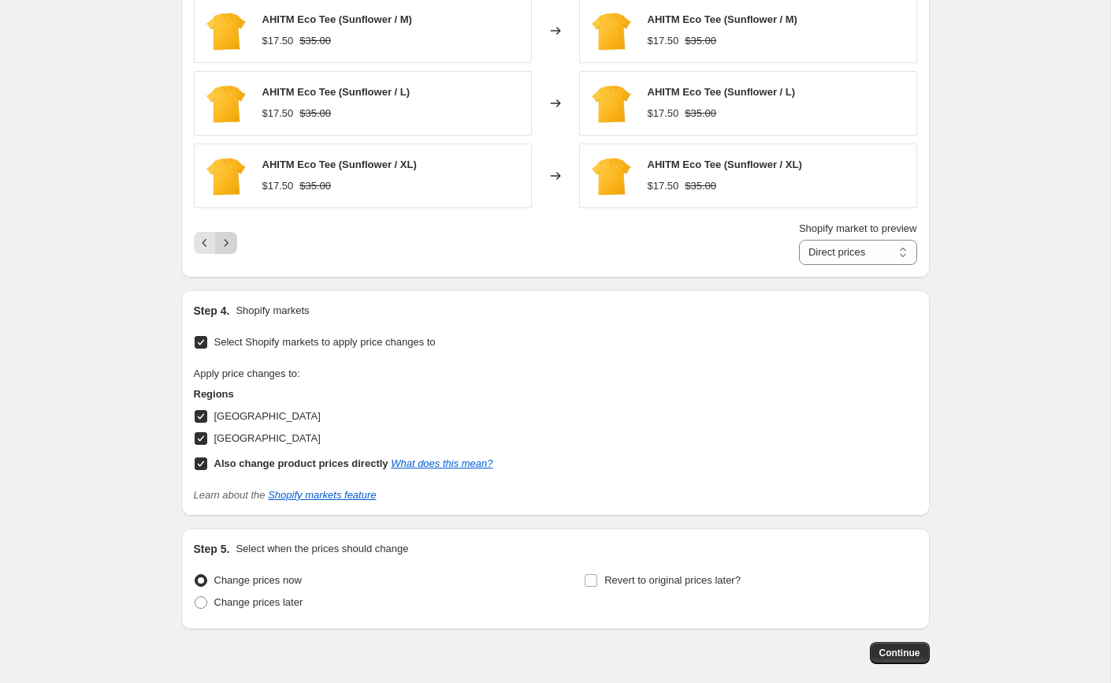
click at [225, 236] on icon "Next" at bounding box center [226, 243] width 16 height 16
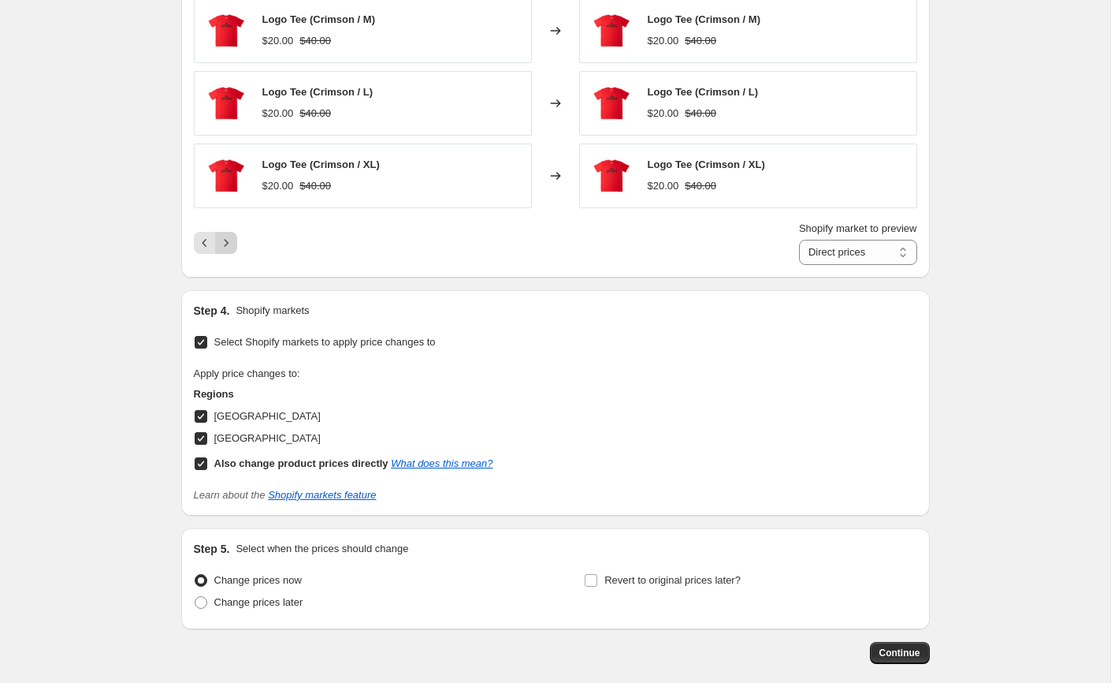
click at [225, 236] on icon "Next" at bounding box center [226, 243] width 16 height 16
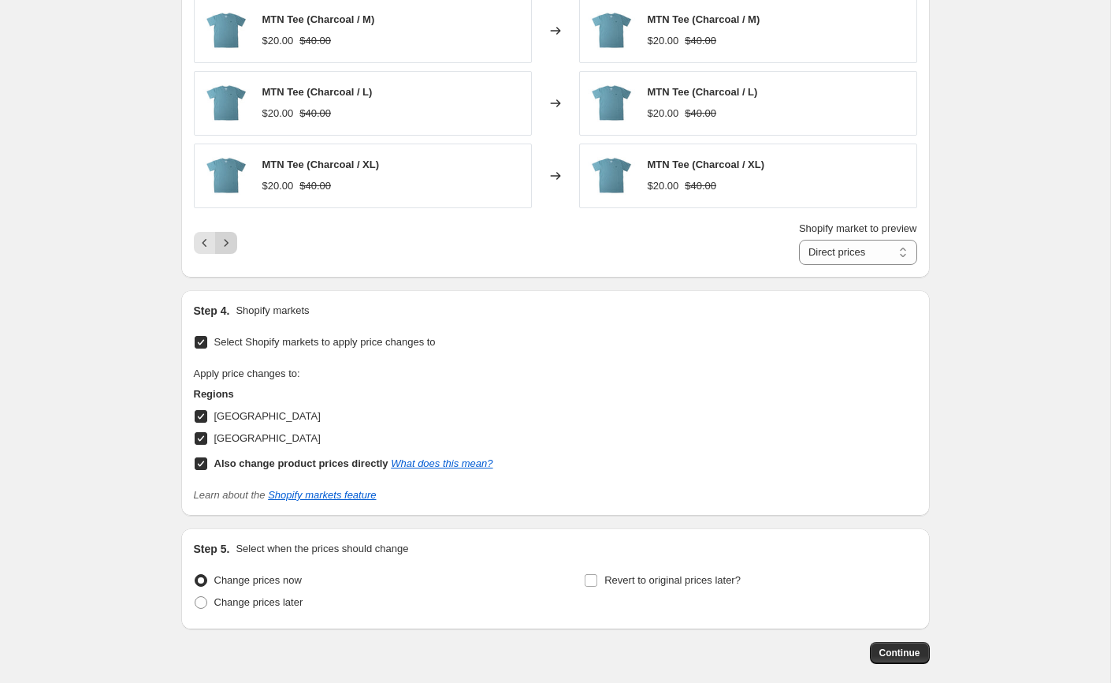
click at [225, 236] on icon "Next" at bounding box center [226, 243] width 16 height 16
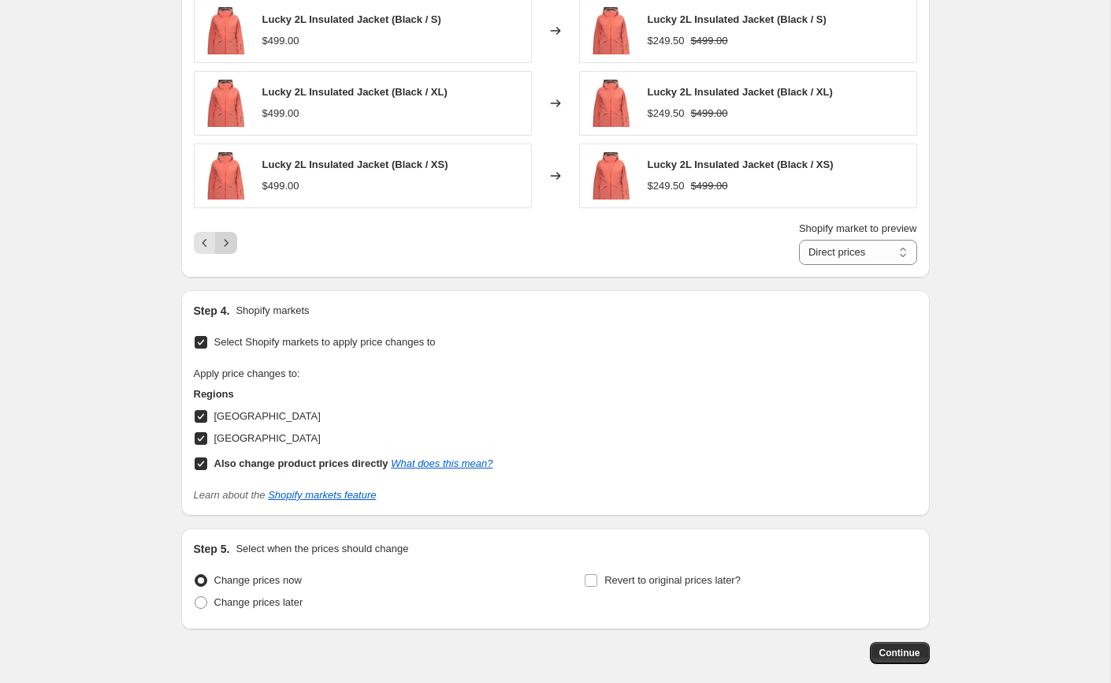
click at [225, 236] on icon "Next" at bounding box center [226, 243] width 16 height 16
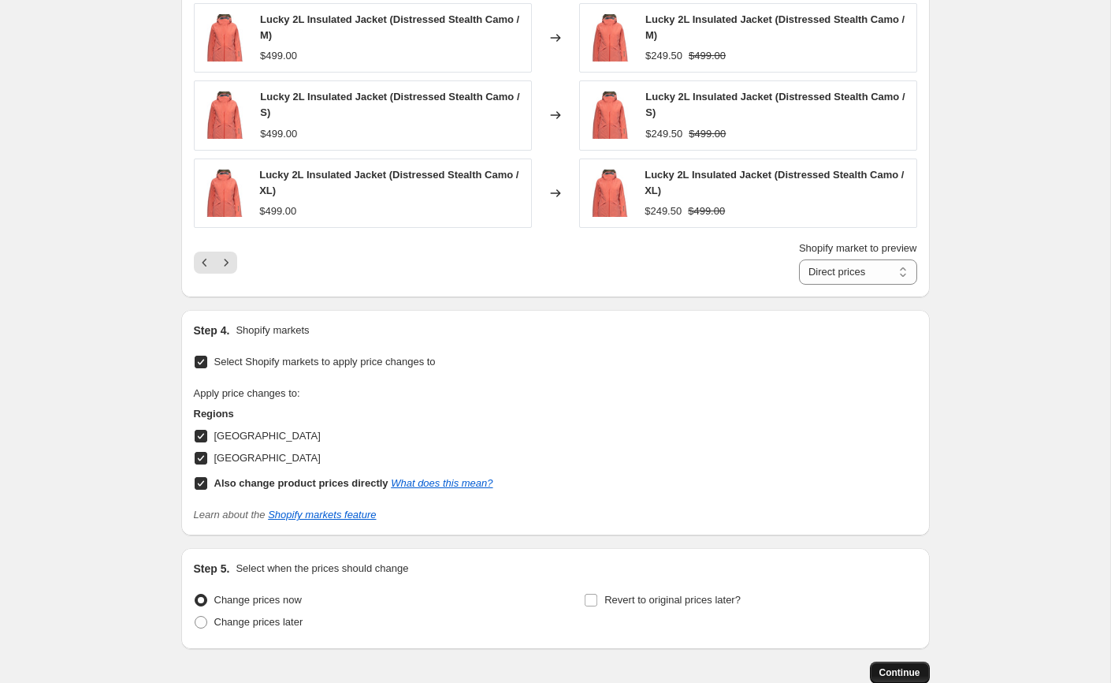
click at [882, 667] on span "Continue" at bounding box center [900, 672] width 41 height 13
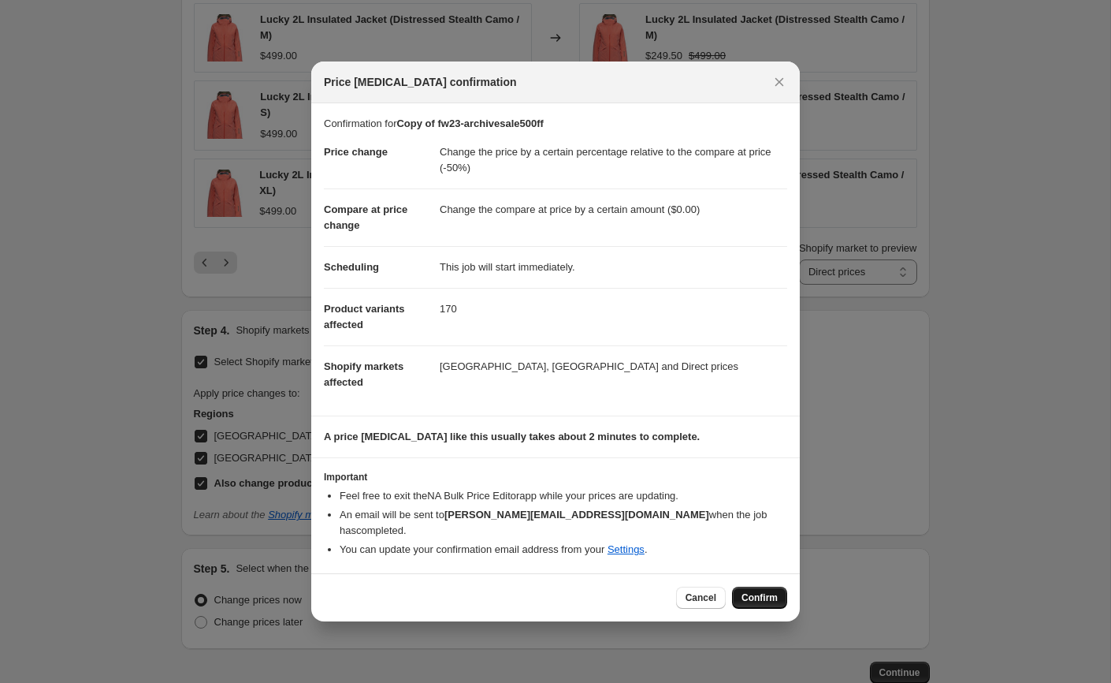
click at [756, 591] on span "Confirm" at bounding box center [760, 597] width 36 height 13
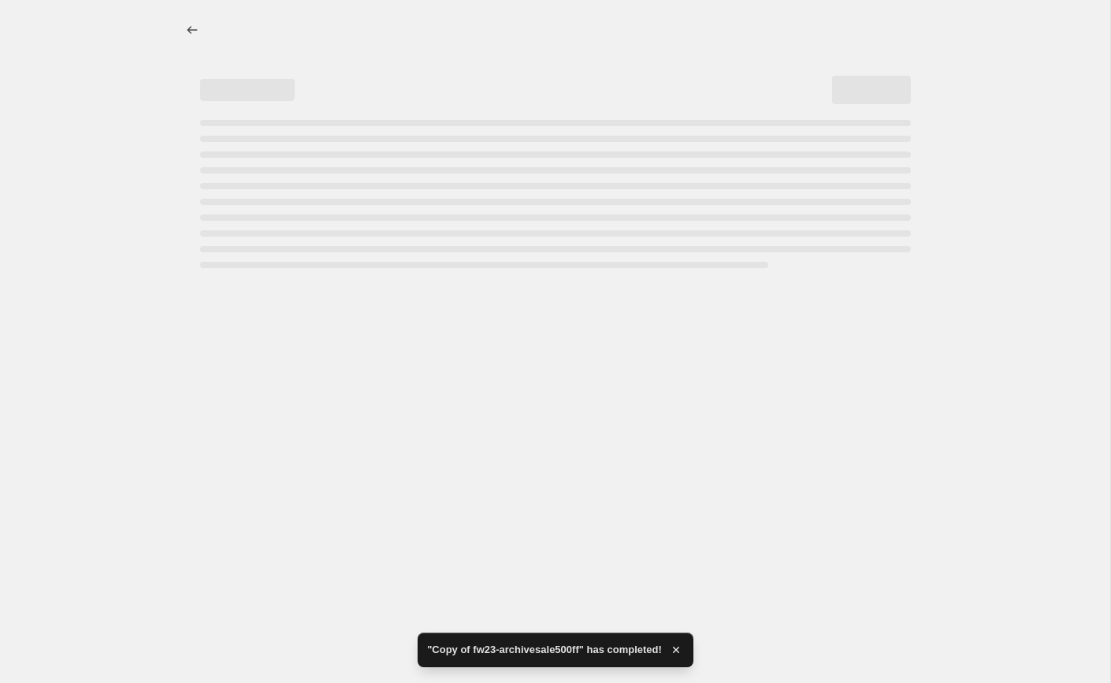
select select "pcap"
select select "by"
select select "tag"
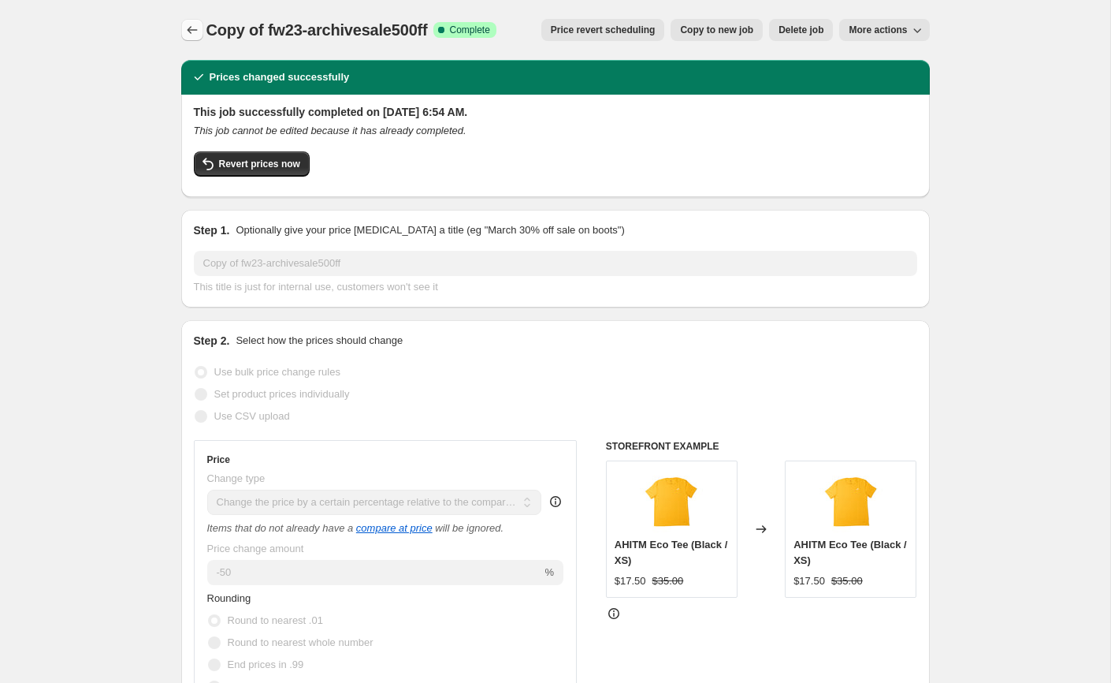
click at [190, 25] on icon "Price change jobs" at bounding box center [192, 30] width 16 height 16
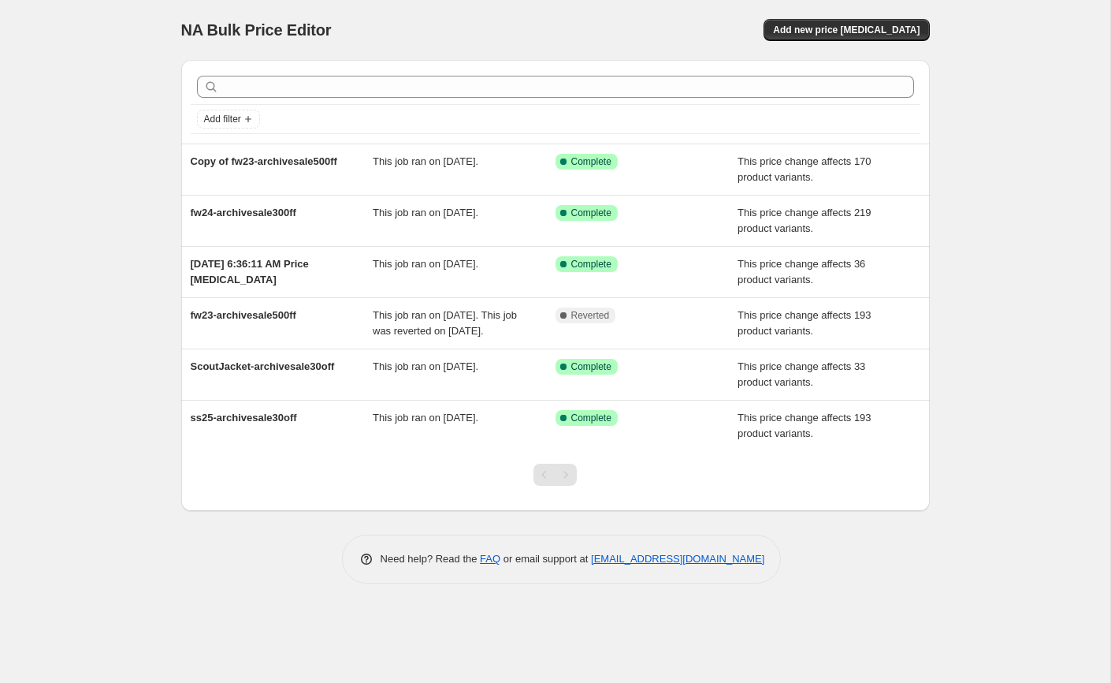
click at [84, 380] on div "NA Bulk Price Editor. This page is ready NA Bulk Price Editor Add new price [ME…" at bounding box center [555, 341] width 1111 height 683
